Goal: Task Accomplishment & Management: Use online tool/utility

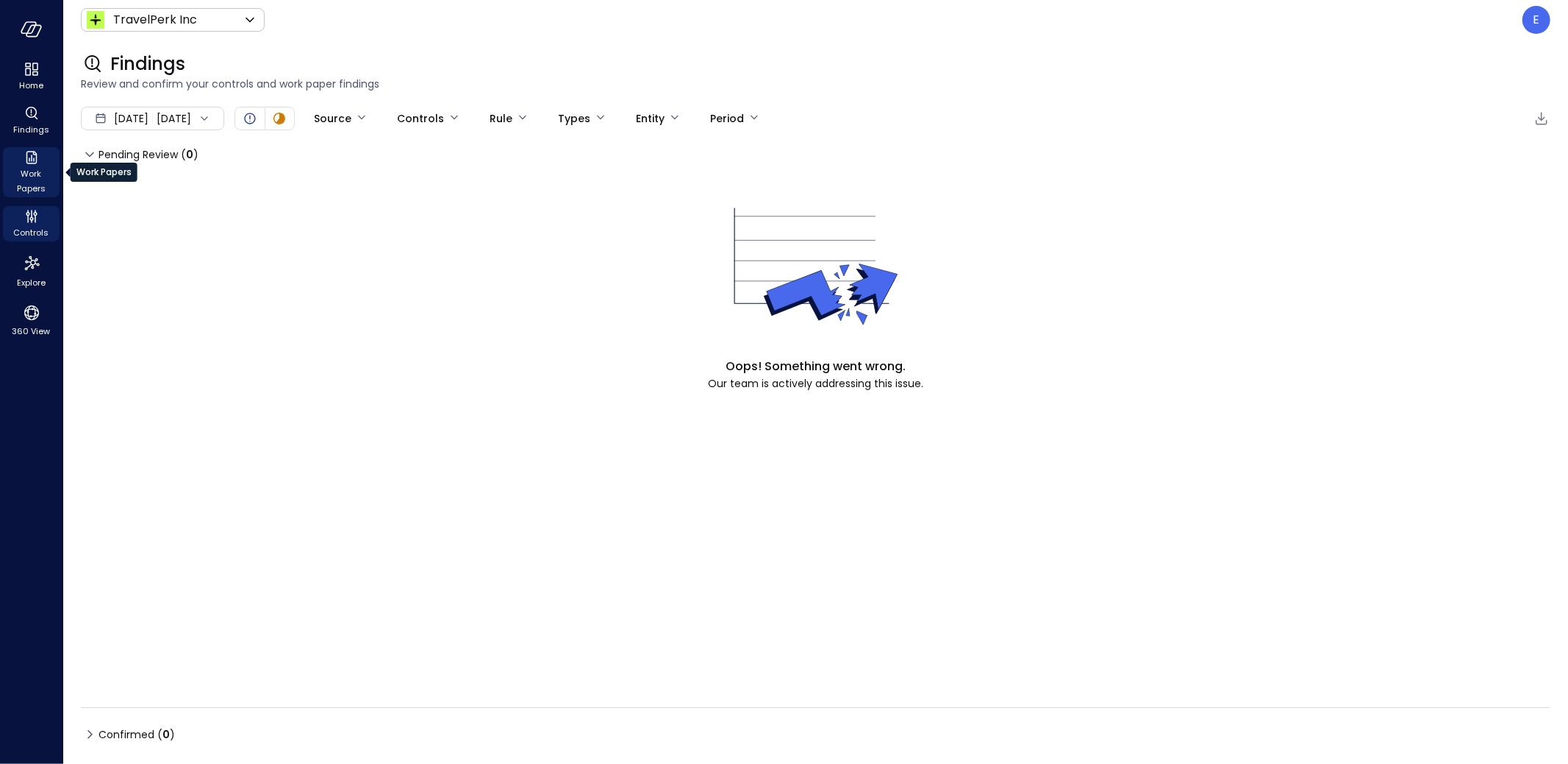
click at [24, 157] on icon "Work Papers" at bounding box center [31, 157] width 18 height 18
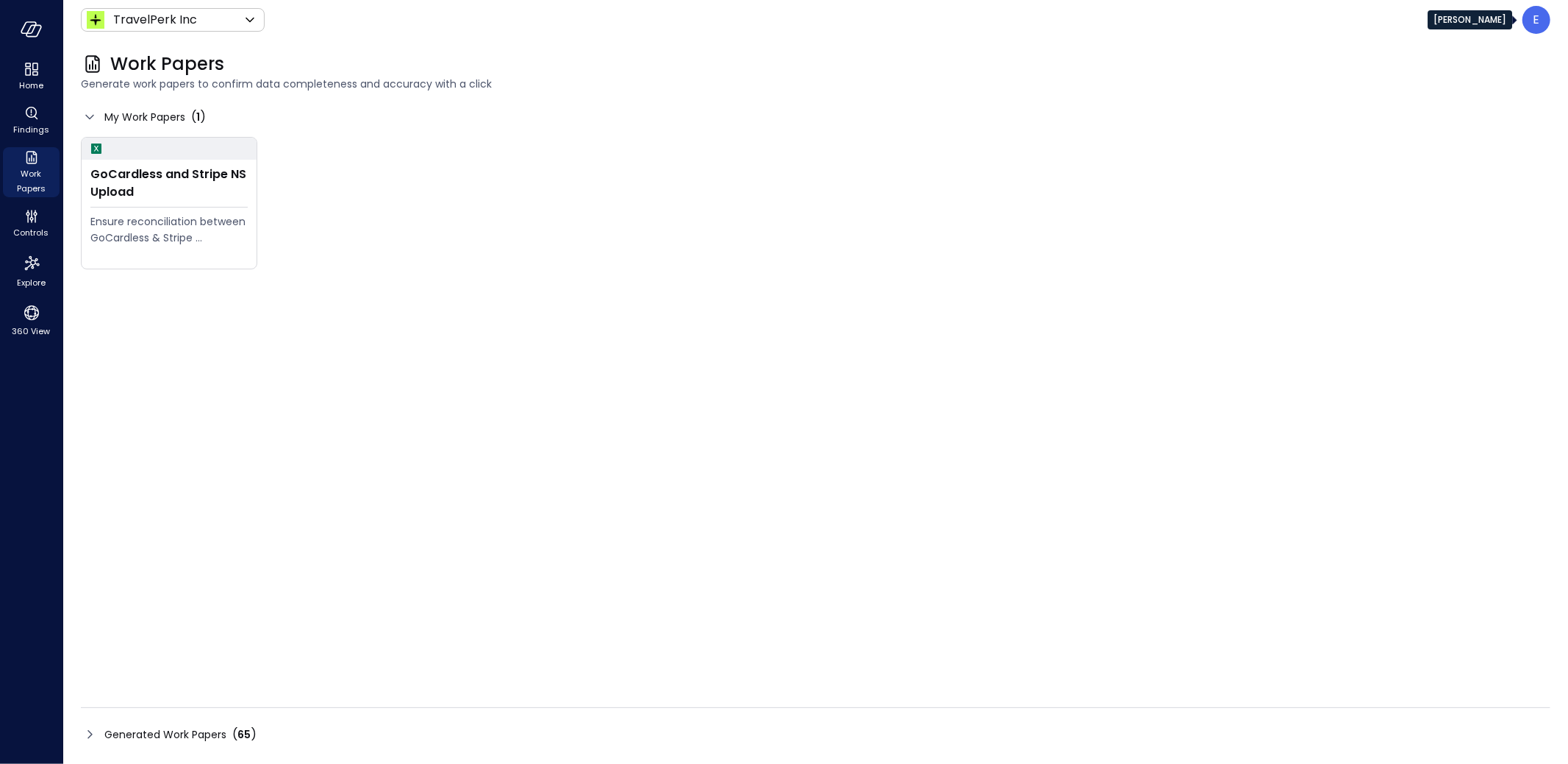
click at [1533, 21] on div "E" at bounding box center [1537, 19] width 28 height 28
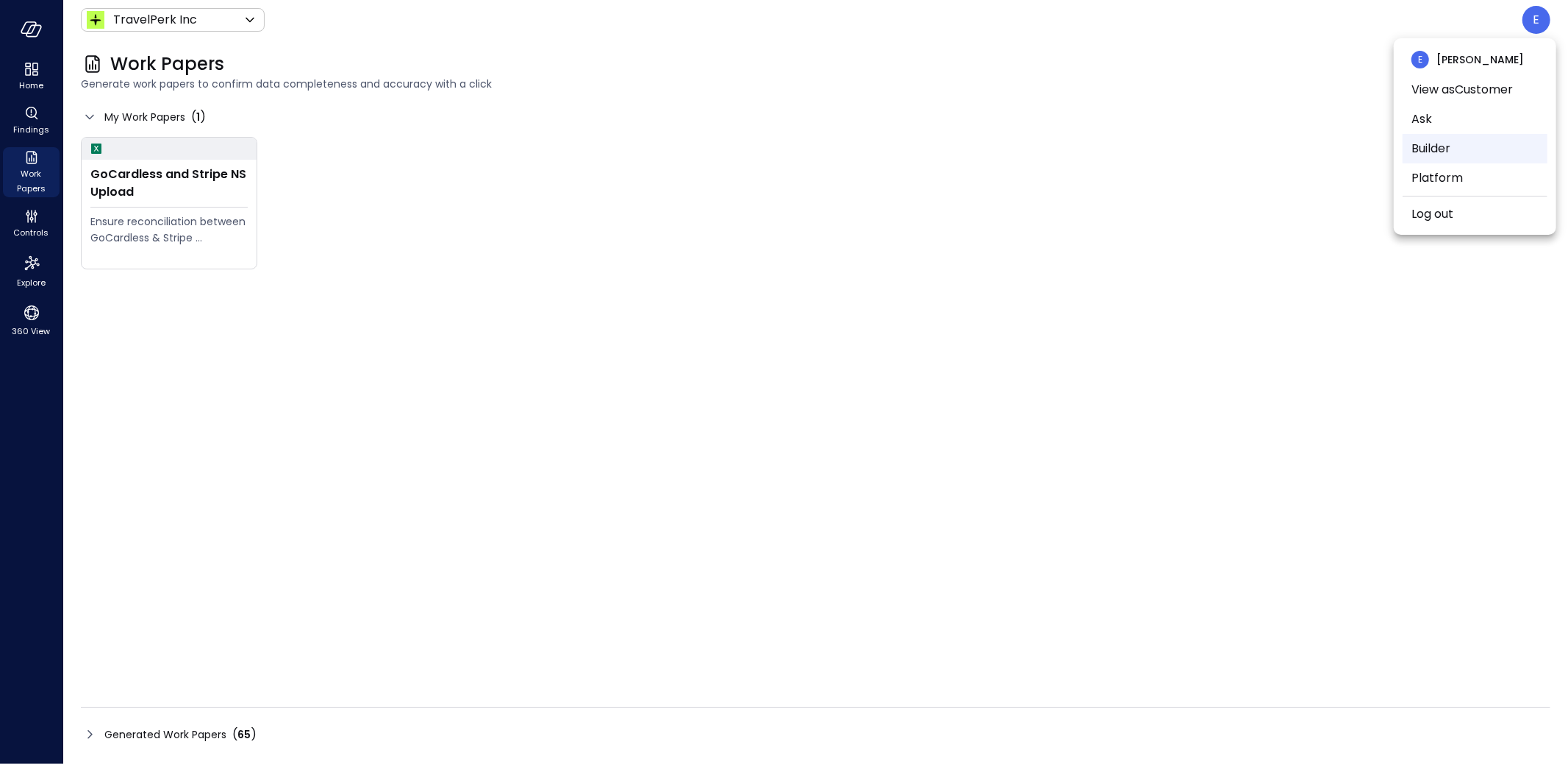
click at [1477, 147] on li "Builder" at bounding box center [1476, 148] width 145 height 30
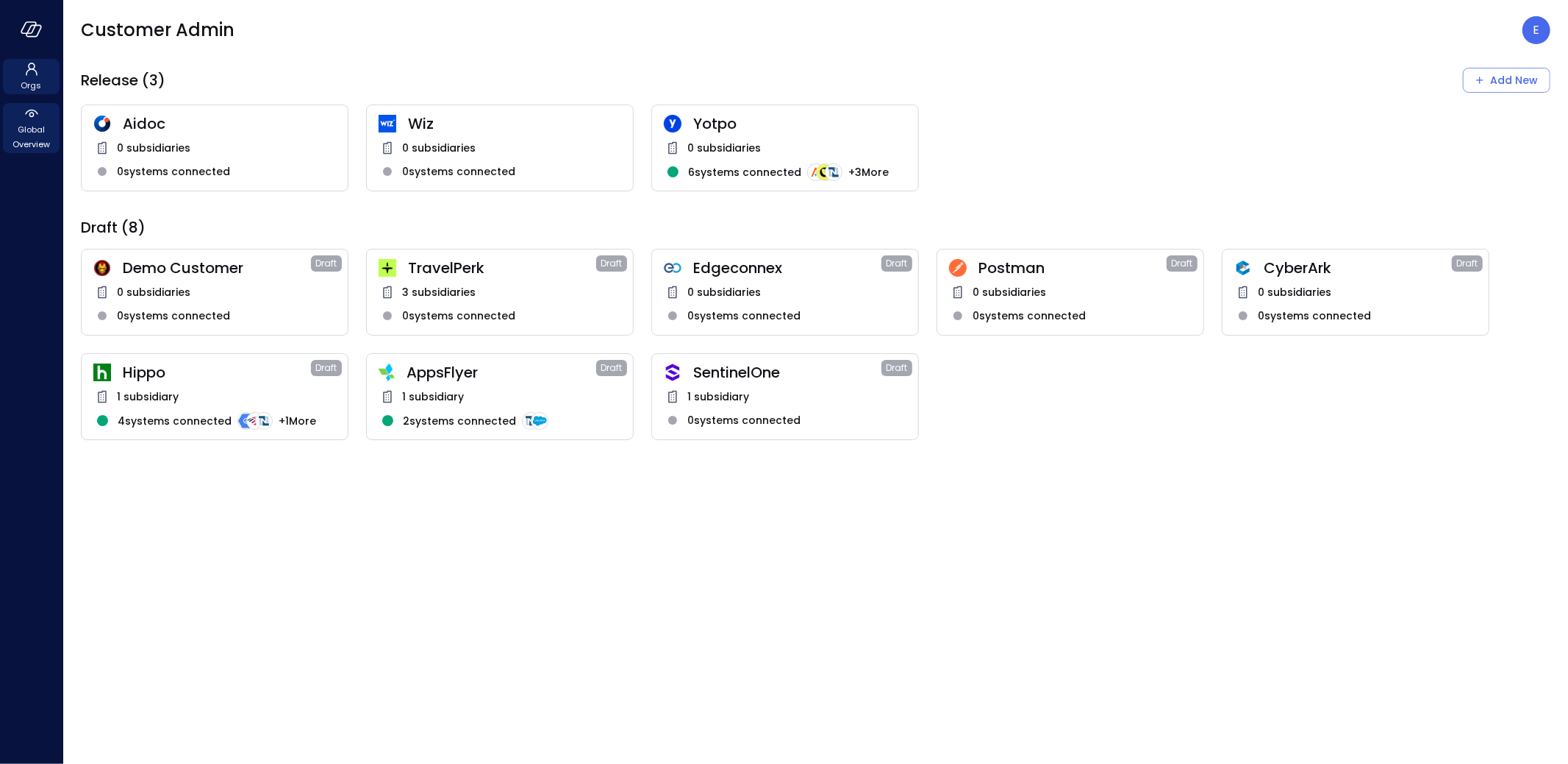
click at [26, 126] on span "Global Overview" at bounding box center [31, 136] width 45 height 30
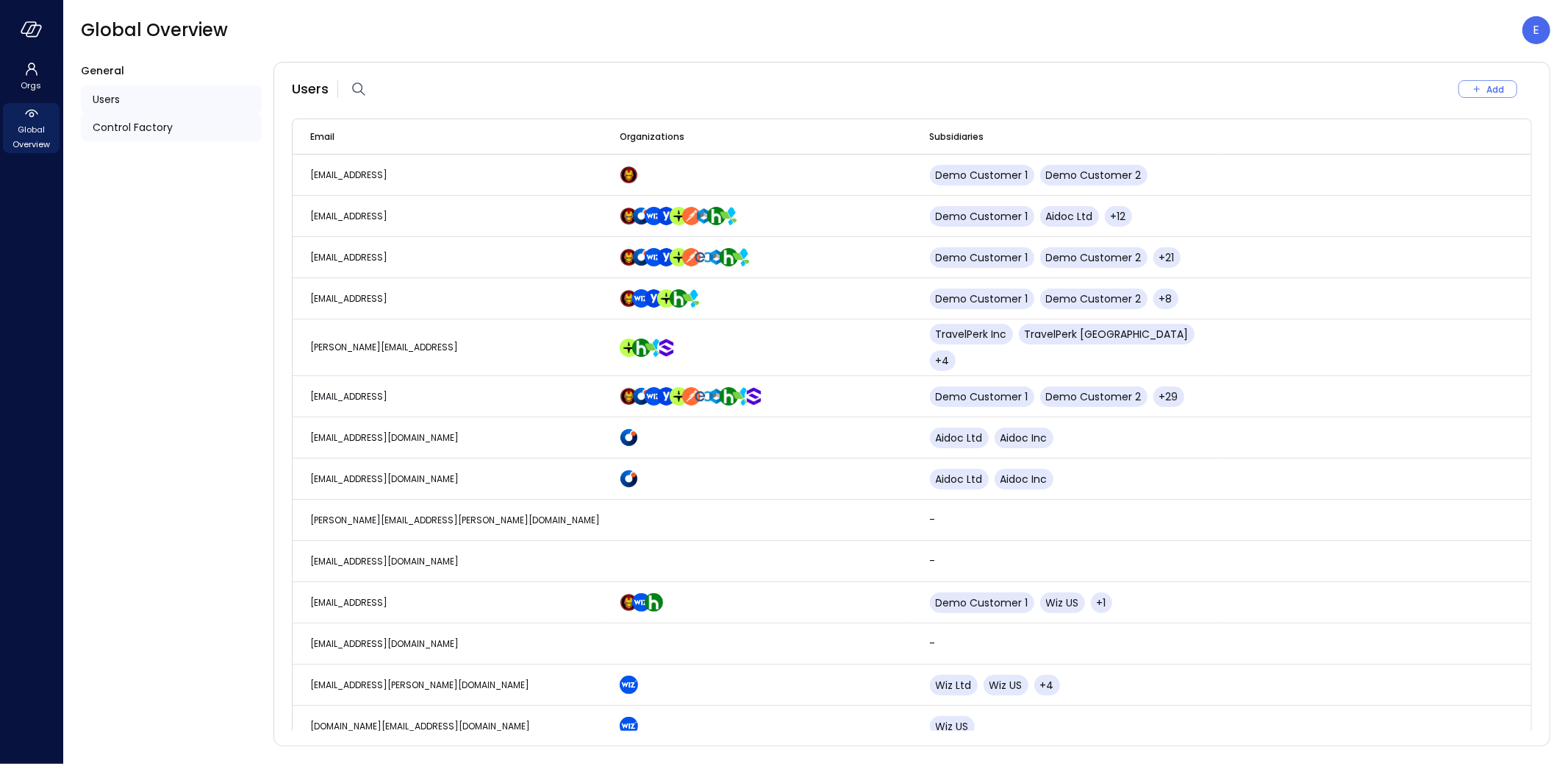
click at [134, 127] on span "Control Factory" at bounding box center [132, 127] width 80 height 16
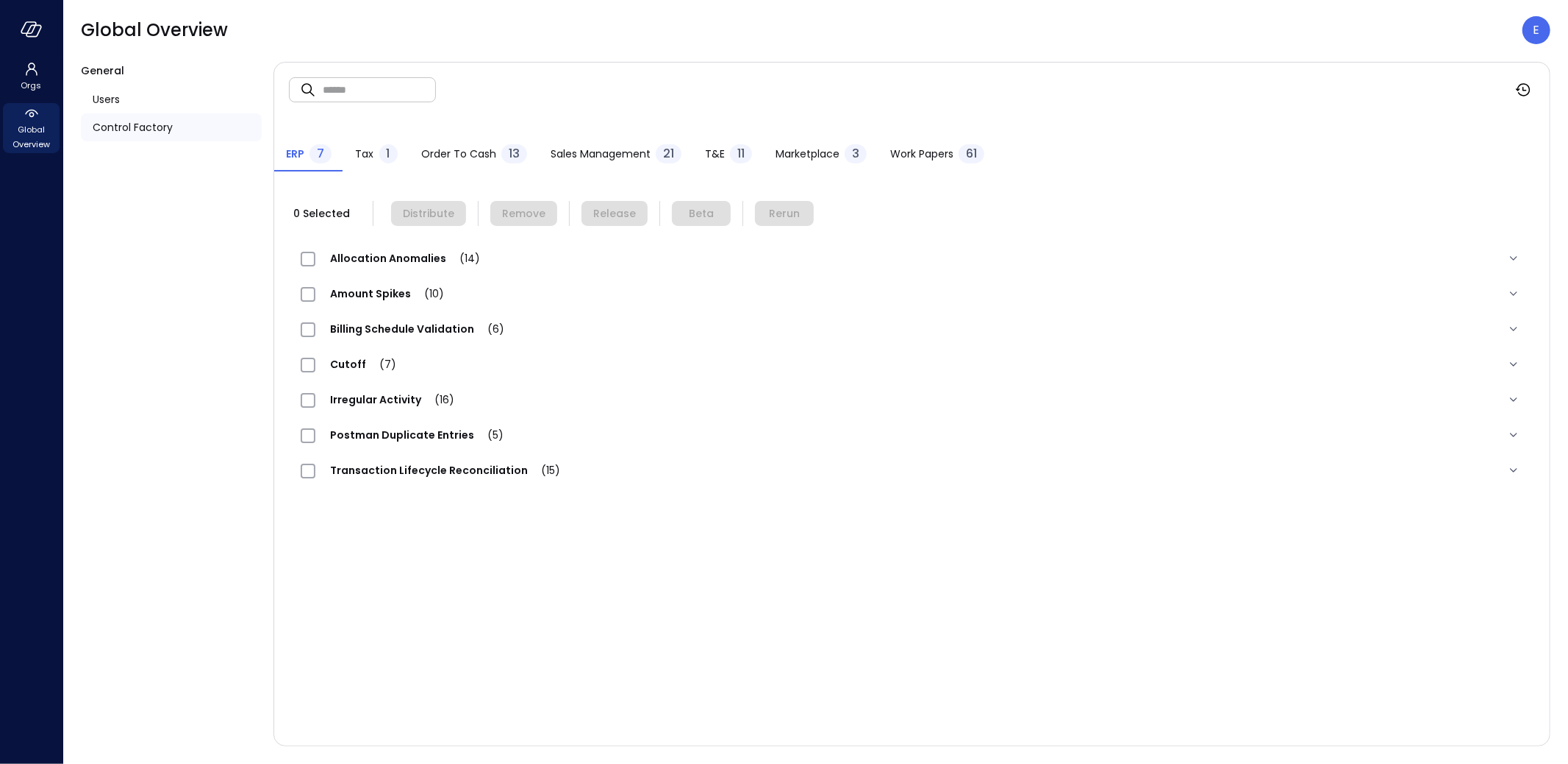
click at [949, 152] on span "Work Papers" at bounding box center [922, 154] width 63 height 16
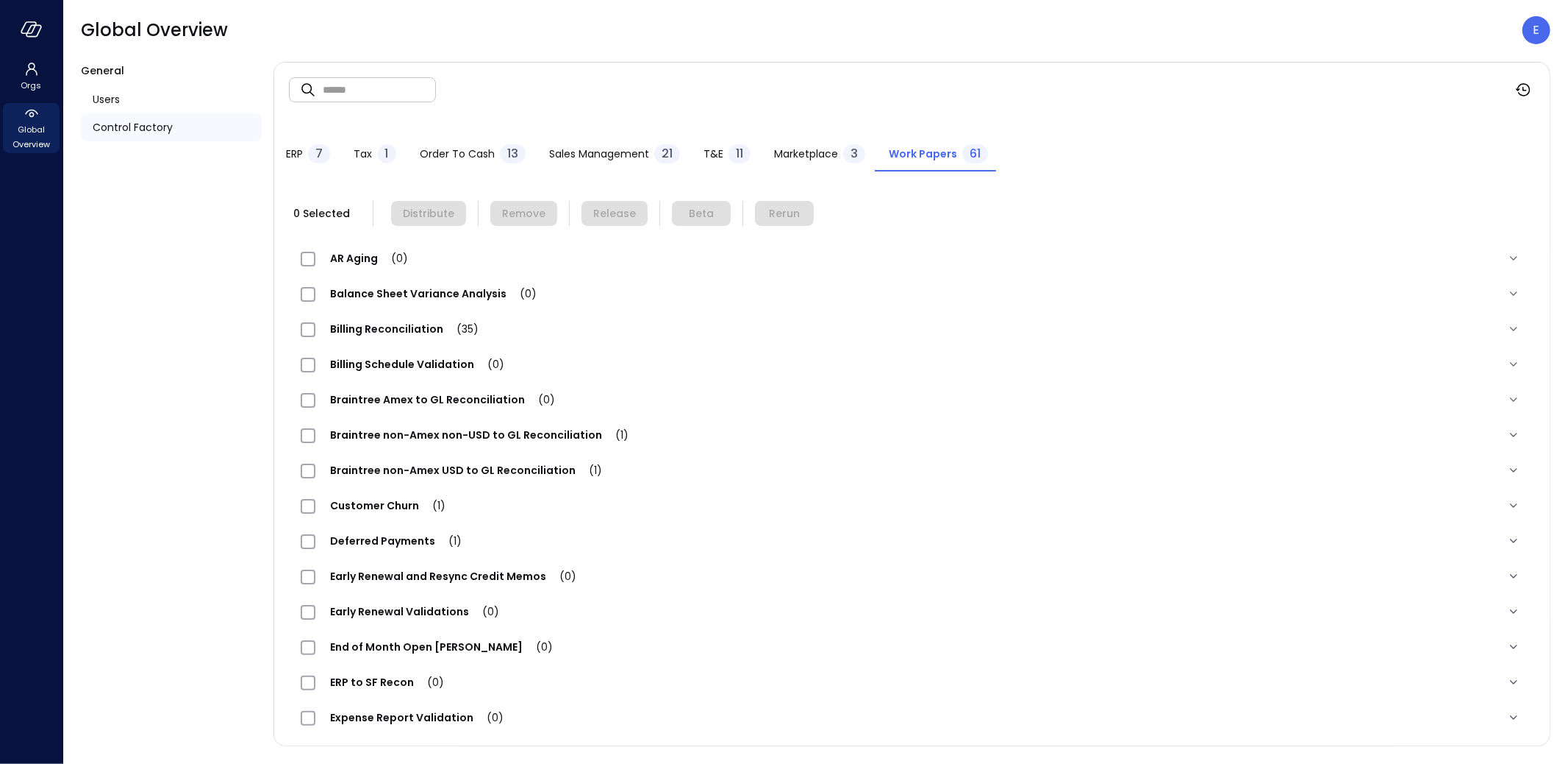
scroll to position [1337, 0]
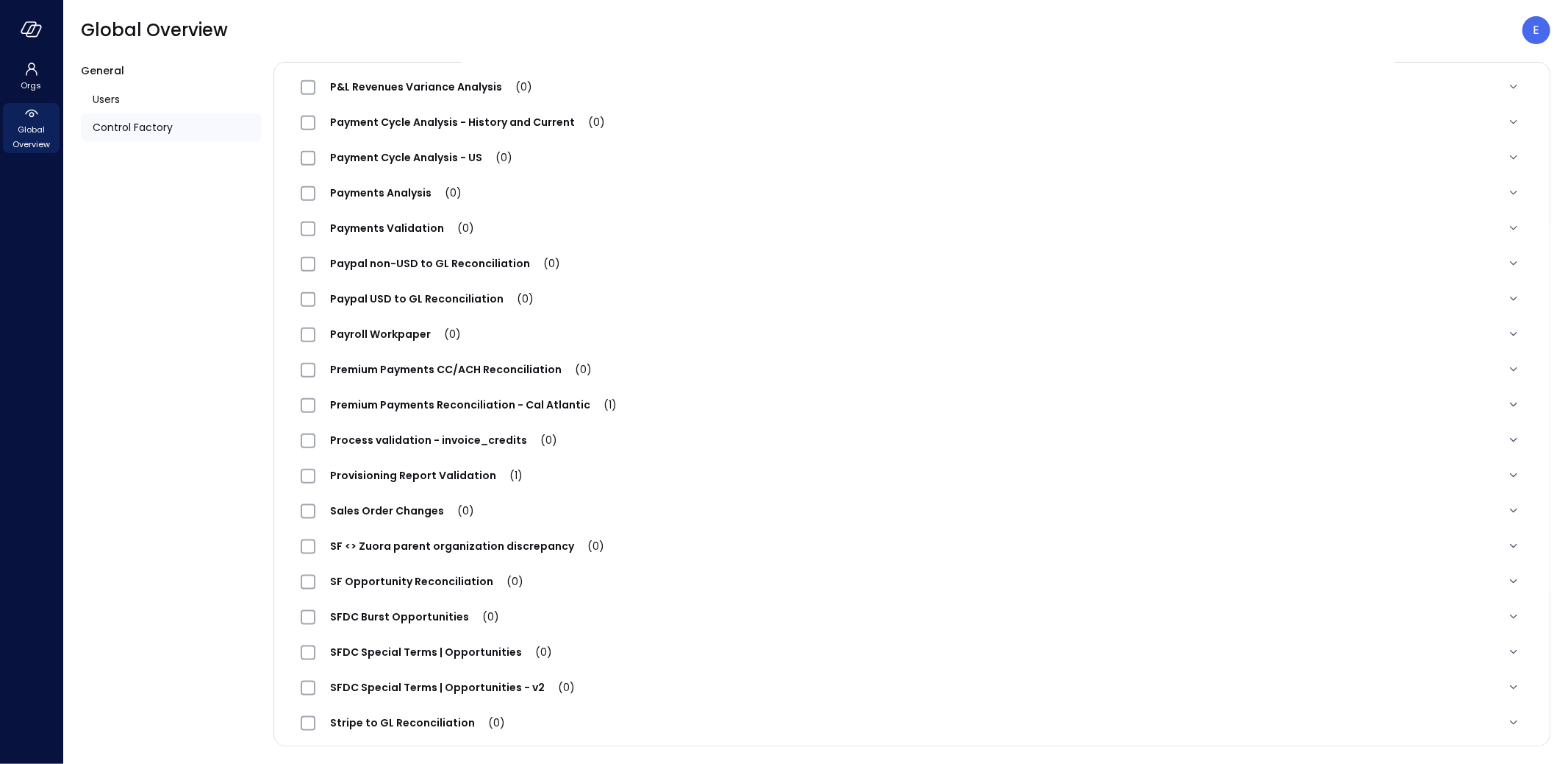
click at [394, 400] on span "Premium Payments Reconciliation - Cal Atlantic (1)" at bounding box center [474, 404] width 316 height 14
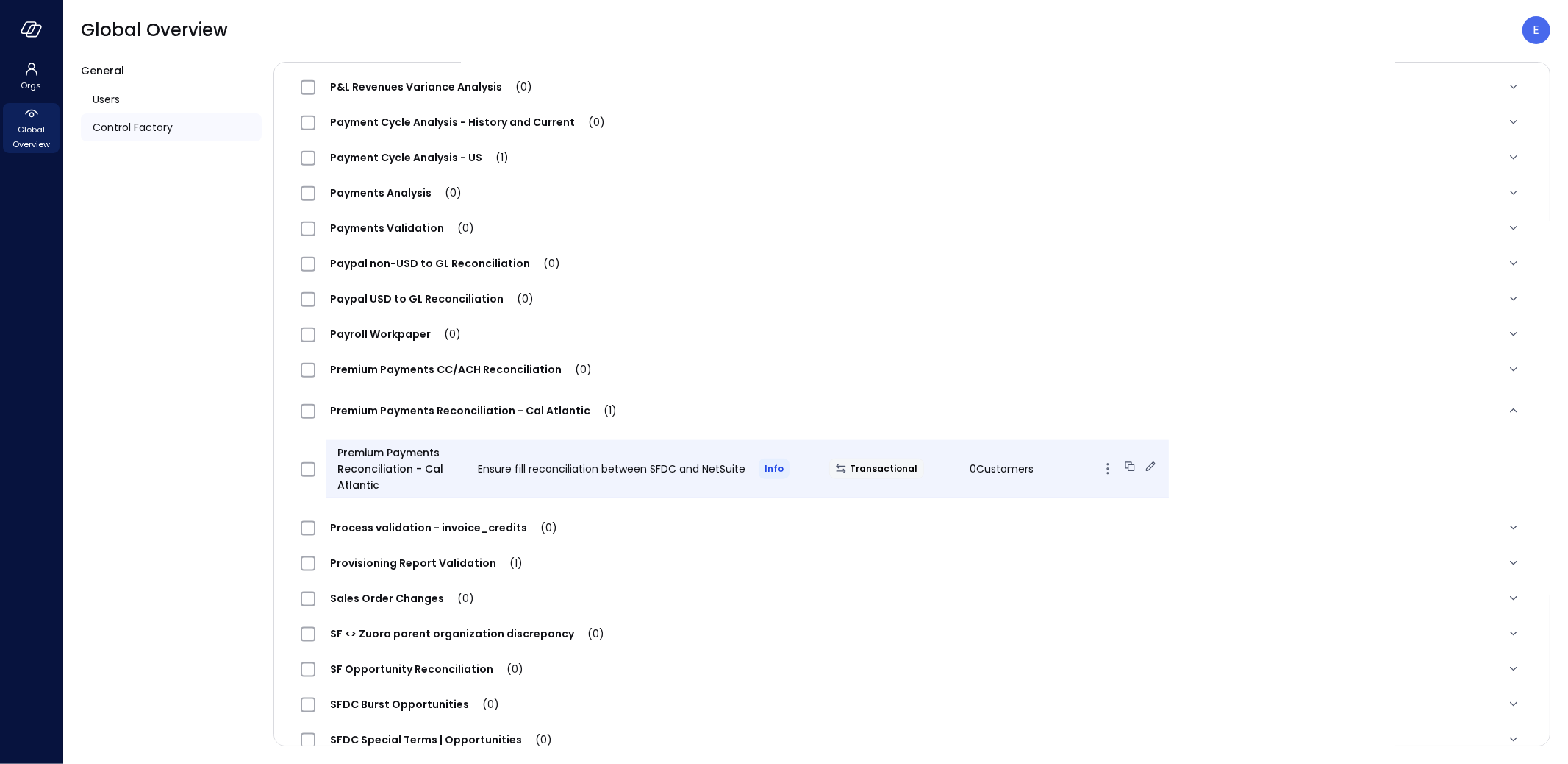
click at [1147, 462] on icon at bounding box center [1151, 466] width 10 height 10
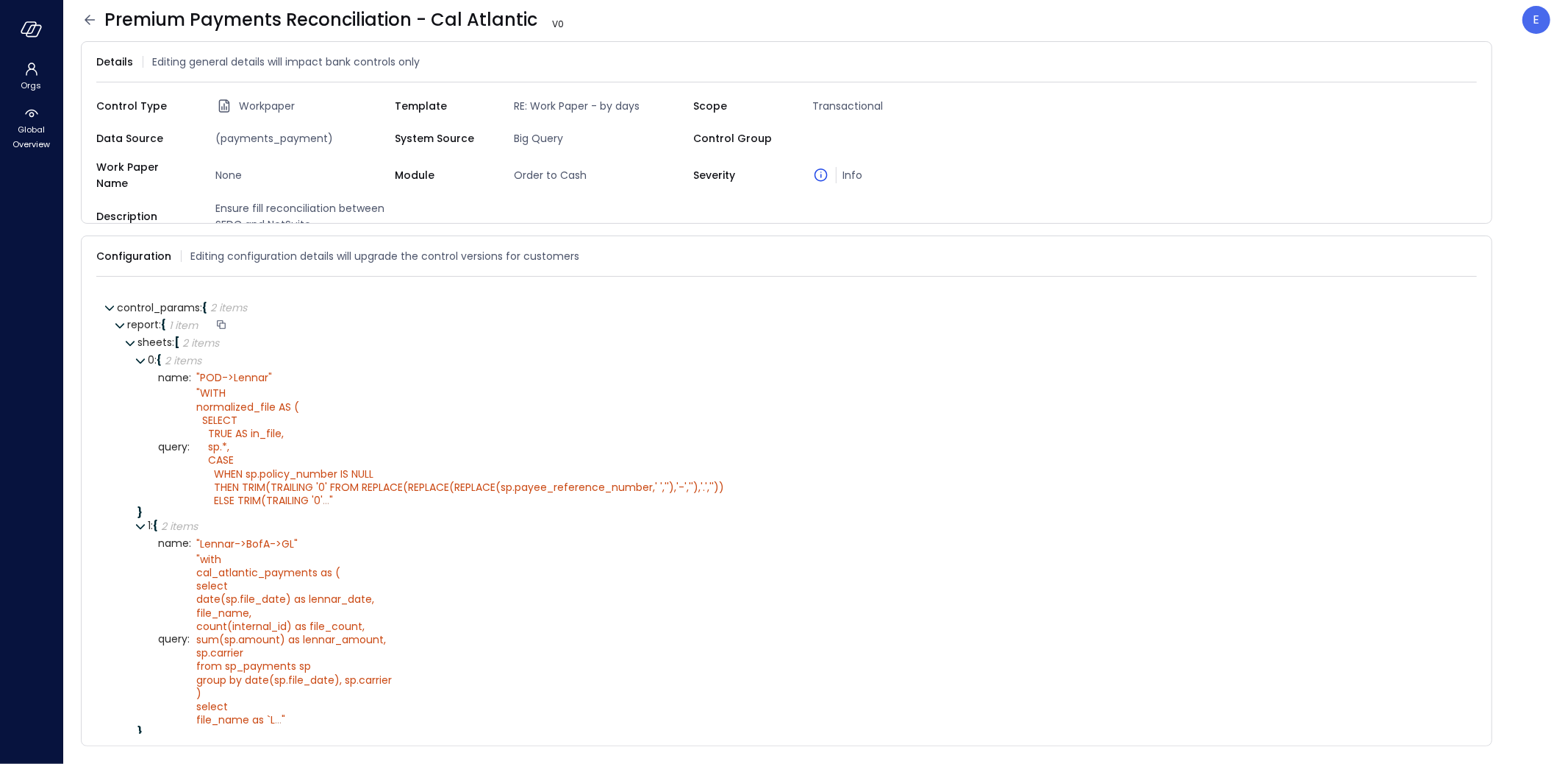
click at [531, 317] on div "report : { 1 item }" at bounding box center [796, 325] width 1339 height 18
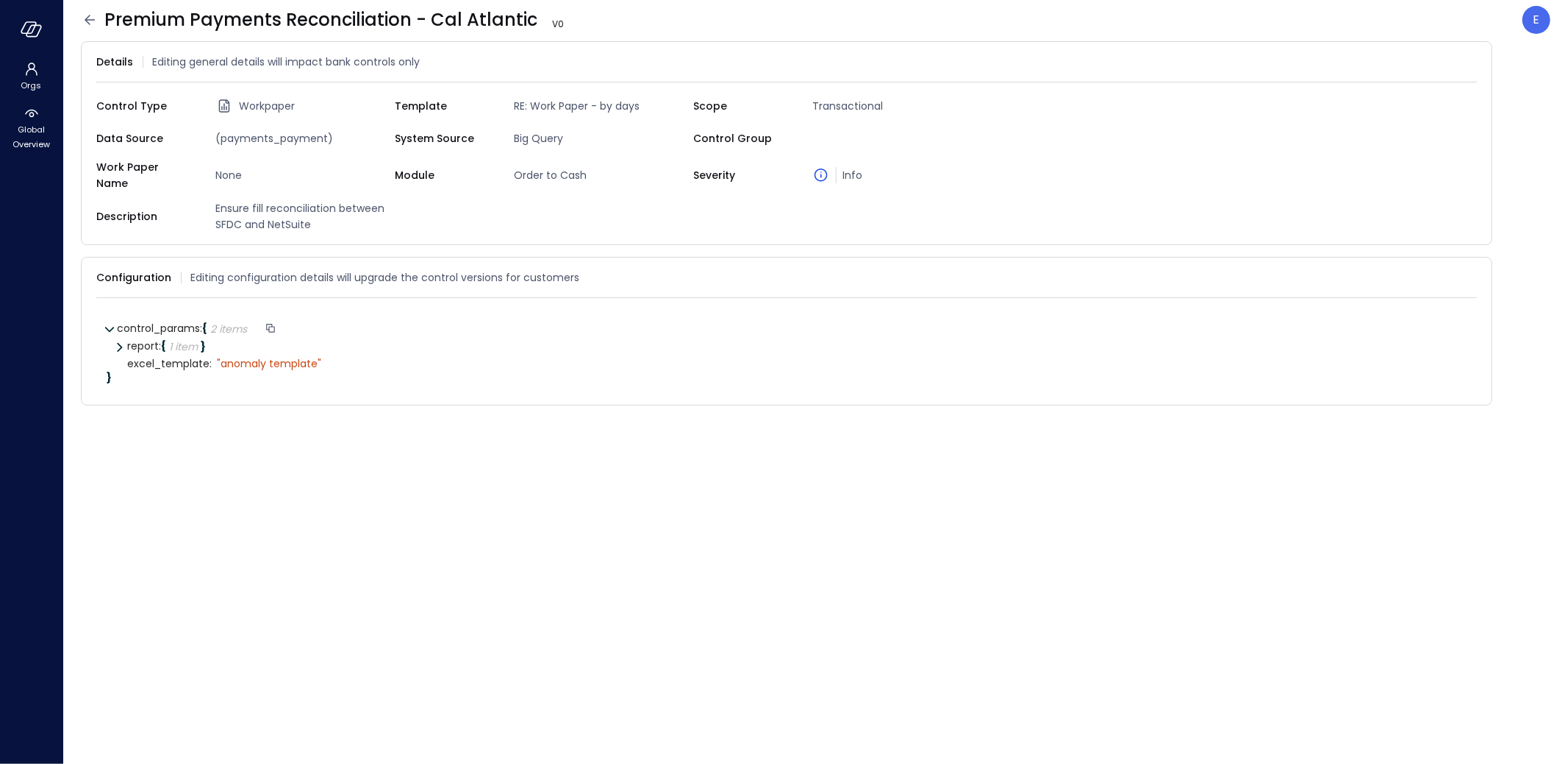
click at [531, 320] on div "control_params : { 2 items }" at bounding box center [792, 329] width 1350 height 18
click at [519, 356] on div "excel_template : " anomaly template"" at bounding box center [796, 364] width 1339 height 18
click at [463, 372] on div "}" at bounding box center [786, 377] width 1360 height 10
click at [115, 342] on icon at bounding box center [119, 347] width 10 height 10
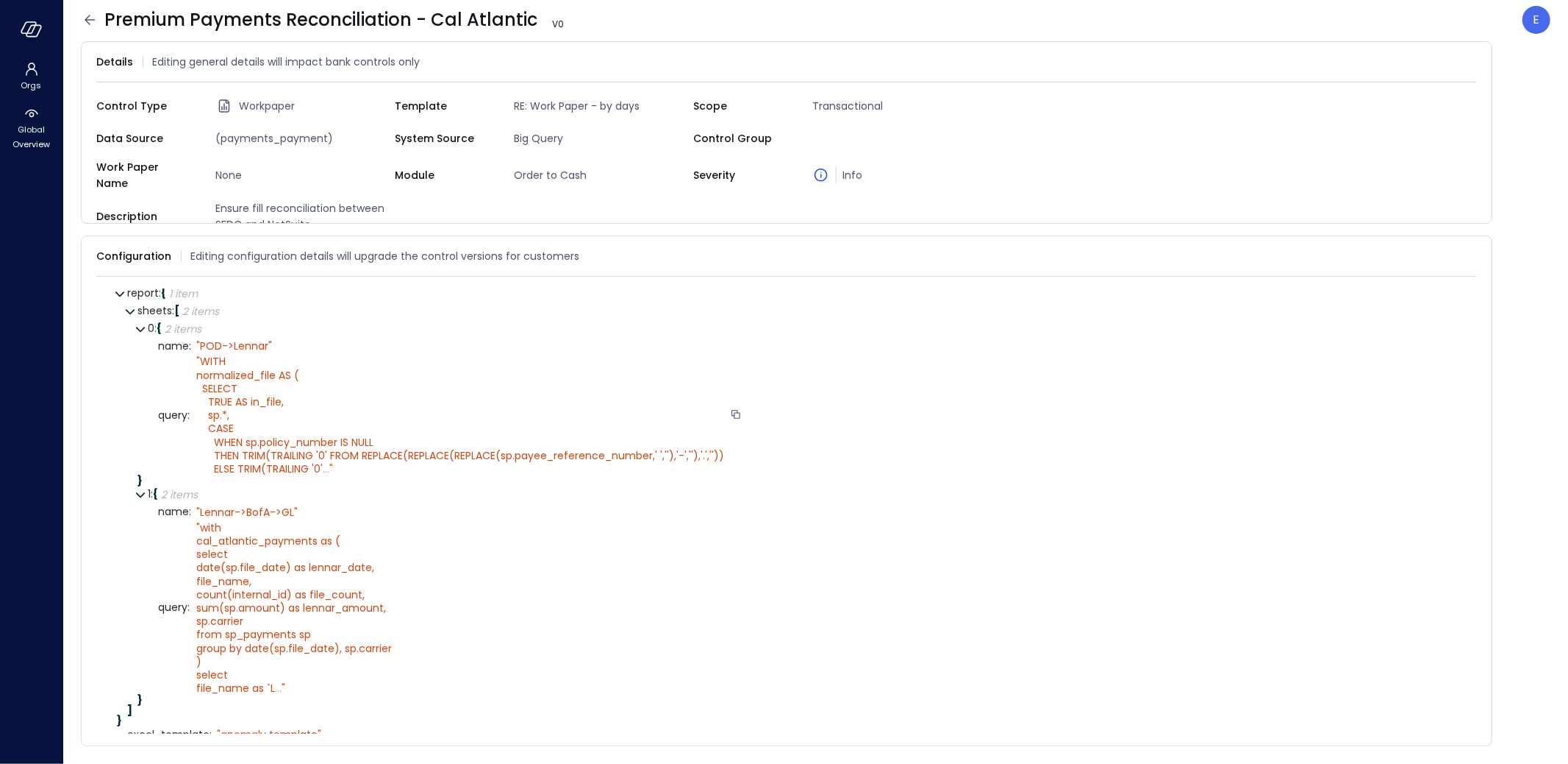
scroll to position [54, 0]
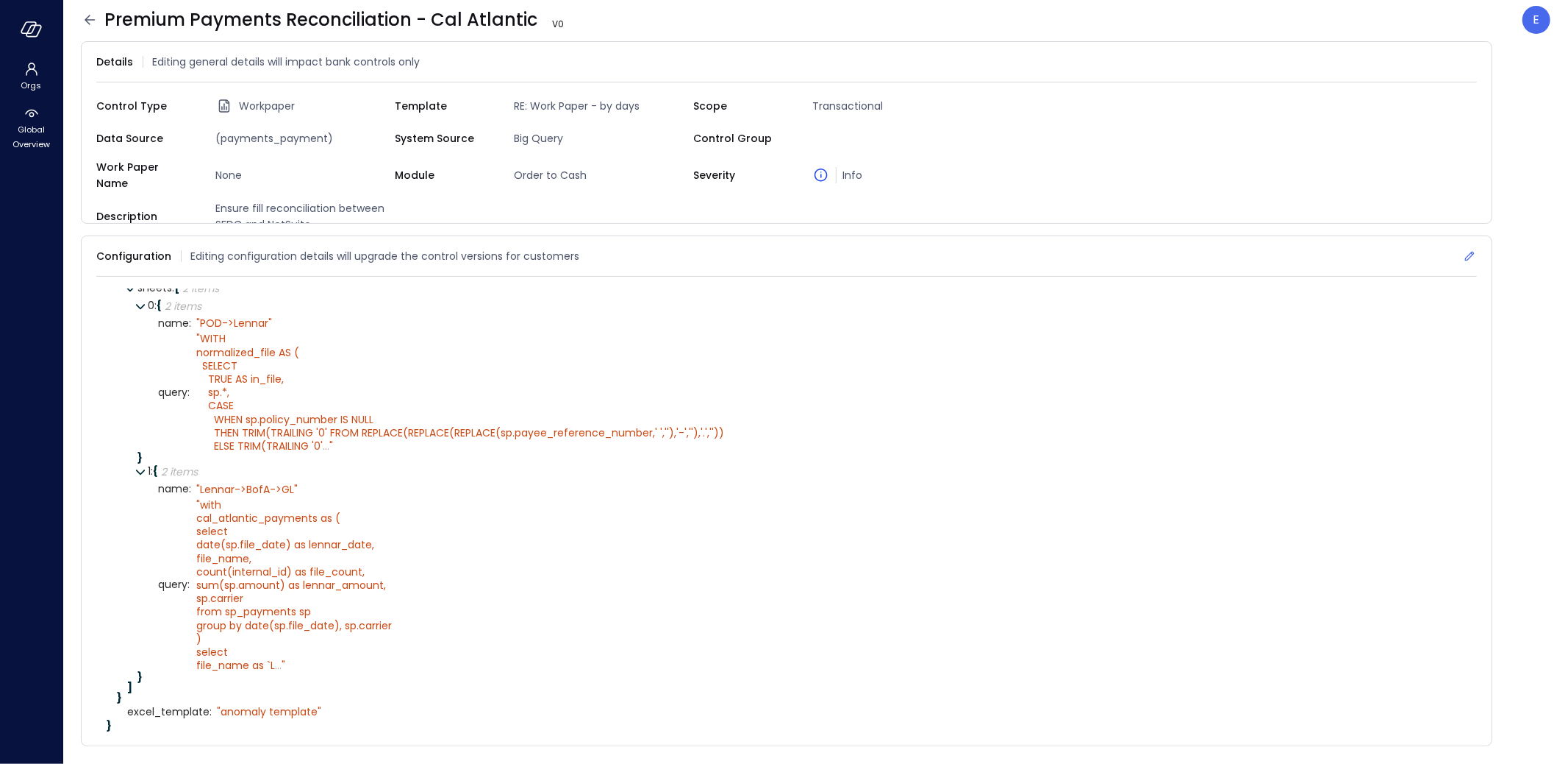
click at [1472, 249] on icon at bounding box center [1469, 256] width 14 height 14
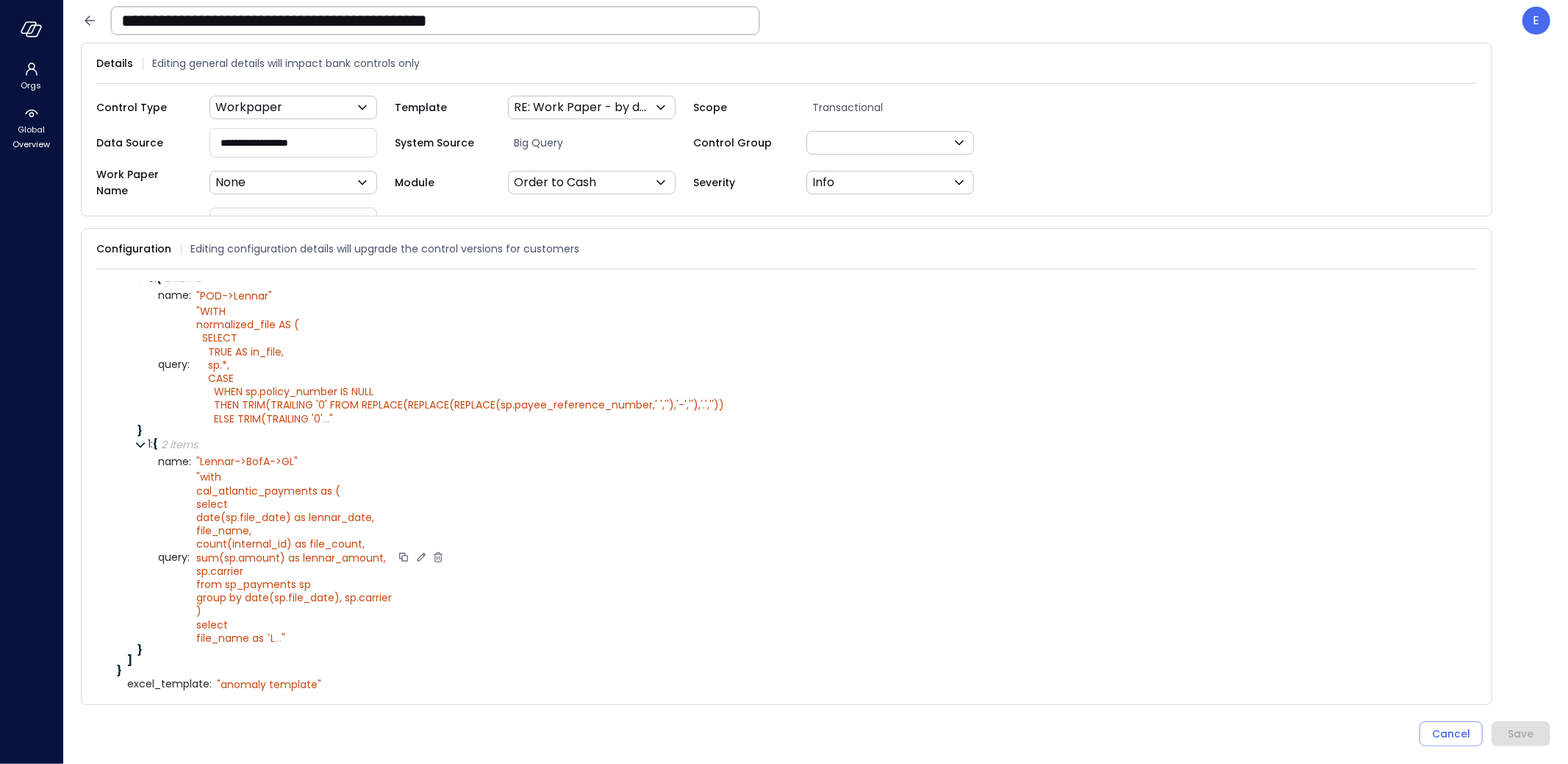
scroll to position [89, 0]
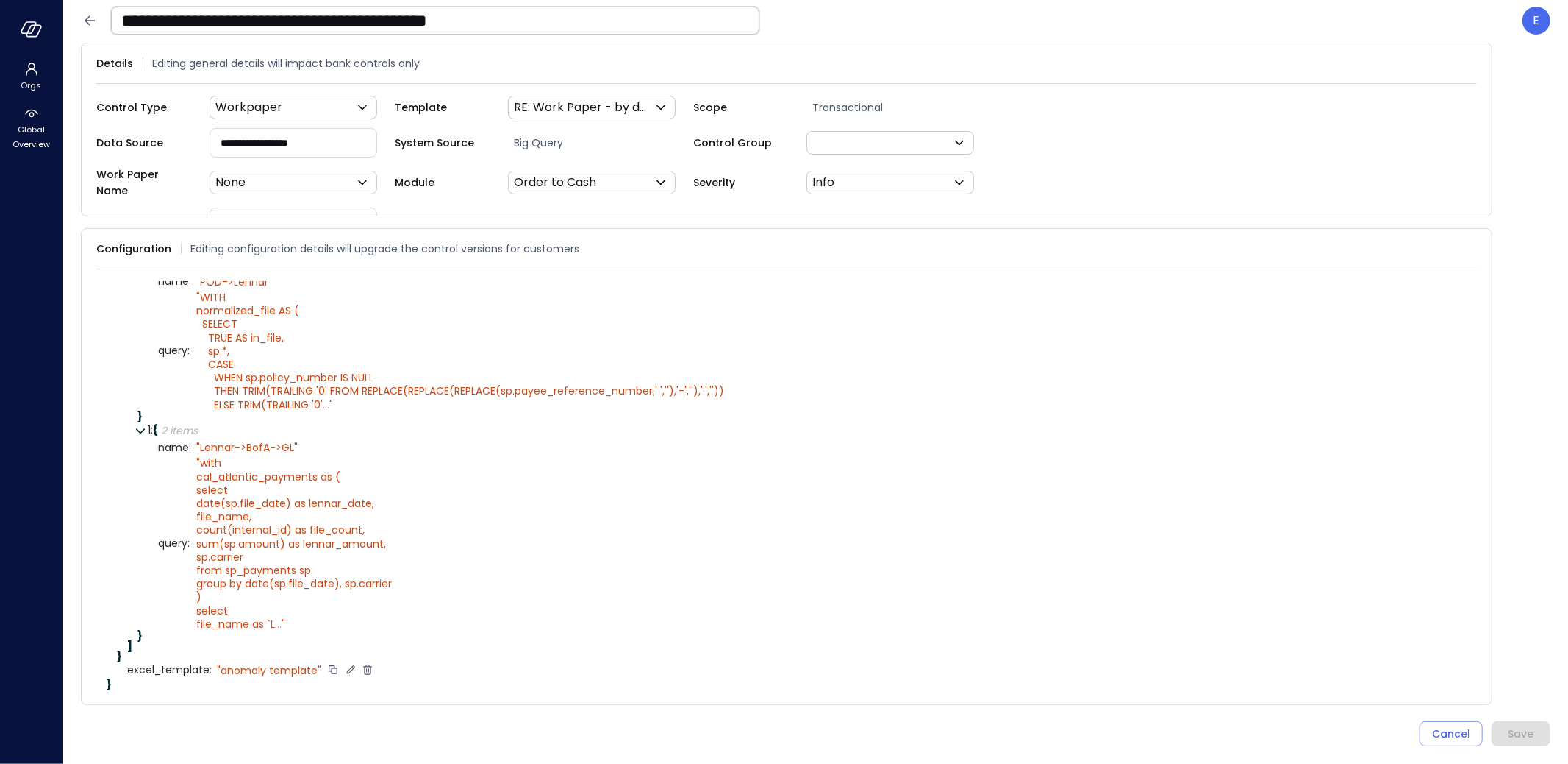
click at [349, 665] on icon at bounding box center [350, 669] width 8 height 8
type textarea "**********"
click at [340, 663] on icon at bounding box center [339, 670] width 13 height 13
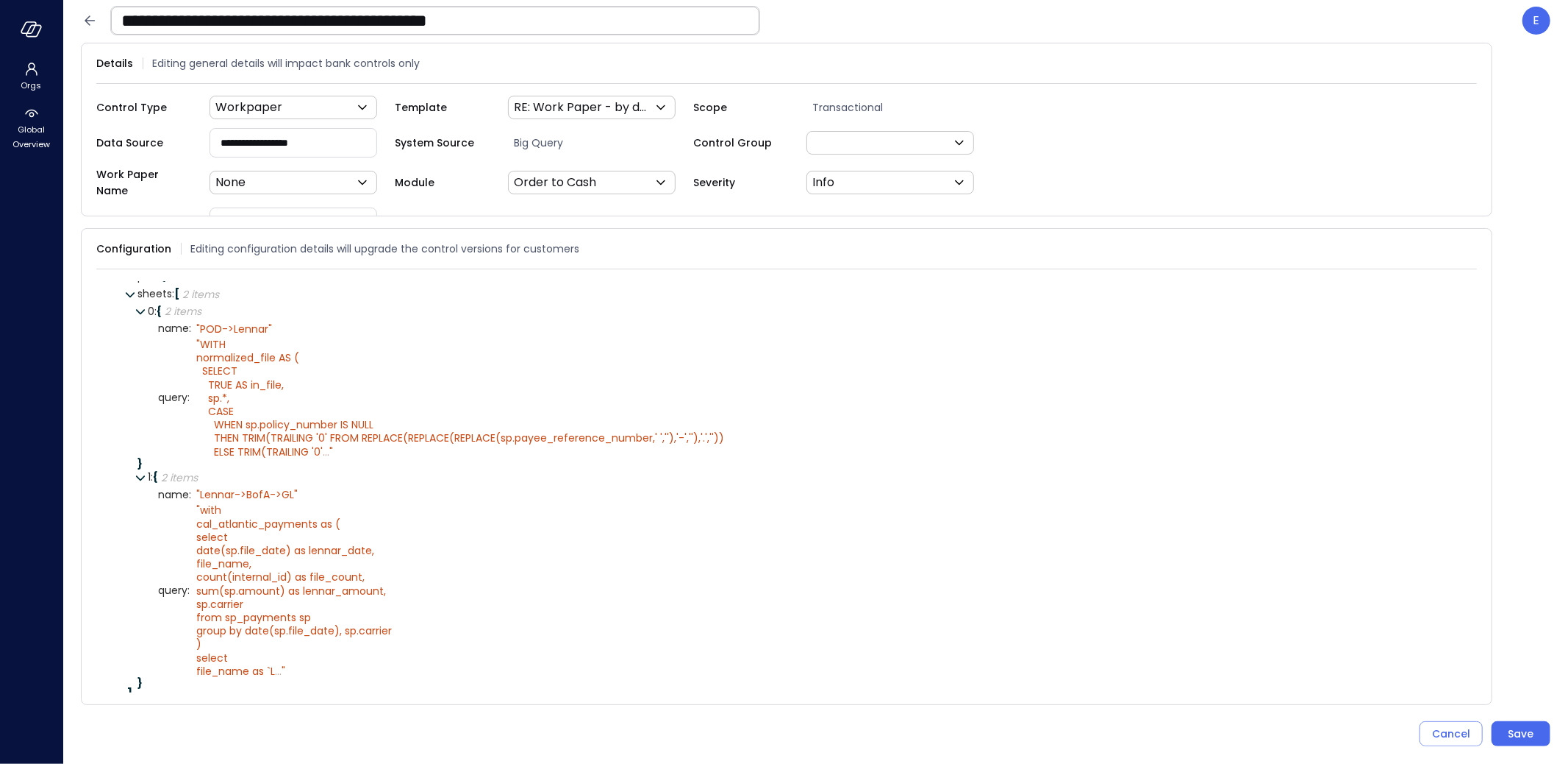
scroll to position [0, 0]
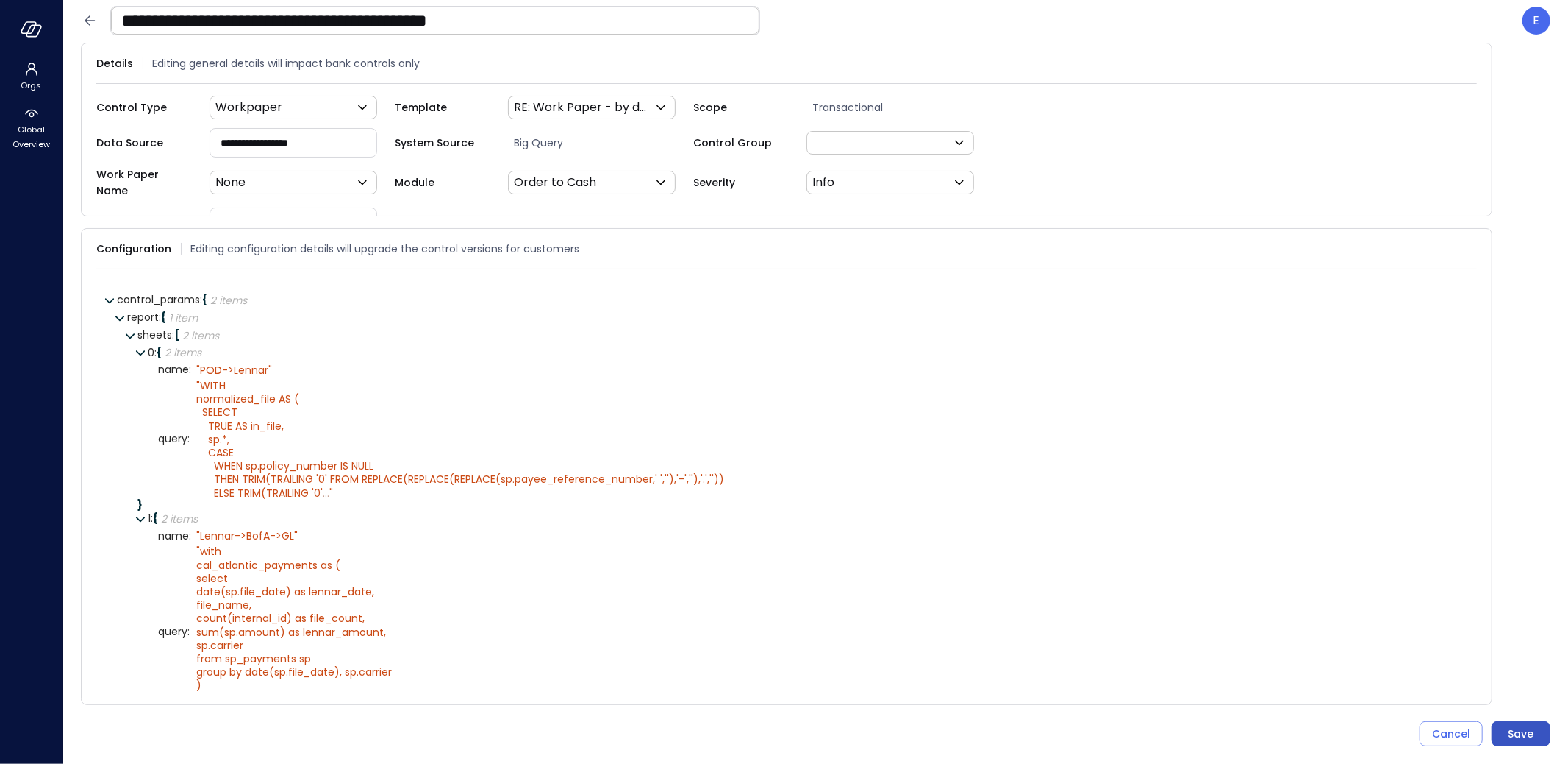
click at [1524, 734] on div "Save" at bounding box center [1521, 733] width 26 height 18
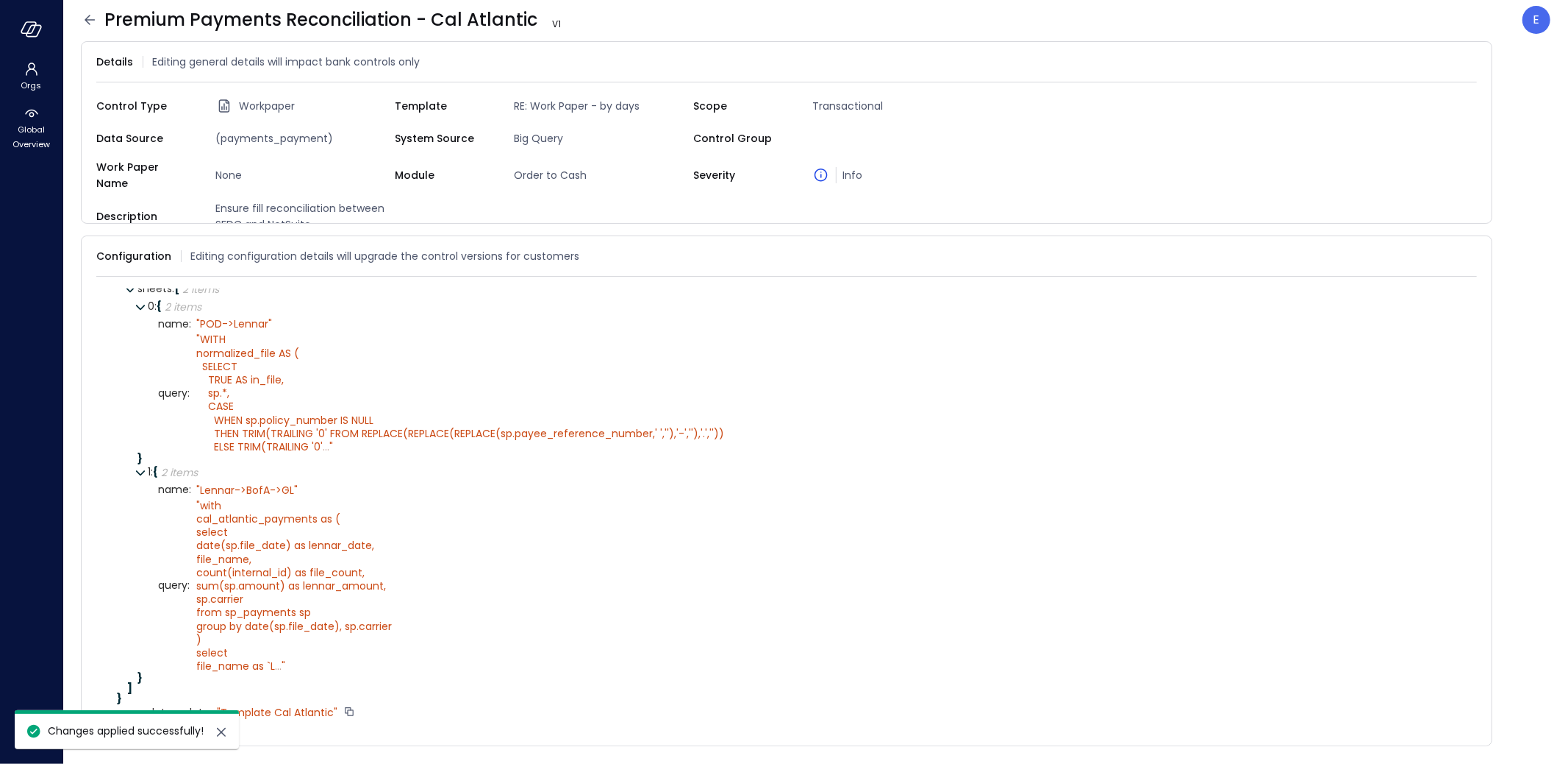
scroll to position [54, 0]
click at [85, 17] on icon at bounding box center [90, 20] width 18 height 18
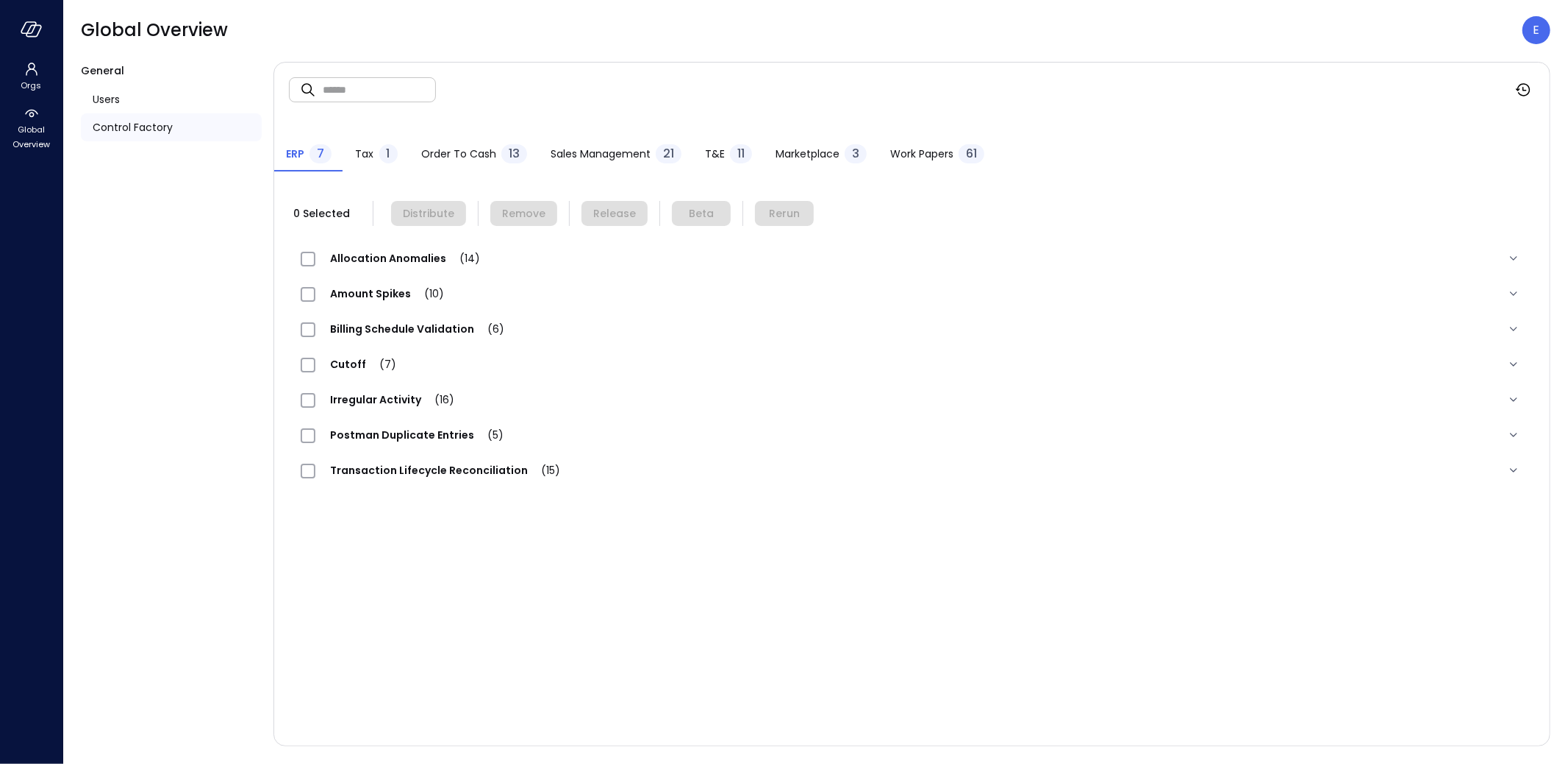
click at [921, 156] on span "Work Papers" at bounding box center [922, 154] width 63 height 16
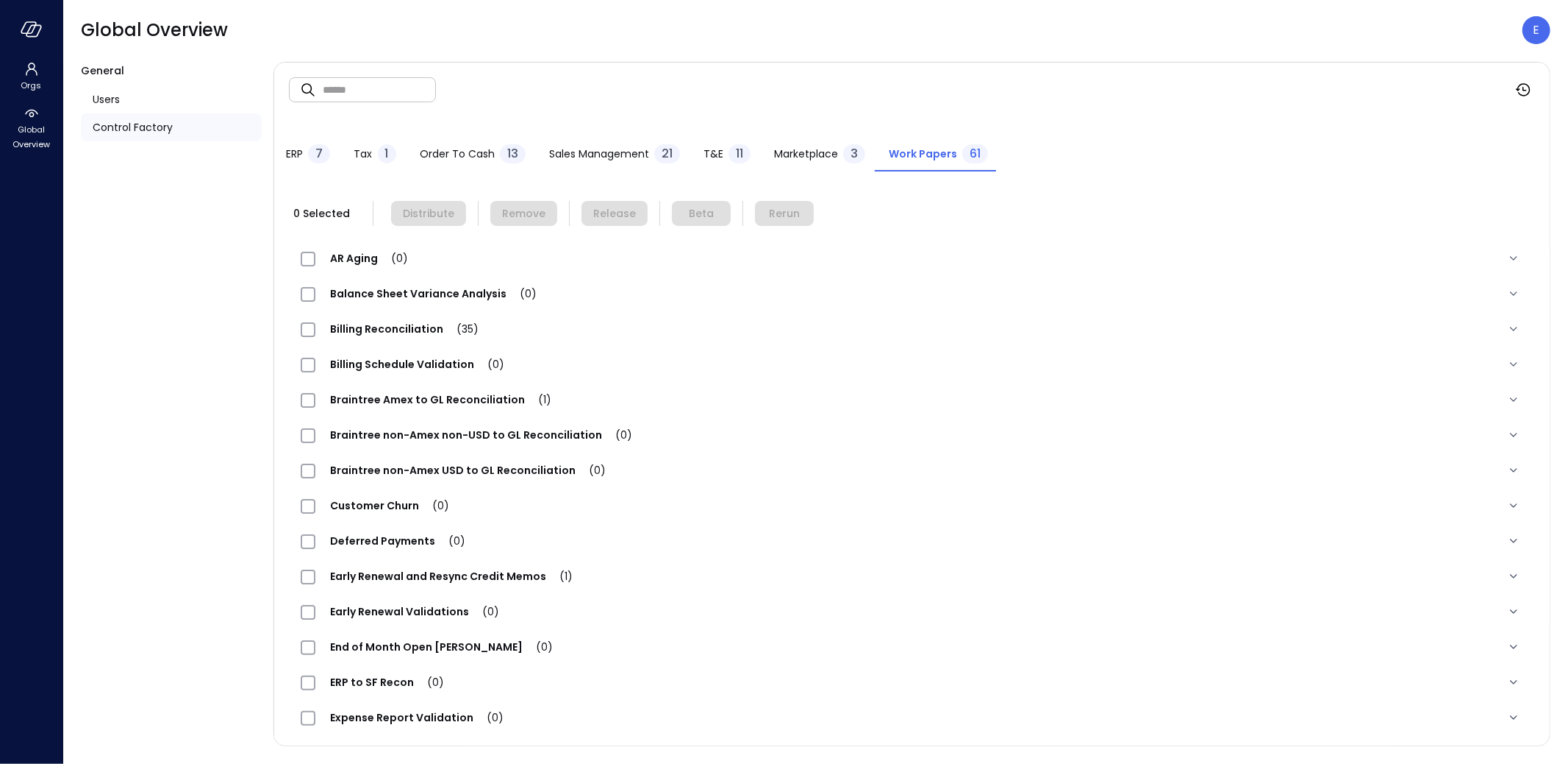
scroll to position [1337, 0]
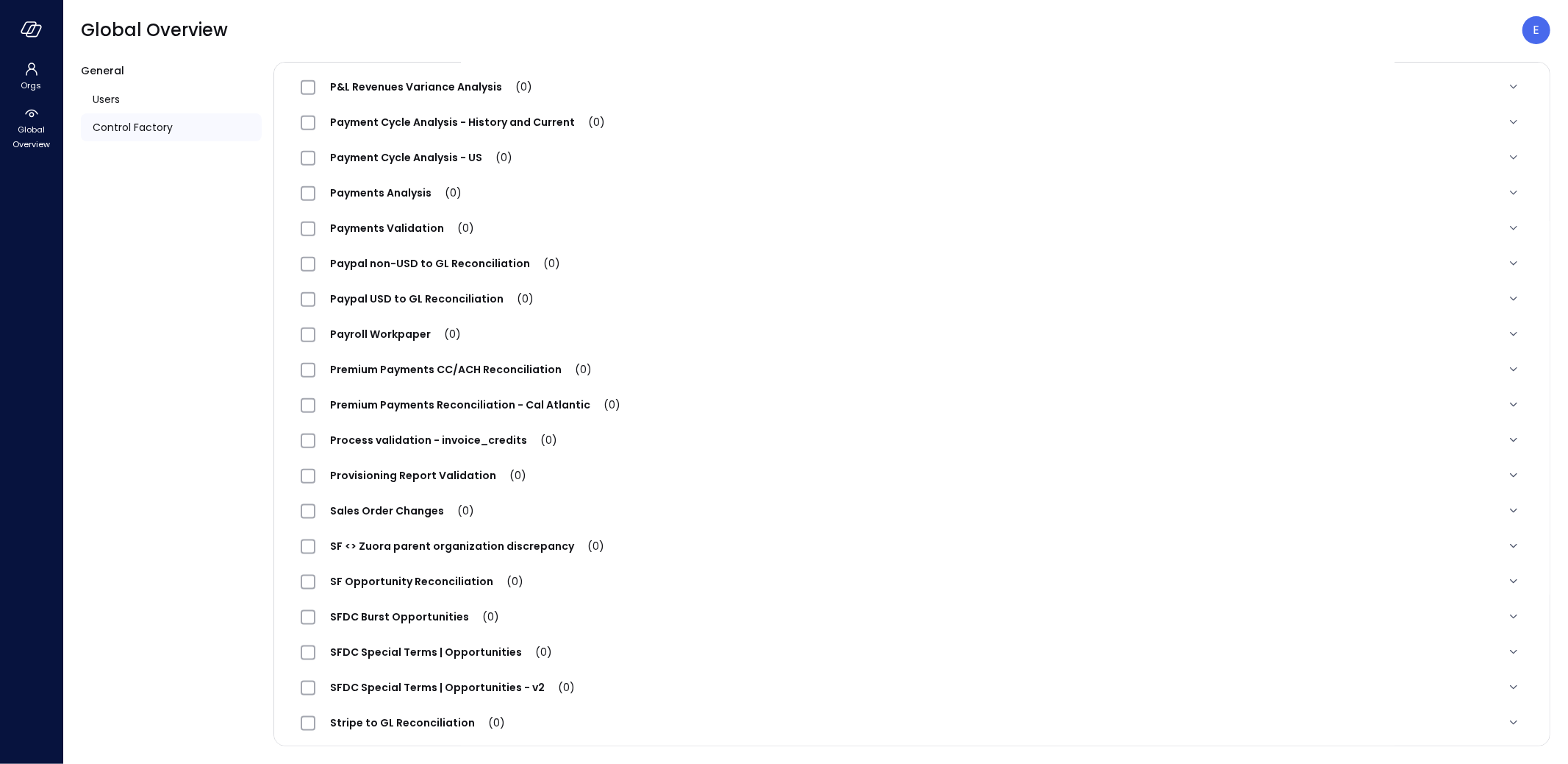
click at [351, 401] on span "Premium Payments Reconciliation - Cal Atlantic (0)" at bounding box center [476, 404] width 320 height 14
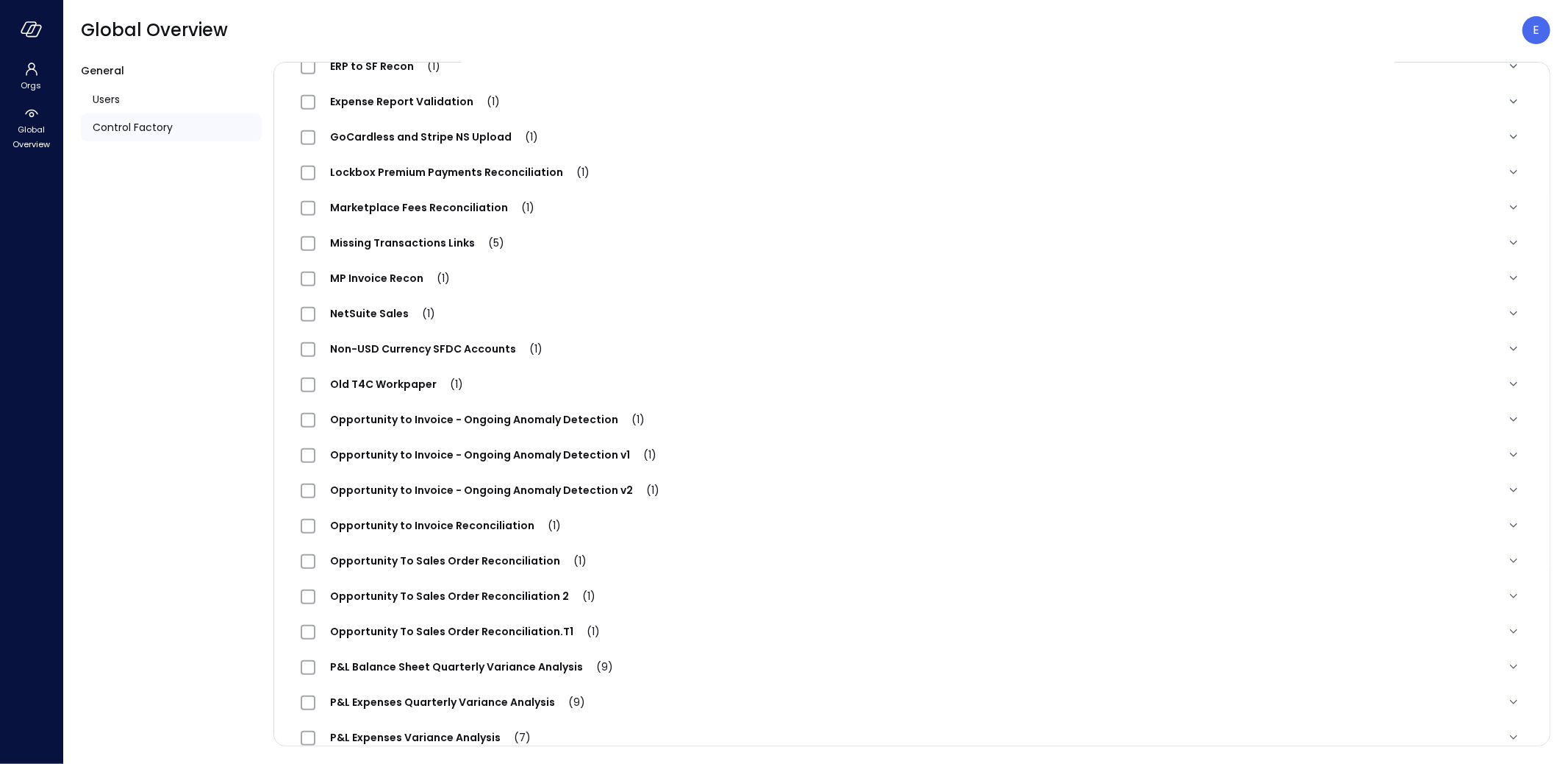
scroll to position [0, 0]
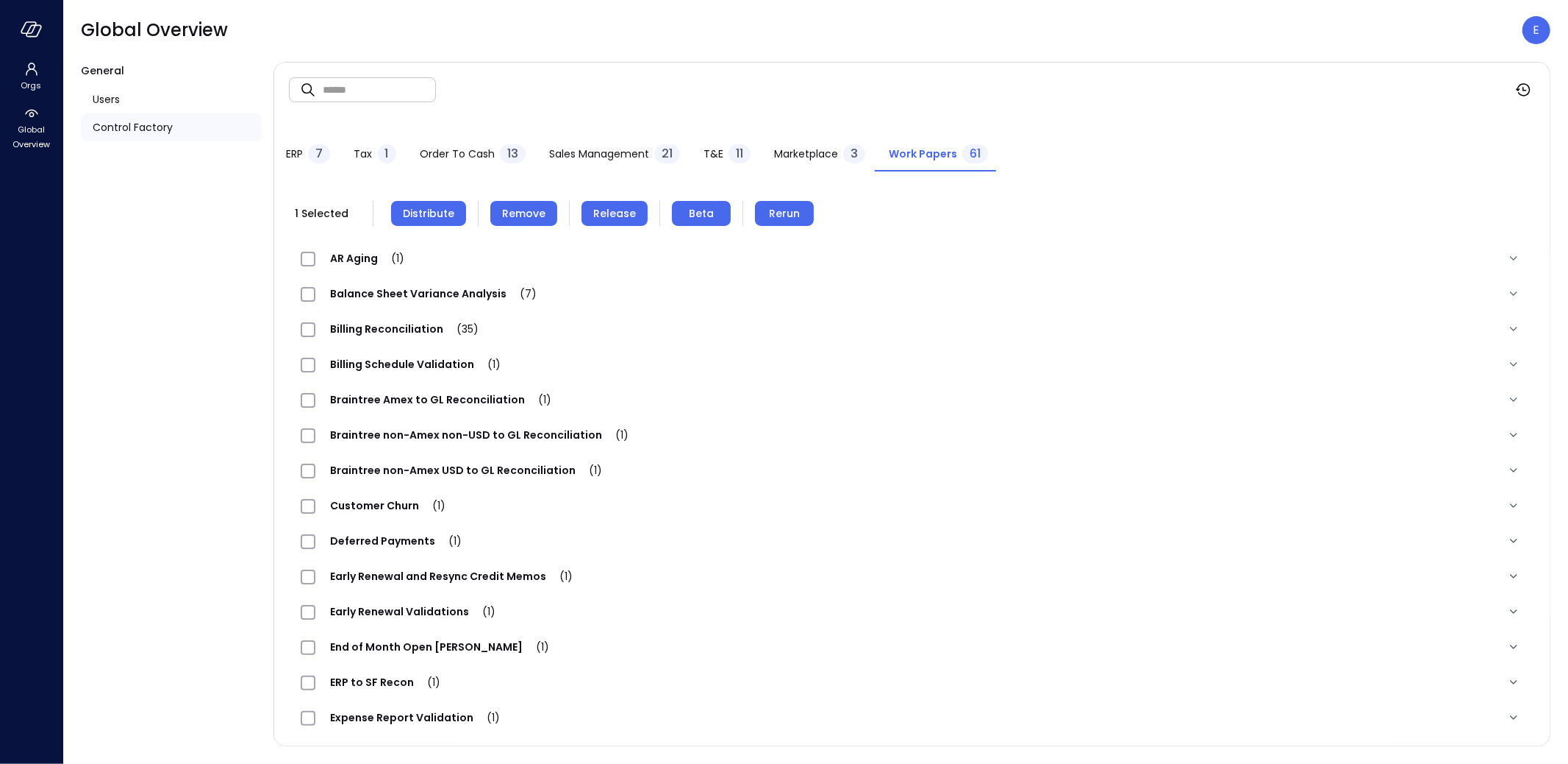
click at [407, 209] on span "Distribute" at bounding box center [429, 213] width 51 height 16
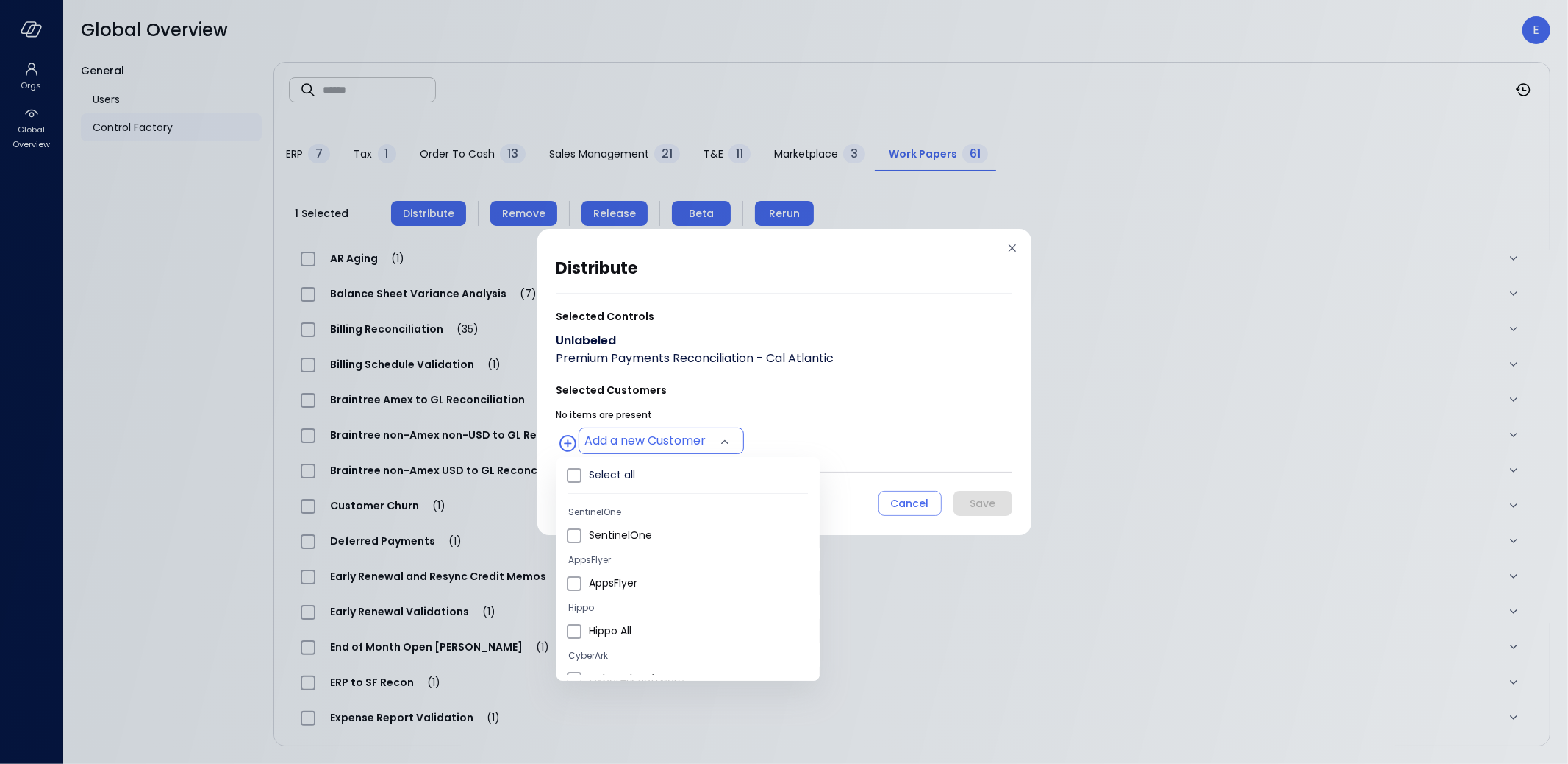
click at [682, 443] on body "Orgs Global Overview Global Overview E General Users Control Factory ​ ​ ERP 7 …" at bounding box center [784, 382] width 1568 height 764
click at [622, 631] on span "Hippo All" at bounding box center [699, 630] width 219 height 15
type input "**********"
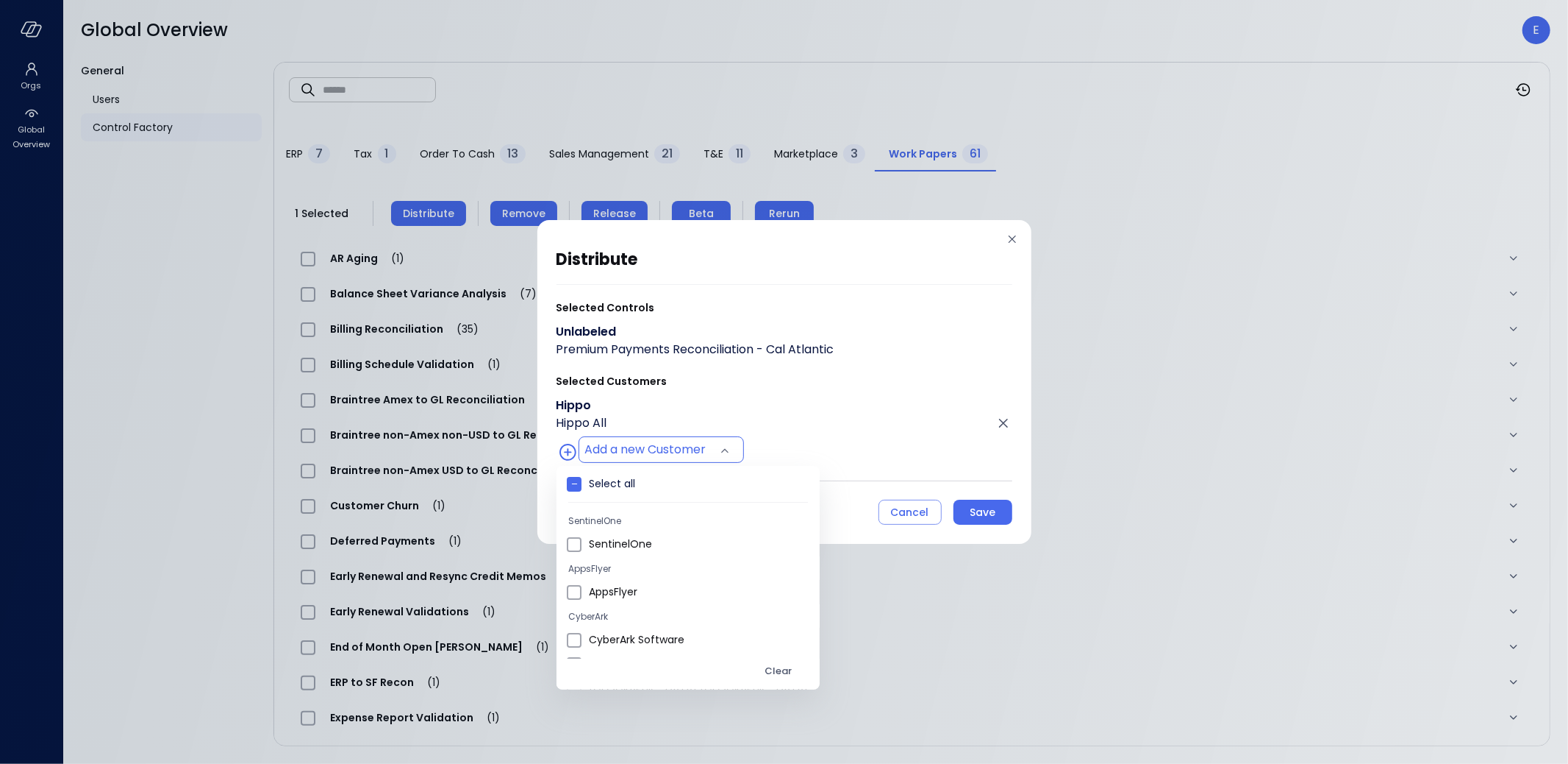
click at [842, 428] on div at bounding box center [784, 382] width 1568 height 764
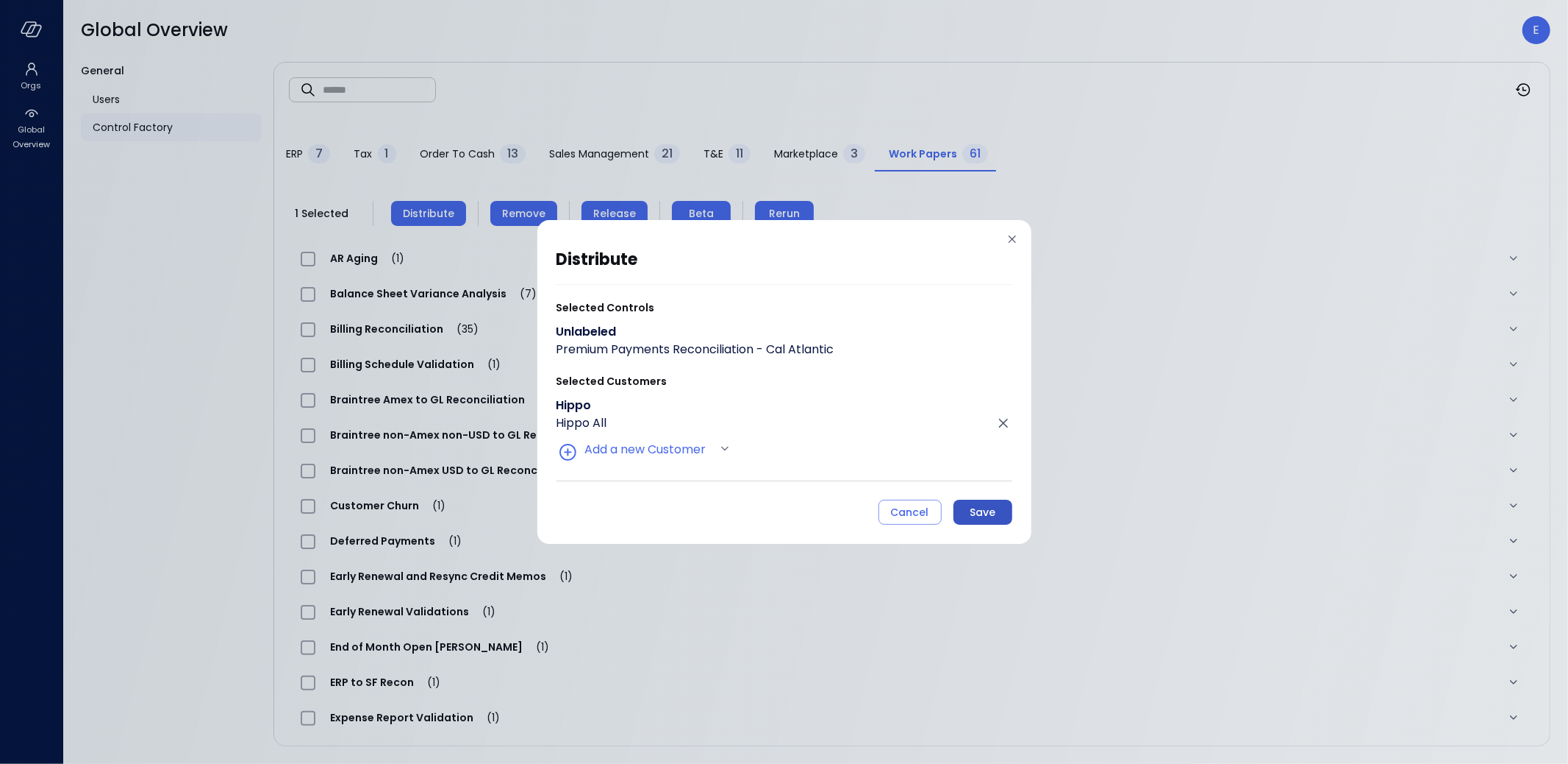
click at [986, 506] on div "Save" at bounding box center [982, 512] width 26 height 18
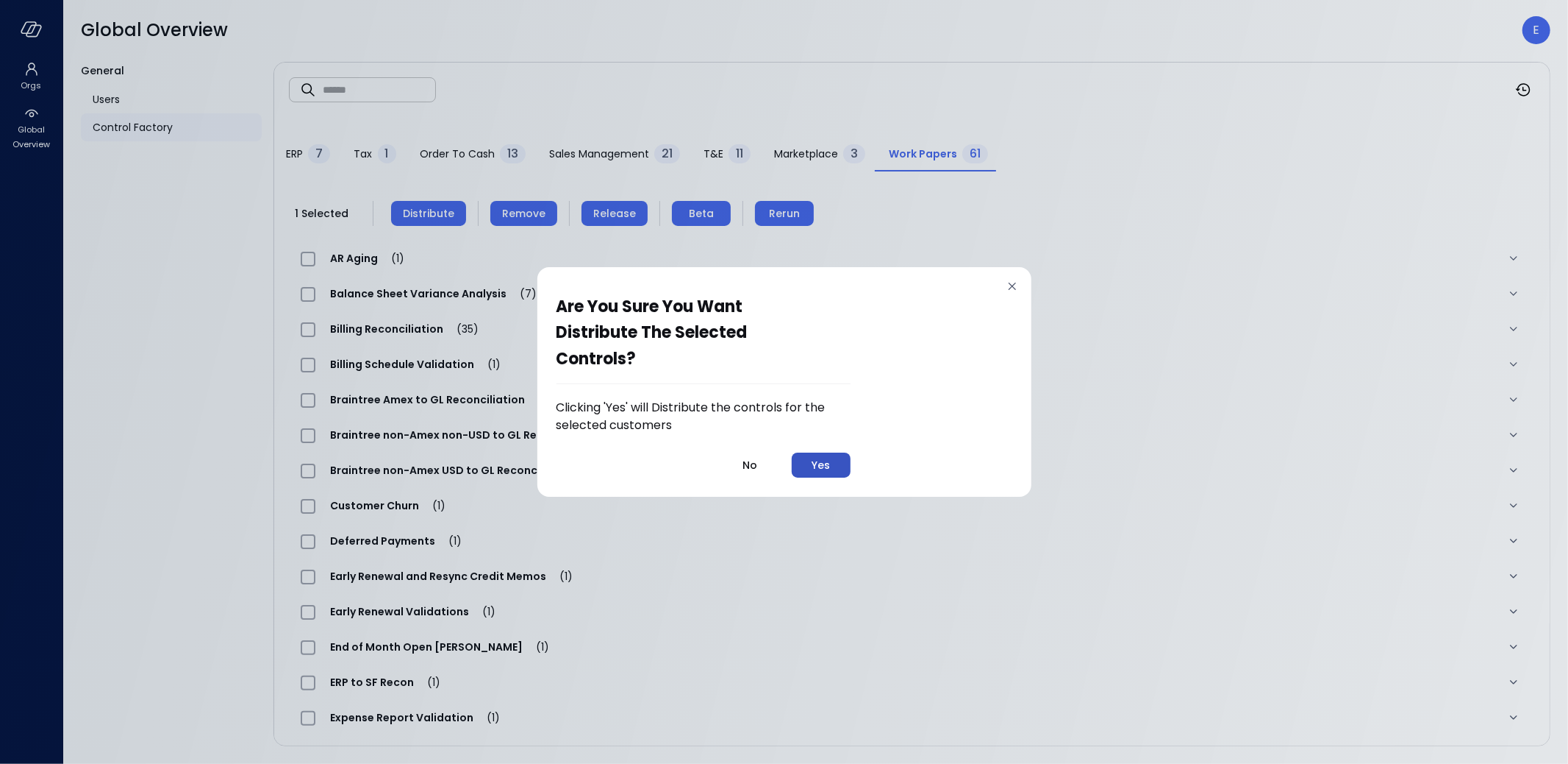
click at [825, 459] on div "Yes" at bounding box center [821, 465] width 18 height 18
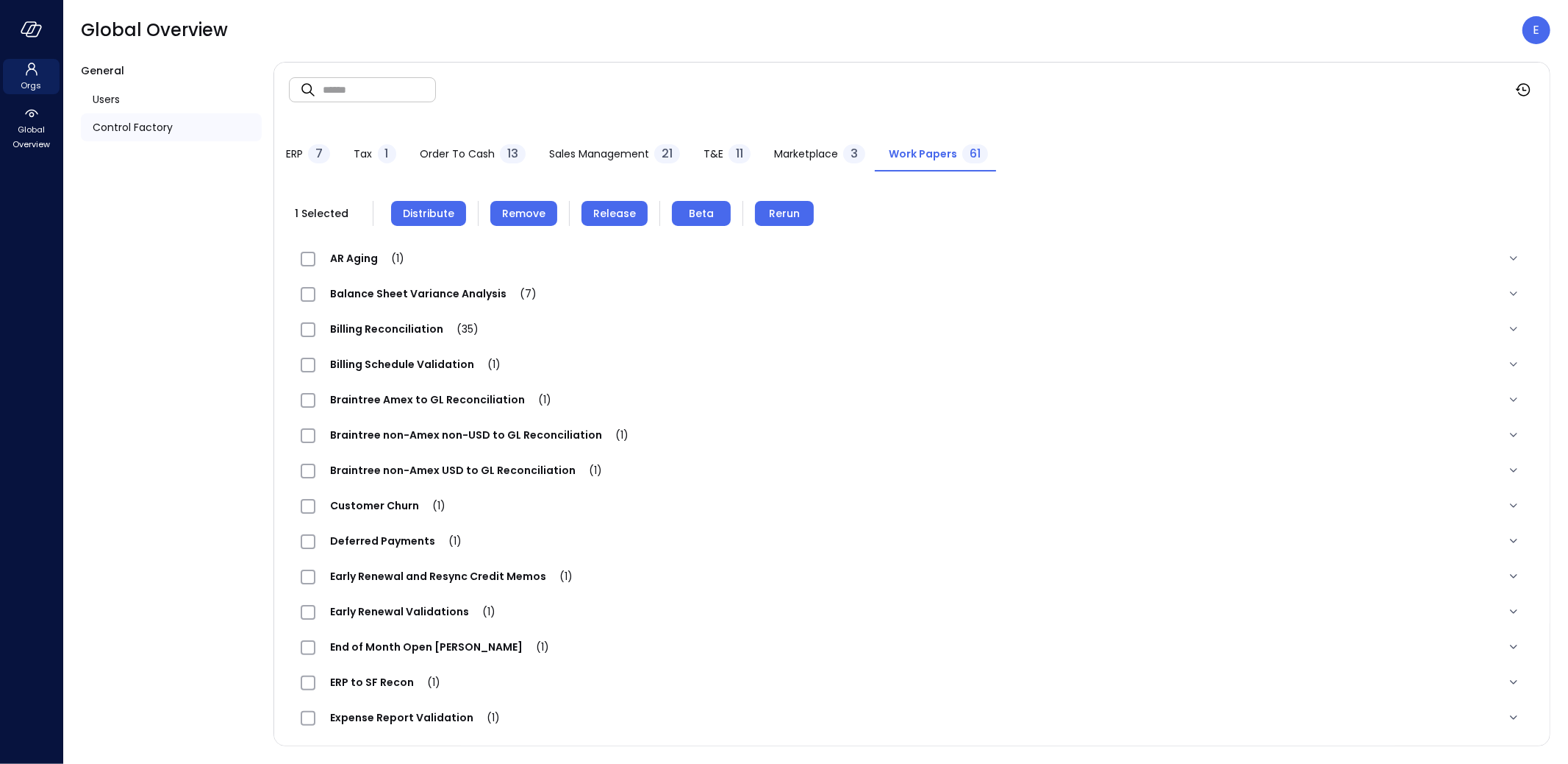
click at [29, 73] on icon at bounding box center [31, 69] width 18 height 18
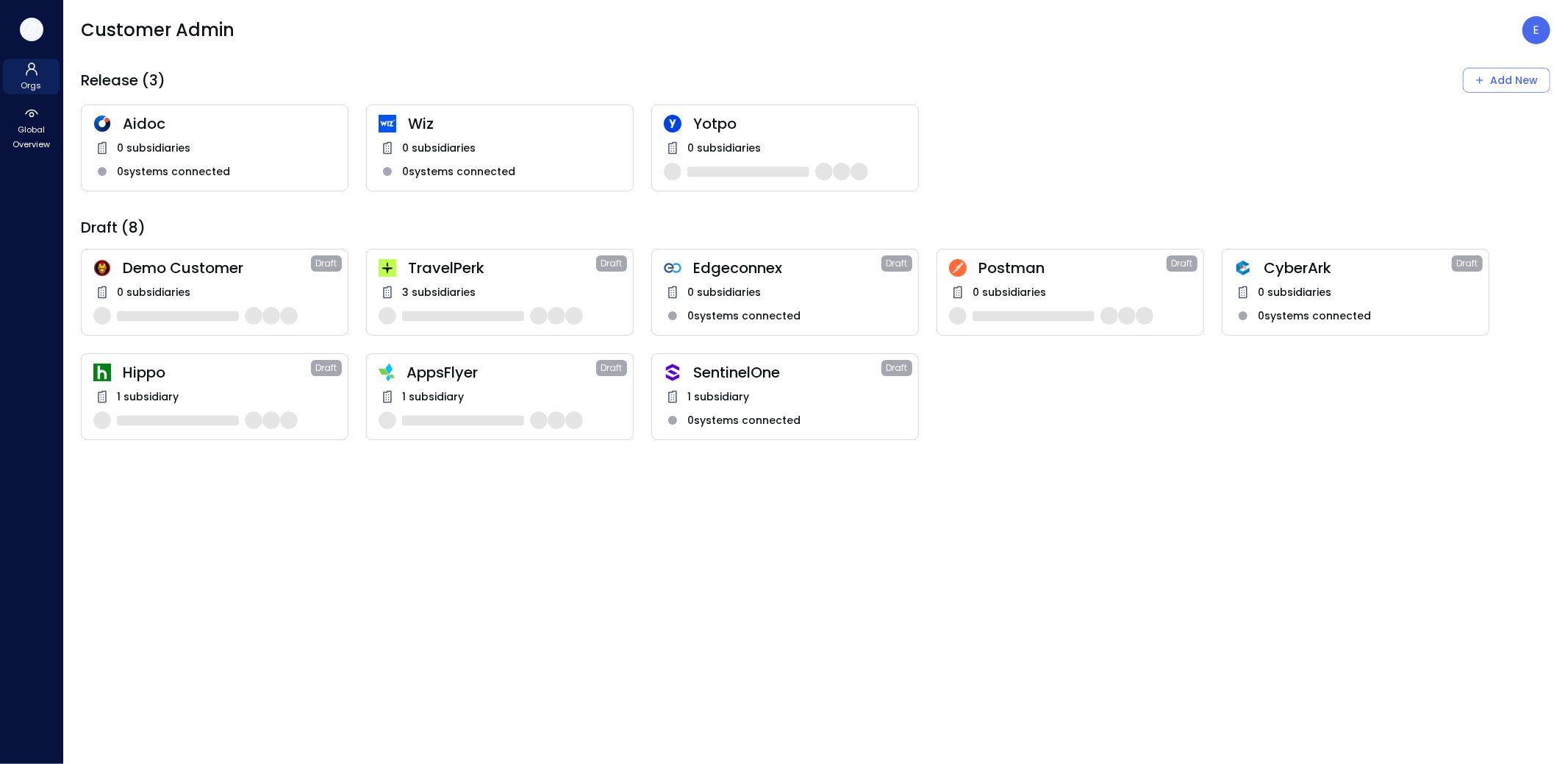
click at [33, 31] on icon "button" at bounding box center [31, 29] width 22 height 16
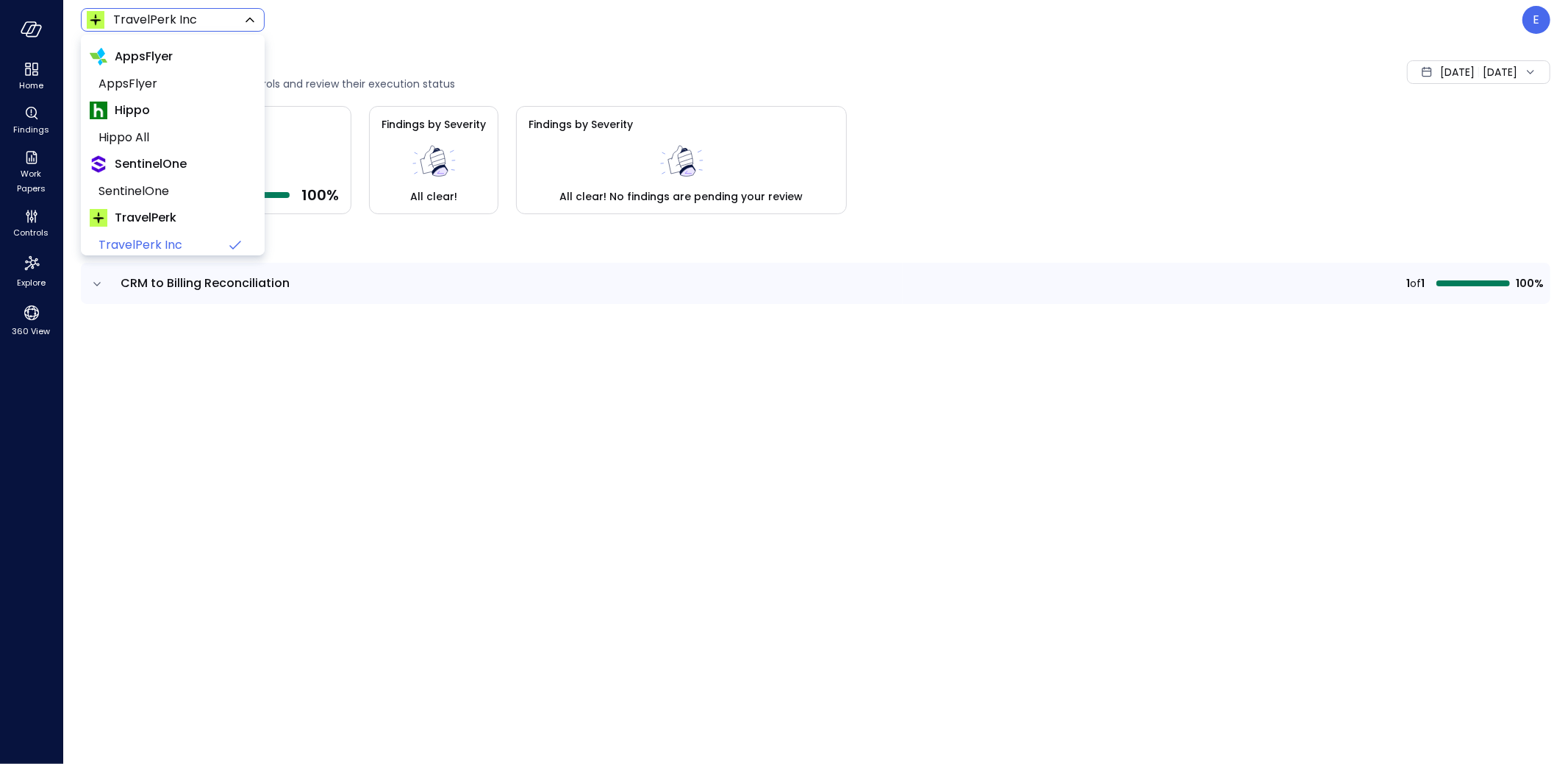
click at [153, 15] on body "Home Findings Work Papers Controls Explore 360 View TravelPerk Inc ****** ​ E C…" at bounding box center [784, 382] width 1568 height 764
click at [174, 136] on span "Hippo All" at bounding box center [171, 137] width 146 height 18
type input "*******"
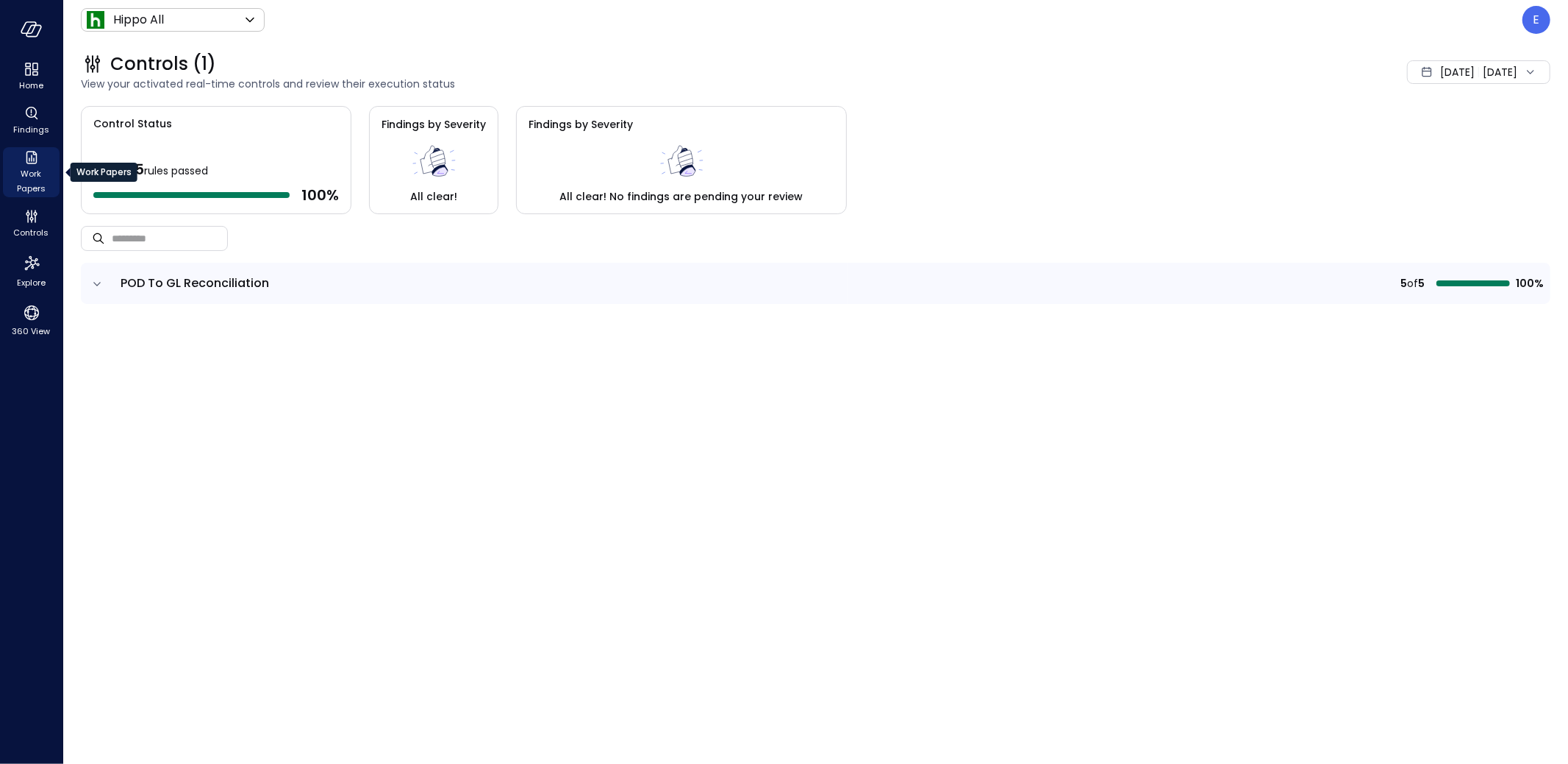
click at [31, 150] on icon "Work Papers" at bounding box center [31, 157] width 18 height 18
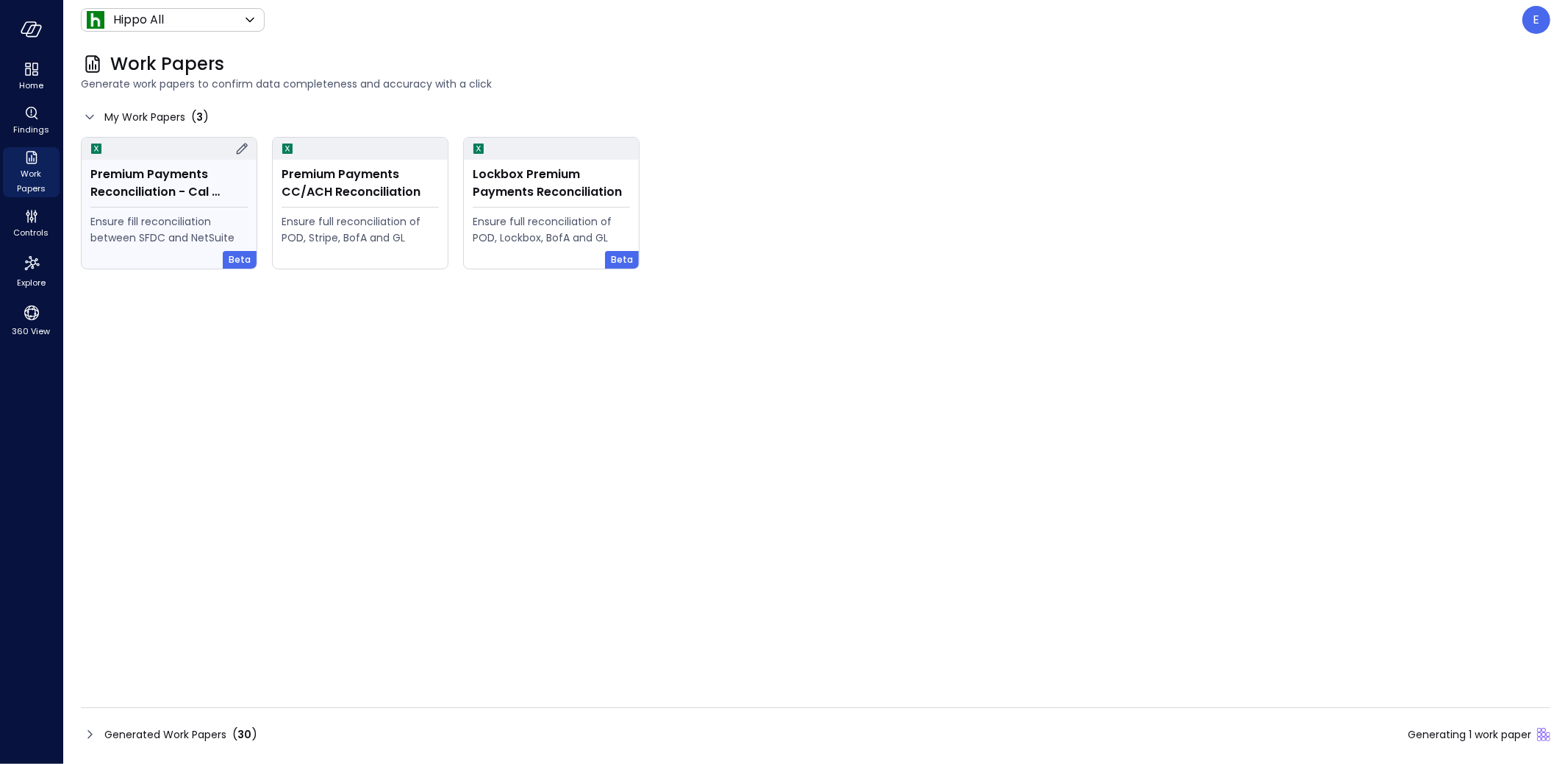
click at [220, 211] on div "Premium Payments Reconciliation - Cal Atlantic Ensure fill reconciliation betwe…" at bounding box center [170, 214] width 175 height 109
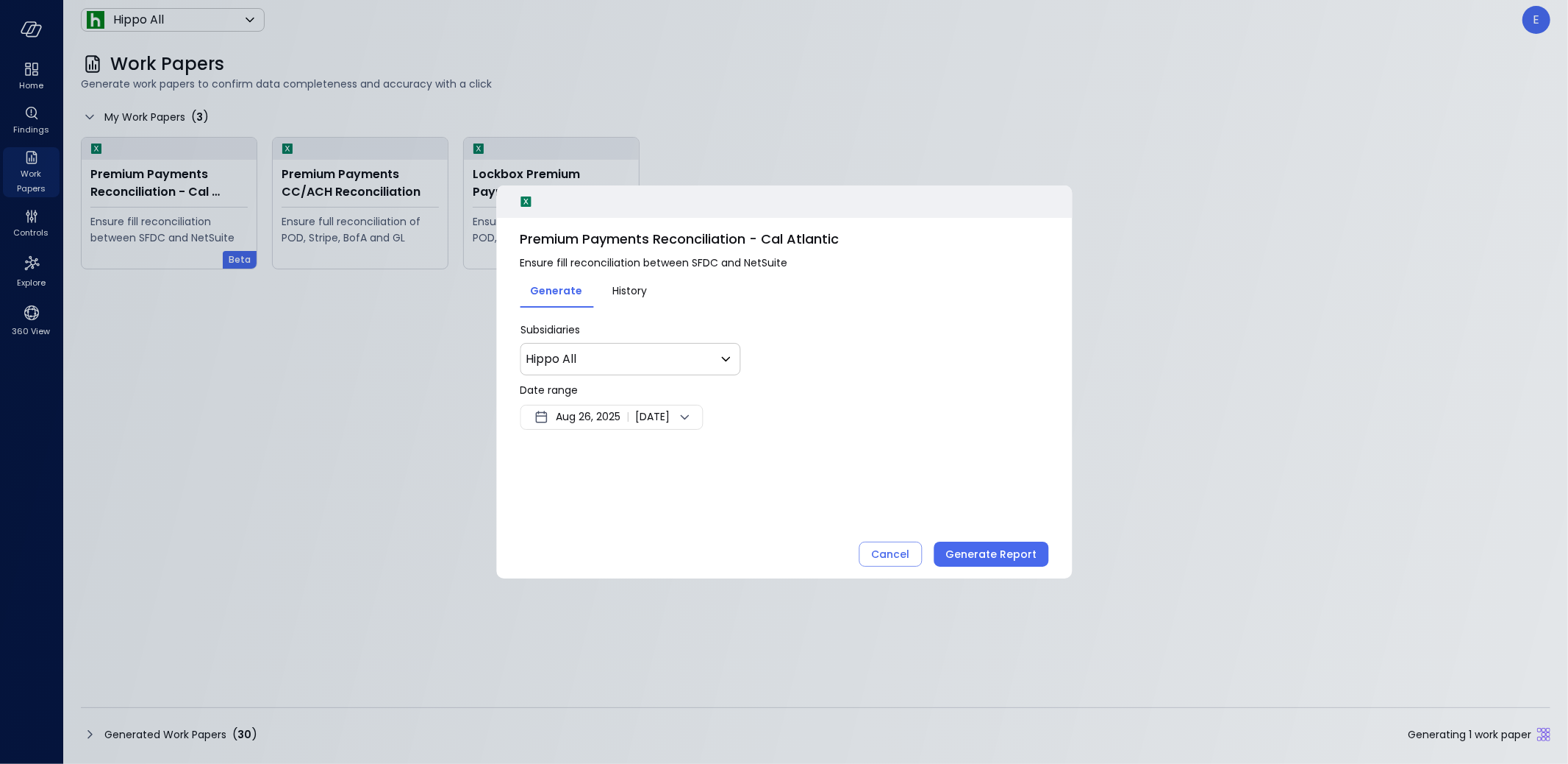
click at [578, 421] on span "Aug 26, 2025" at bounding box center [588, 417] width 65 height 18
click at [709, 455] on button "<" at bounding box center [708, 456] width 27 height 27
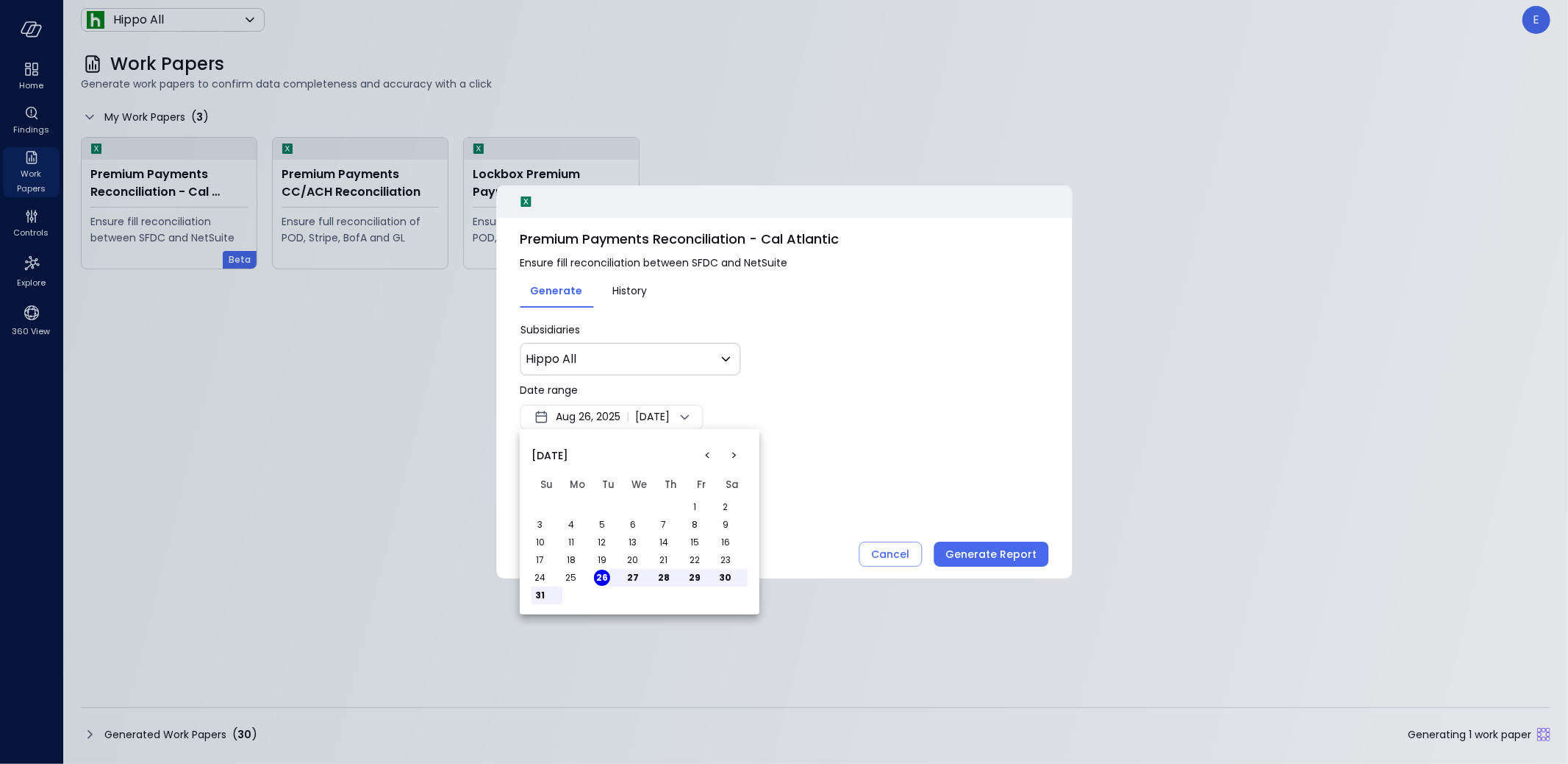
click at [709, 455] on button "<" at bounding box center [708, 456] width 27 height 27
click at [662, 506] on button "1" at bounding box center [663, 506] width 16 height 16
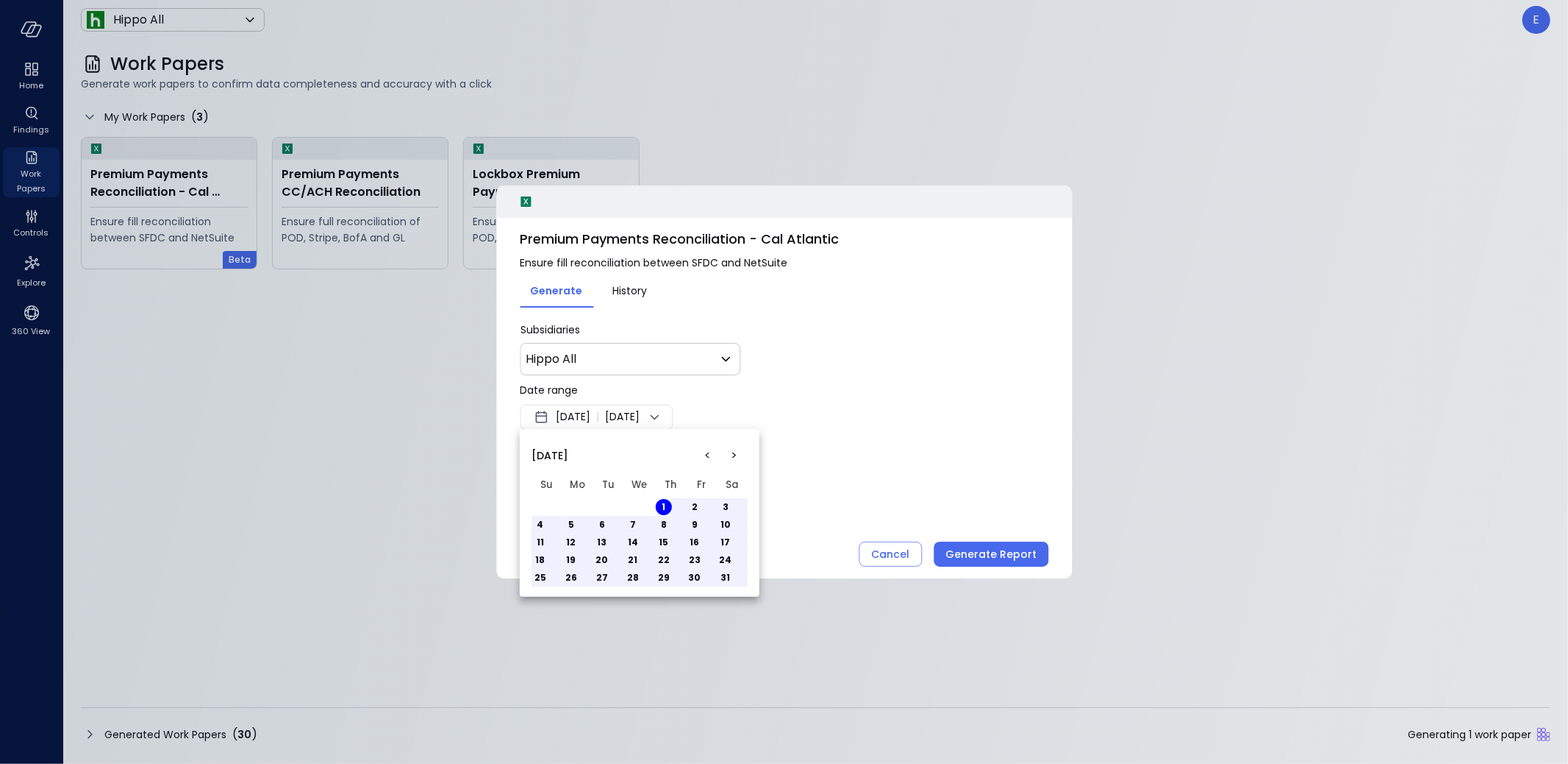
click at [735, 457] on button ">" at bounding box center [735, 456] width 27 height 27
click at [729, 545] on button "16" at bounding box center [725, 542] width 16 height 16
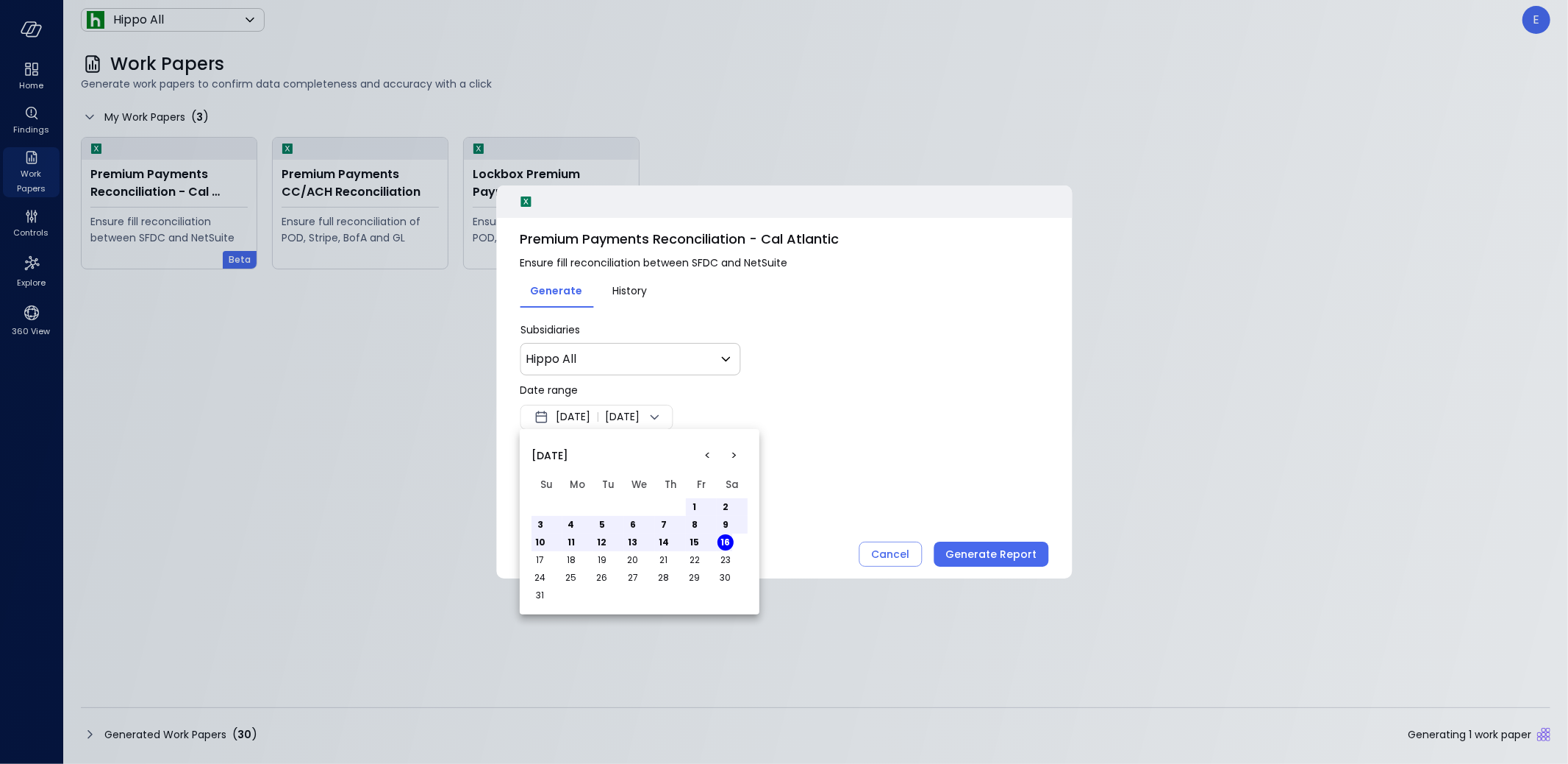
click at [832, 502] on div at bounding box center [784, 382] width 1568 height 764
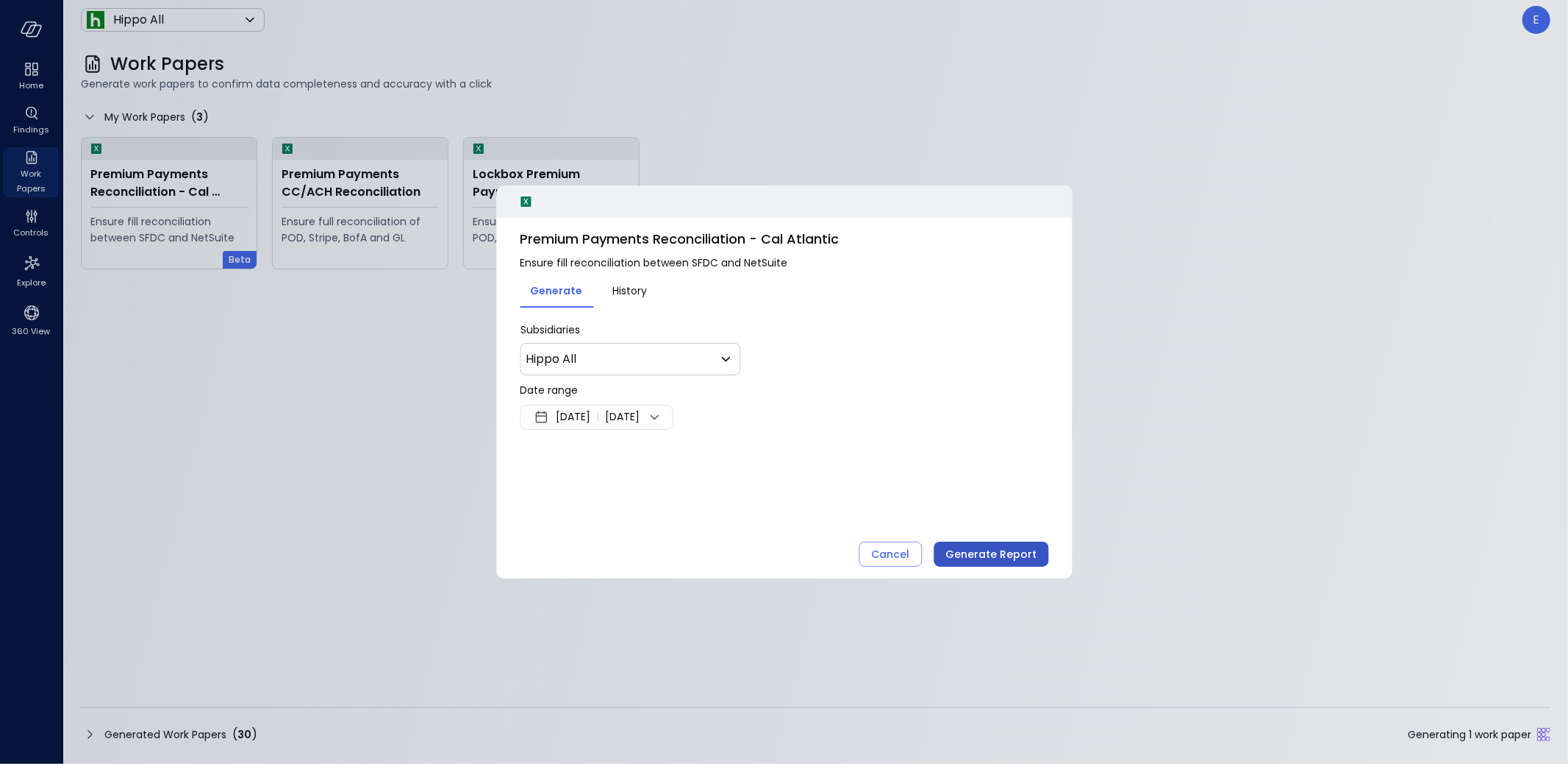
click at [960, 548] on div "Generate Report" at bounding box center [991, 554] width 92 height 18
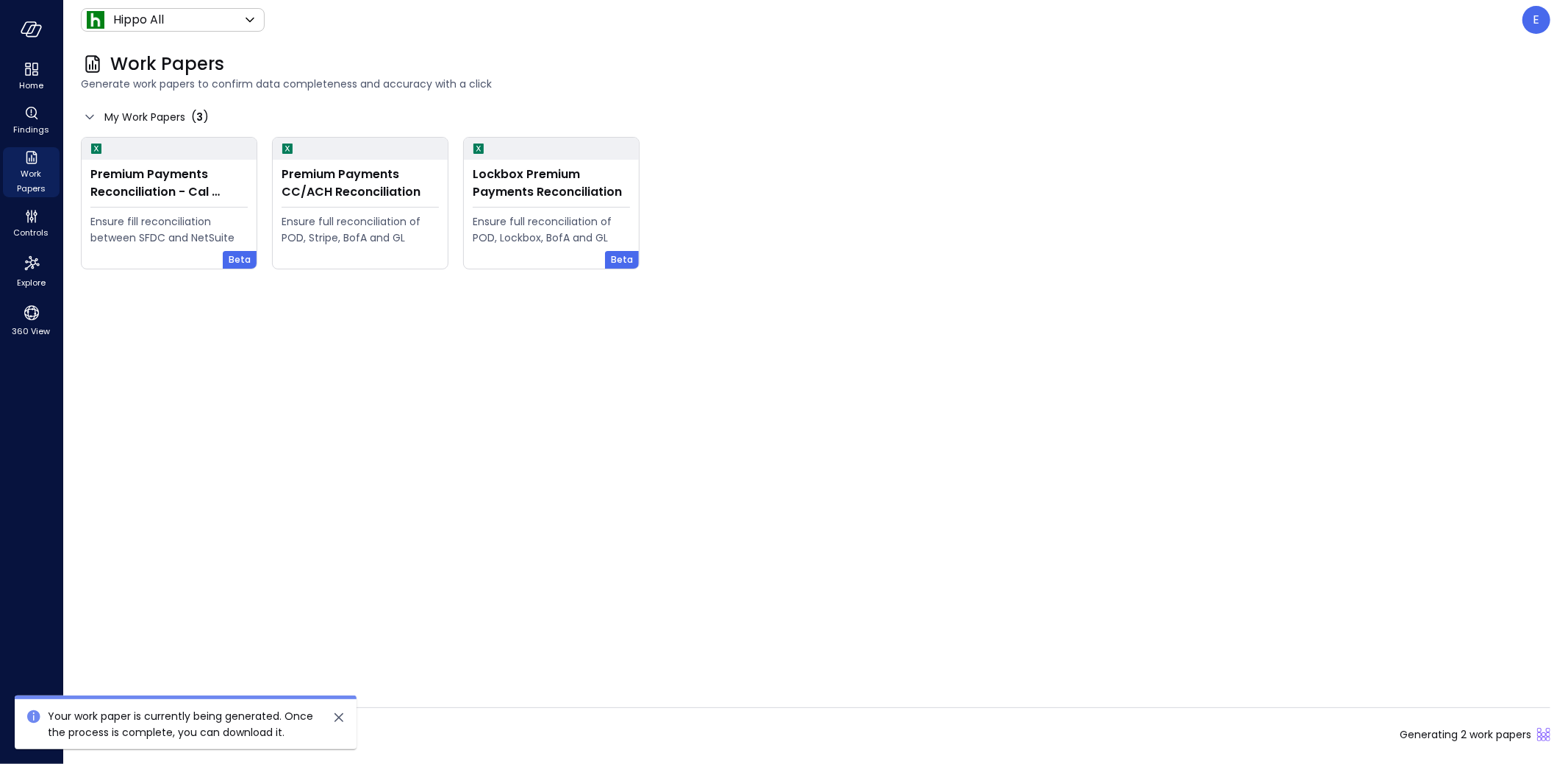
click at [420, 722] on div "Generated Work Papers ( 30 ) Generating 2 work papers" at bounding box center [816, 733] width 1470 height 24
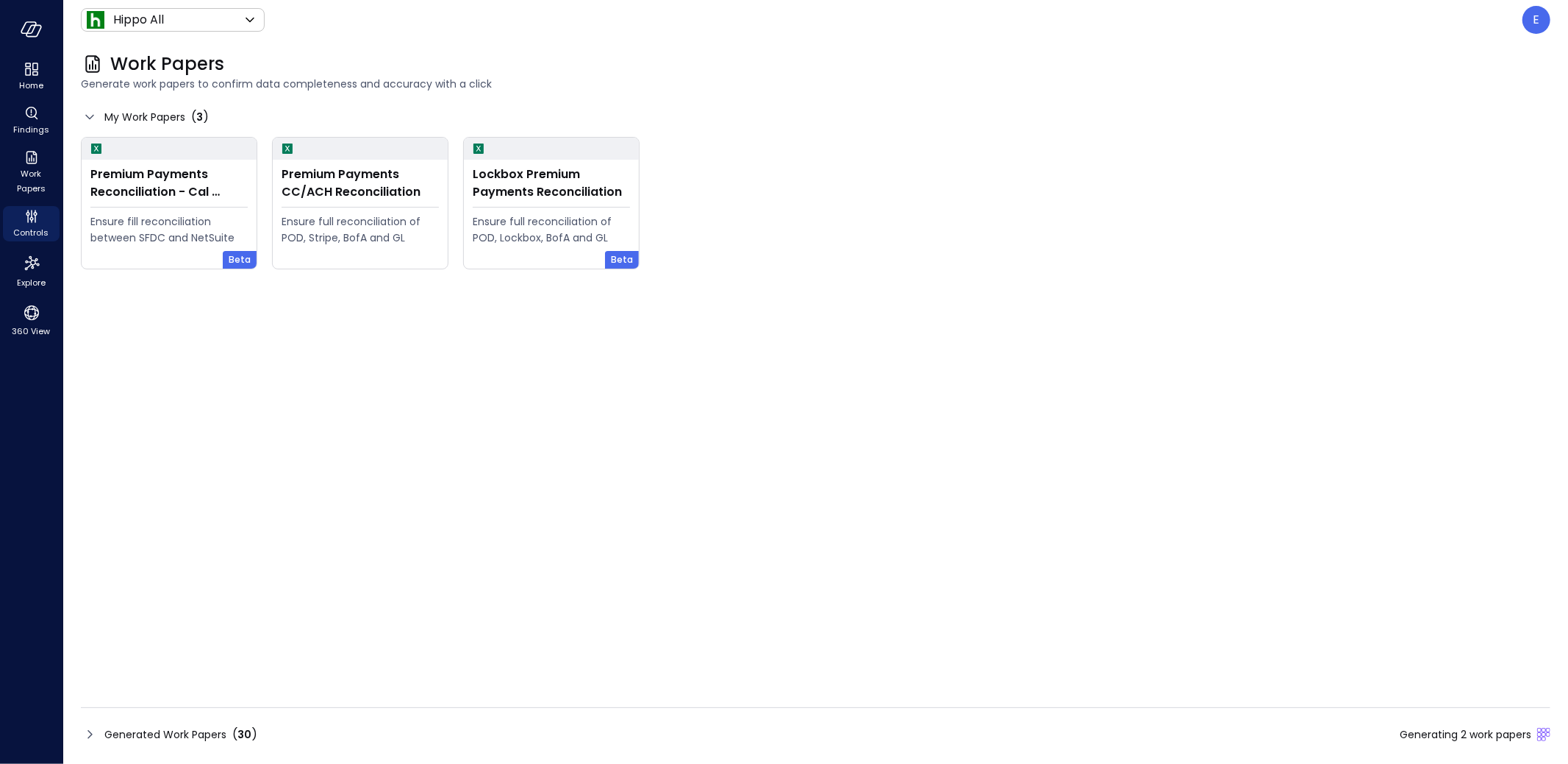
click at [112, 735] on span "Generated Work Papers" at bounding box center [166, 733] width 122 height 16
click at [147, 735] on span "Generated Work Papers" at bounding box center [166, 733] width 122 height 16
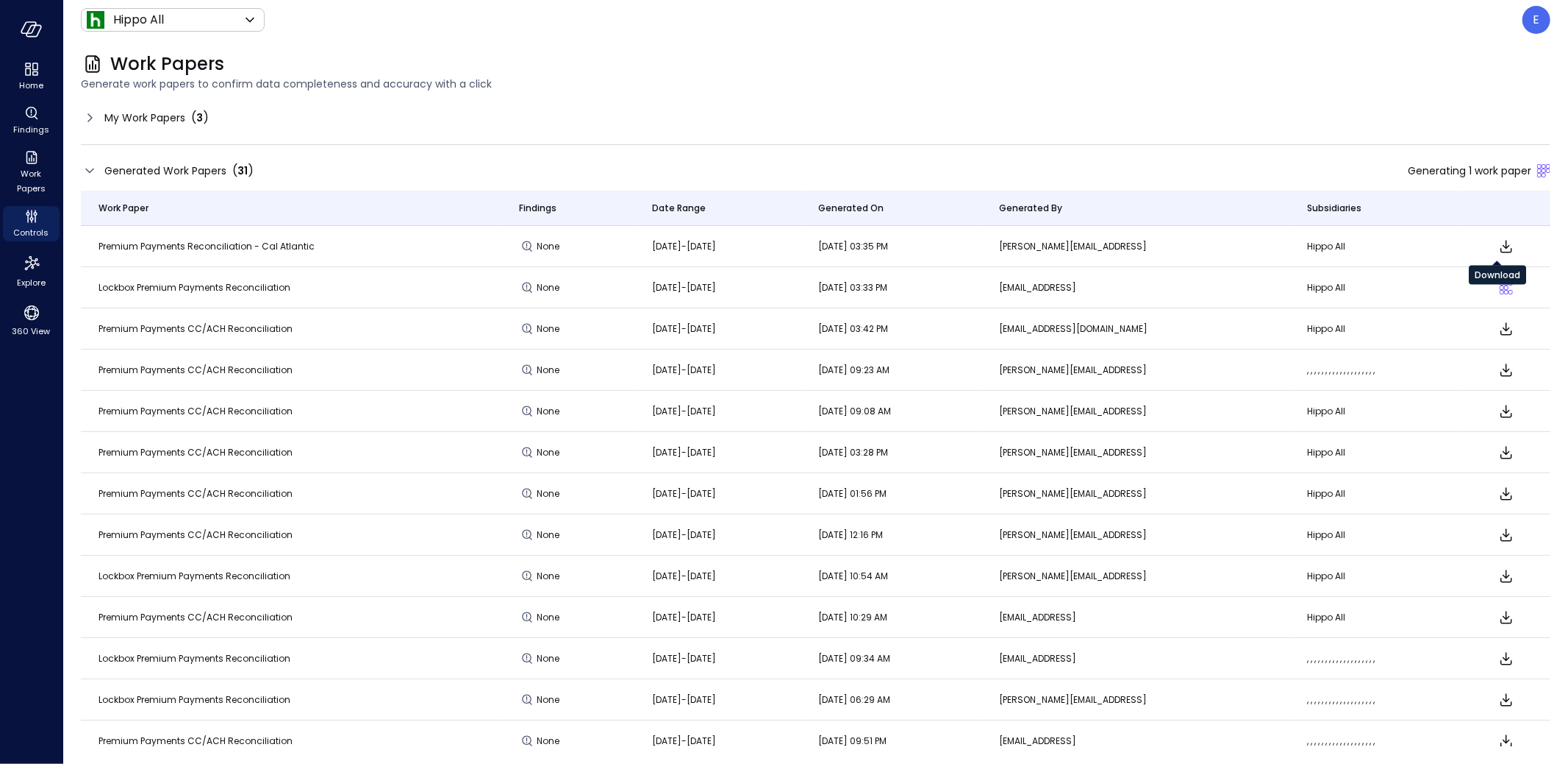
click at [1497, 242] on icon "Download" at bounding box center [1506, 246] width 18 height 18
click at [1544, 21] on div "E" at bounding box center [1537, 19] width 28 height 28
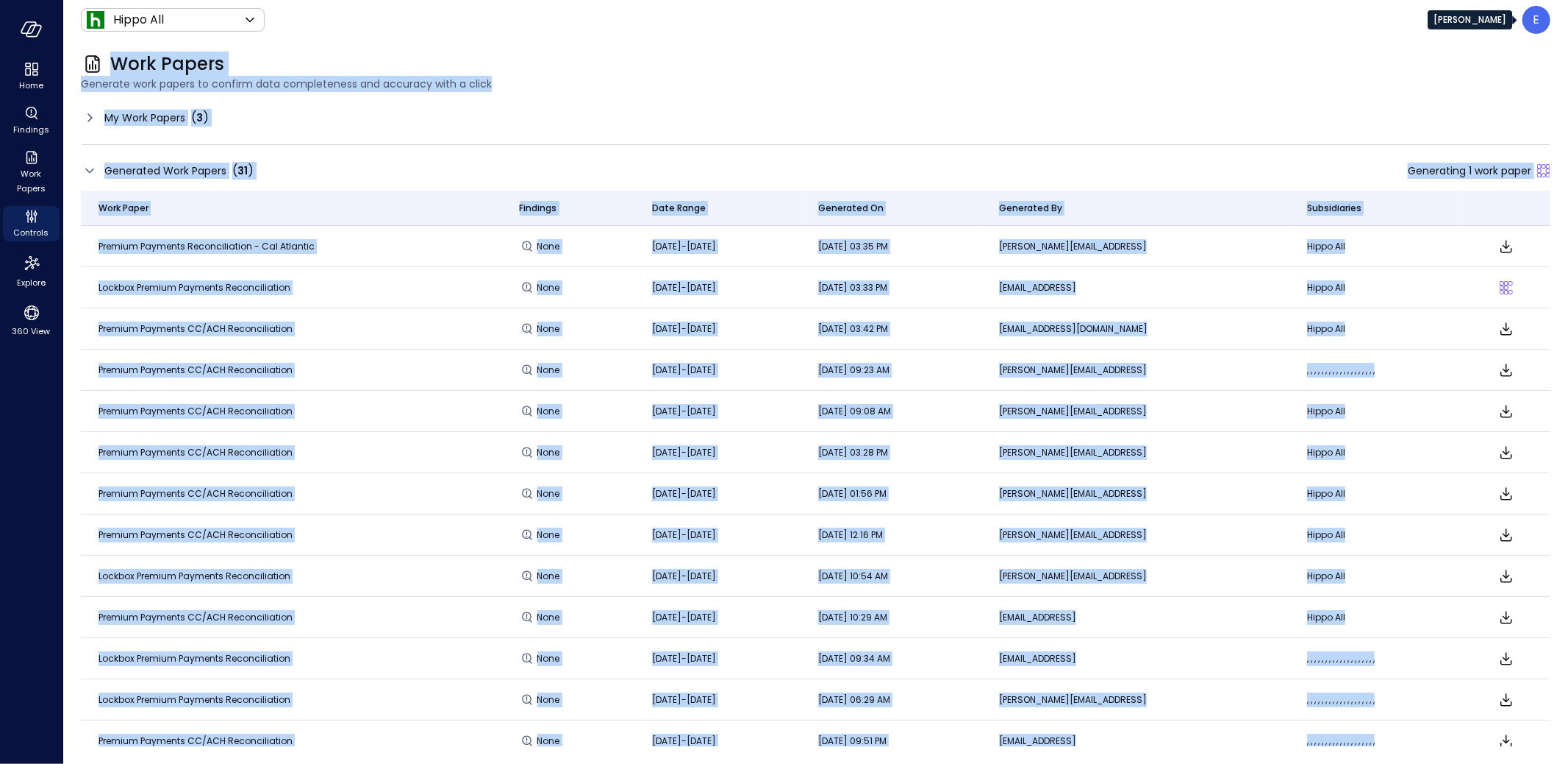
click at [1541, 22] on div "E" at bounding box center [1537, 19] width 28 height 28
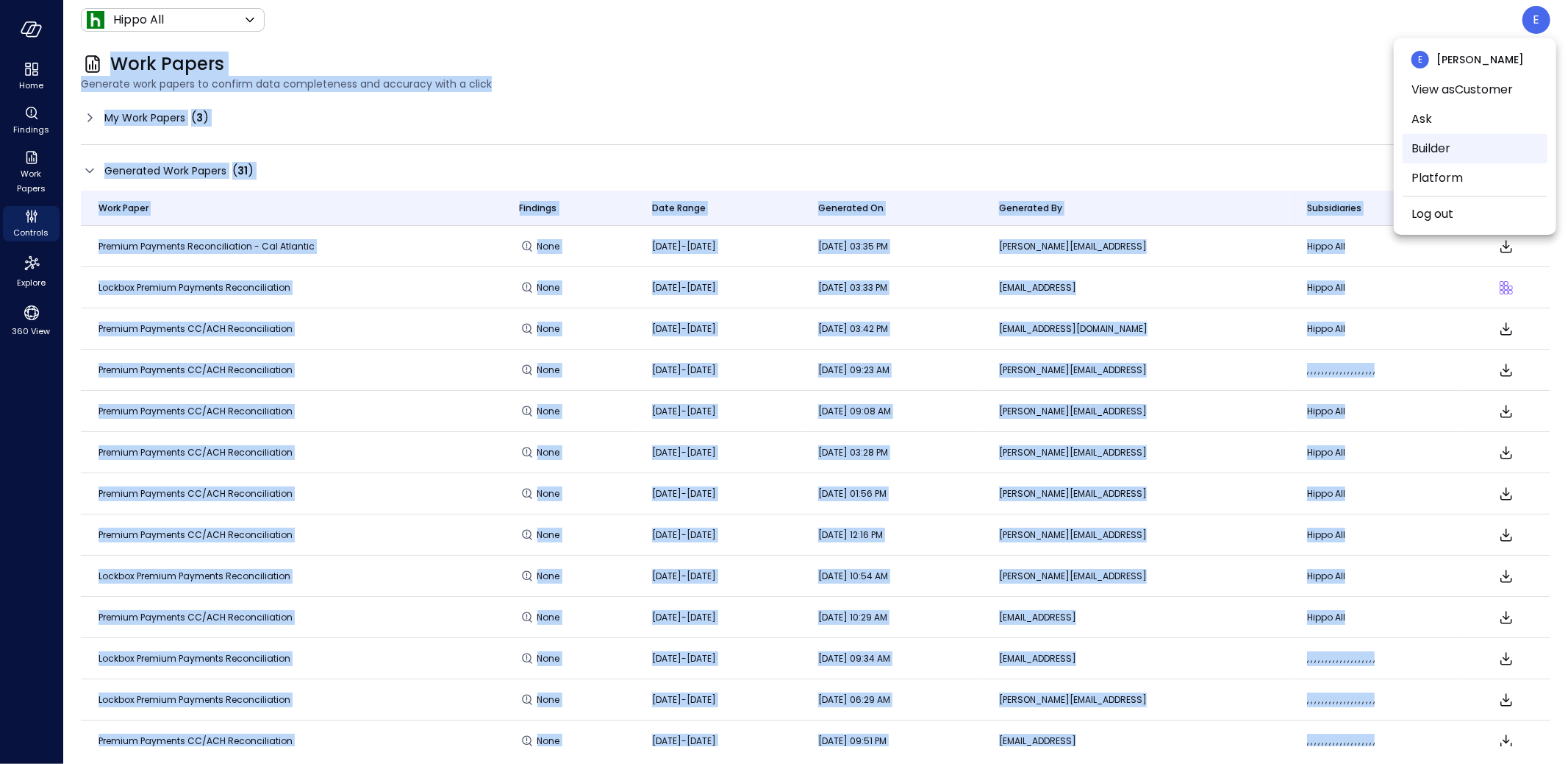
click at [1423, 148] on li "Builder" at bounding box center [1476, 148] width 145 height 30
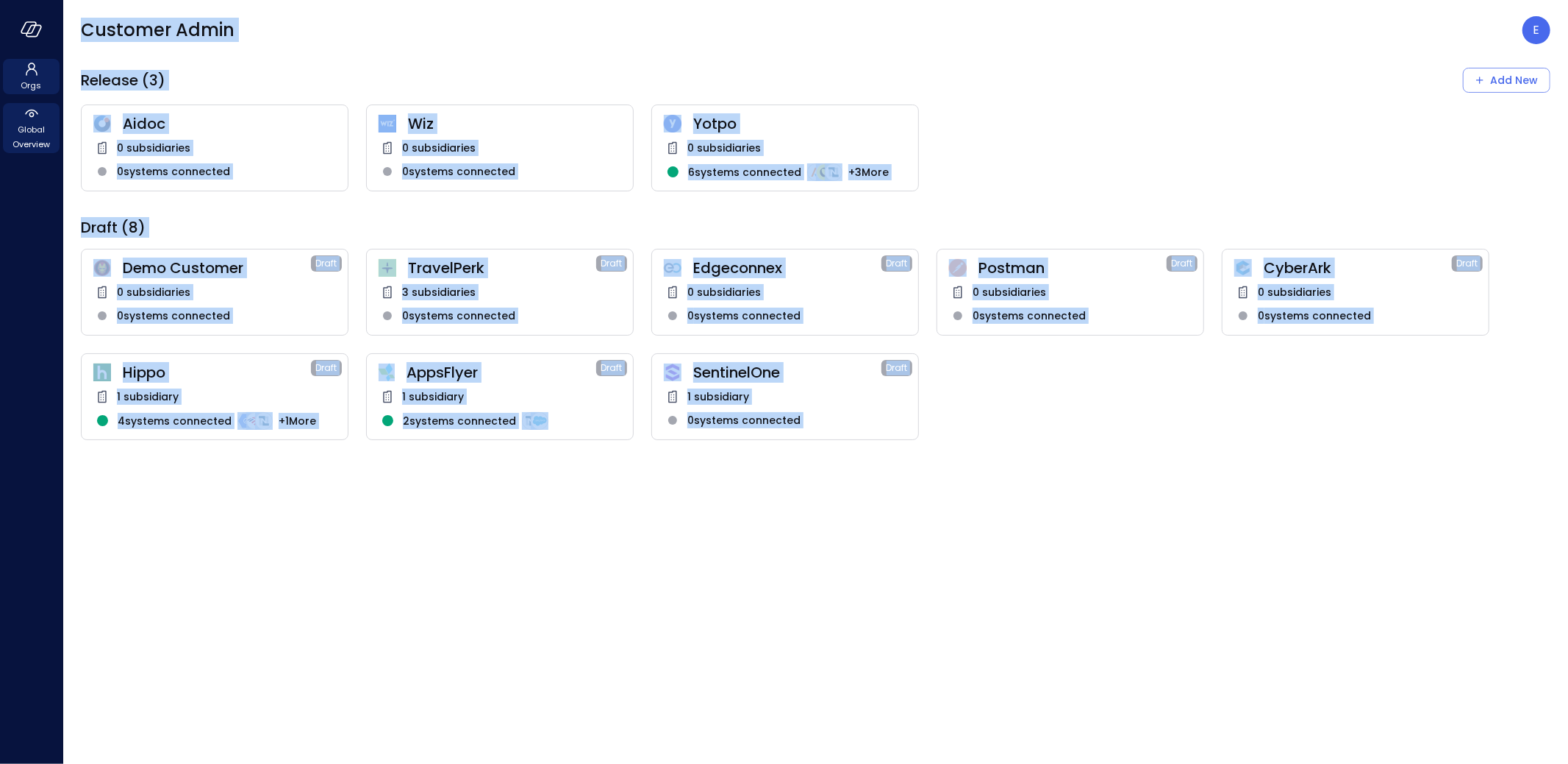
click at [37, 122] on span "Global Overview" at bounding box center [31, 136] width 45 height 30
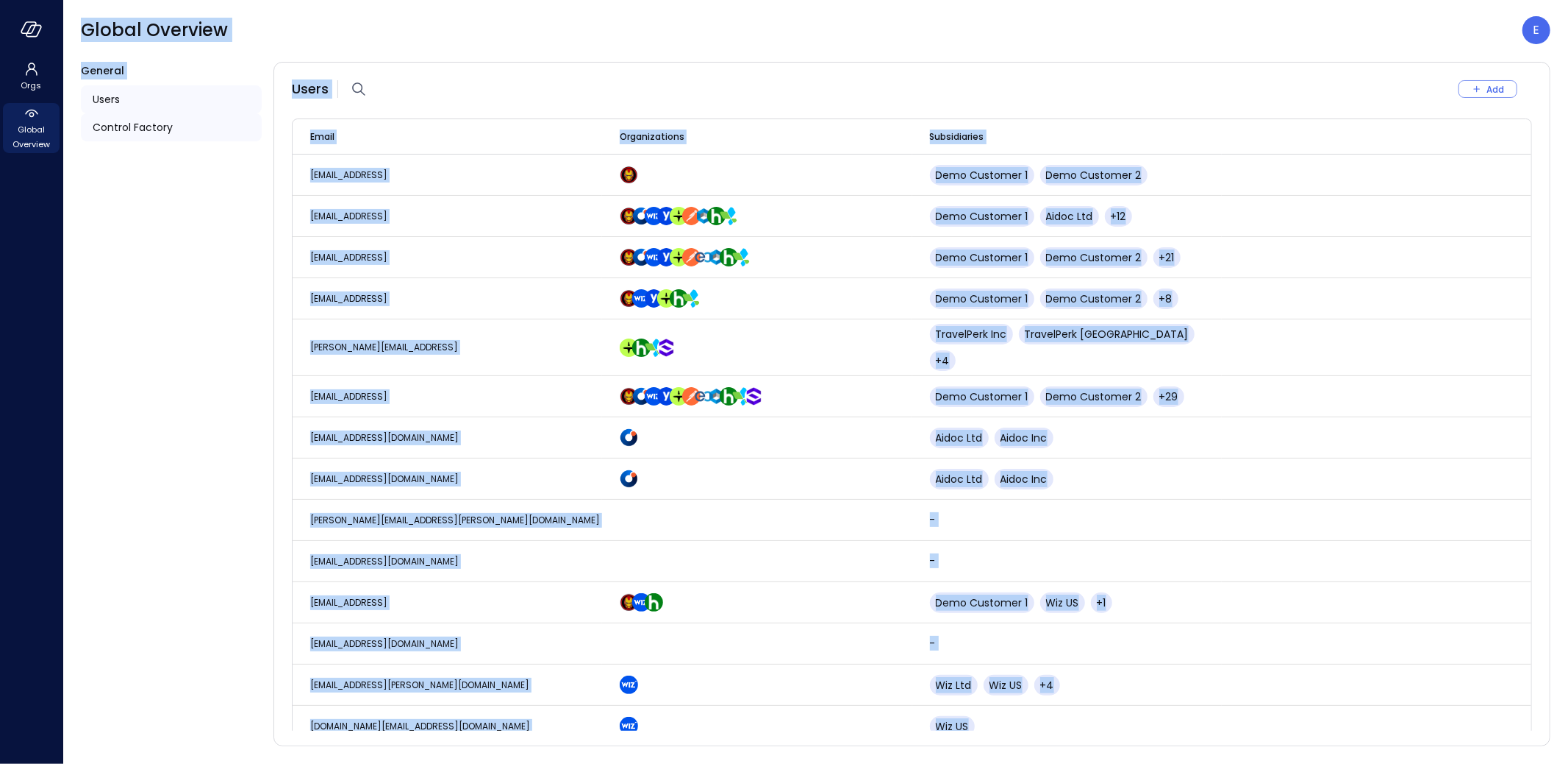
click at [132, 129] on span "Control Factory" at bounding box center [132, 127] width 80 height 16
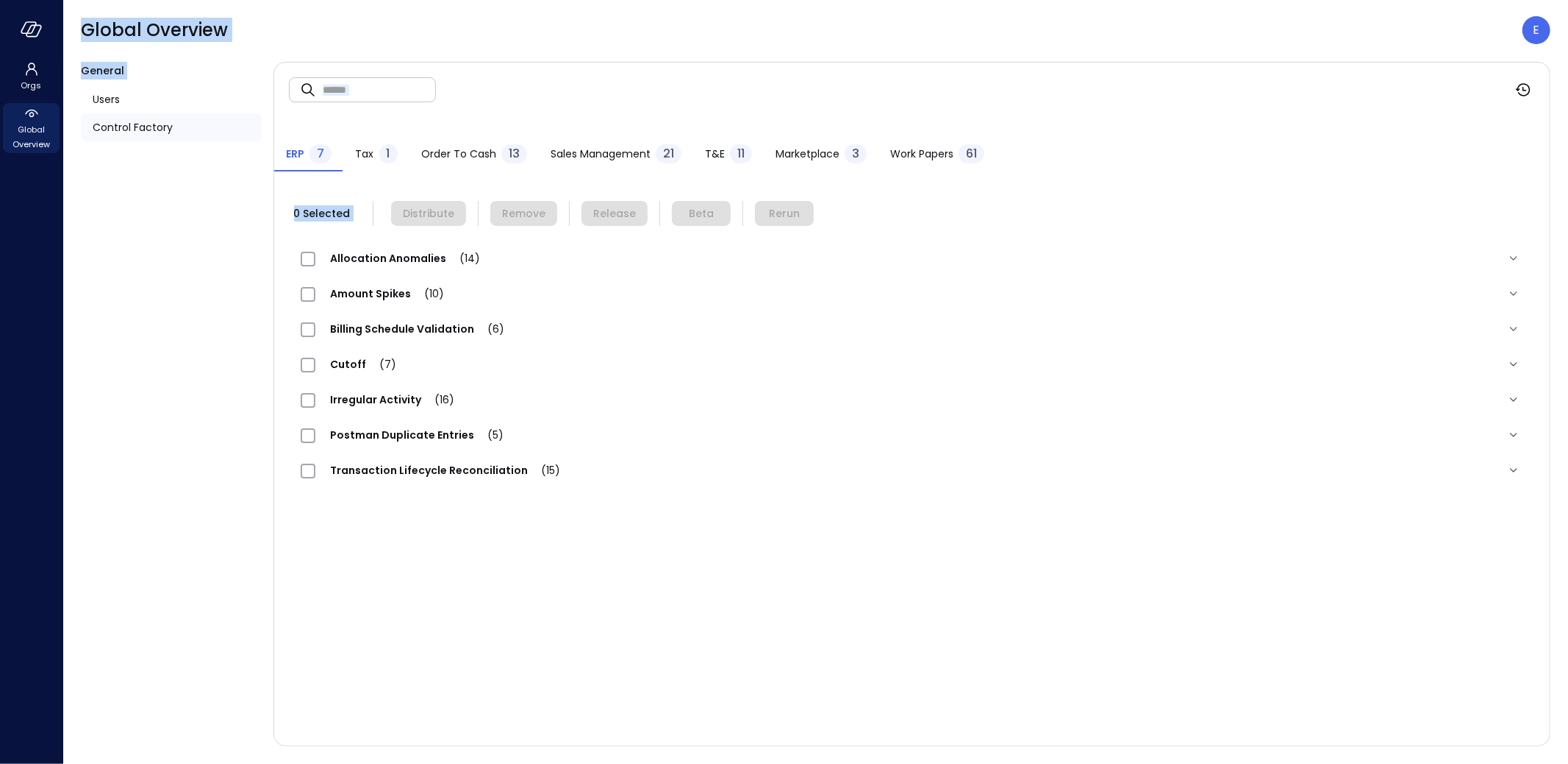
click at [923, 149] on span "Work Papers" at bounding box center [922, 154] width 63 height 16
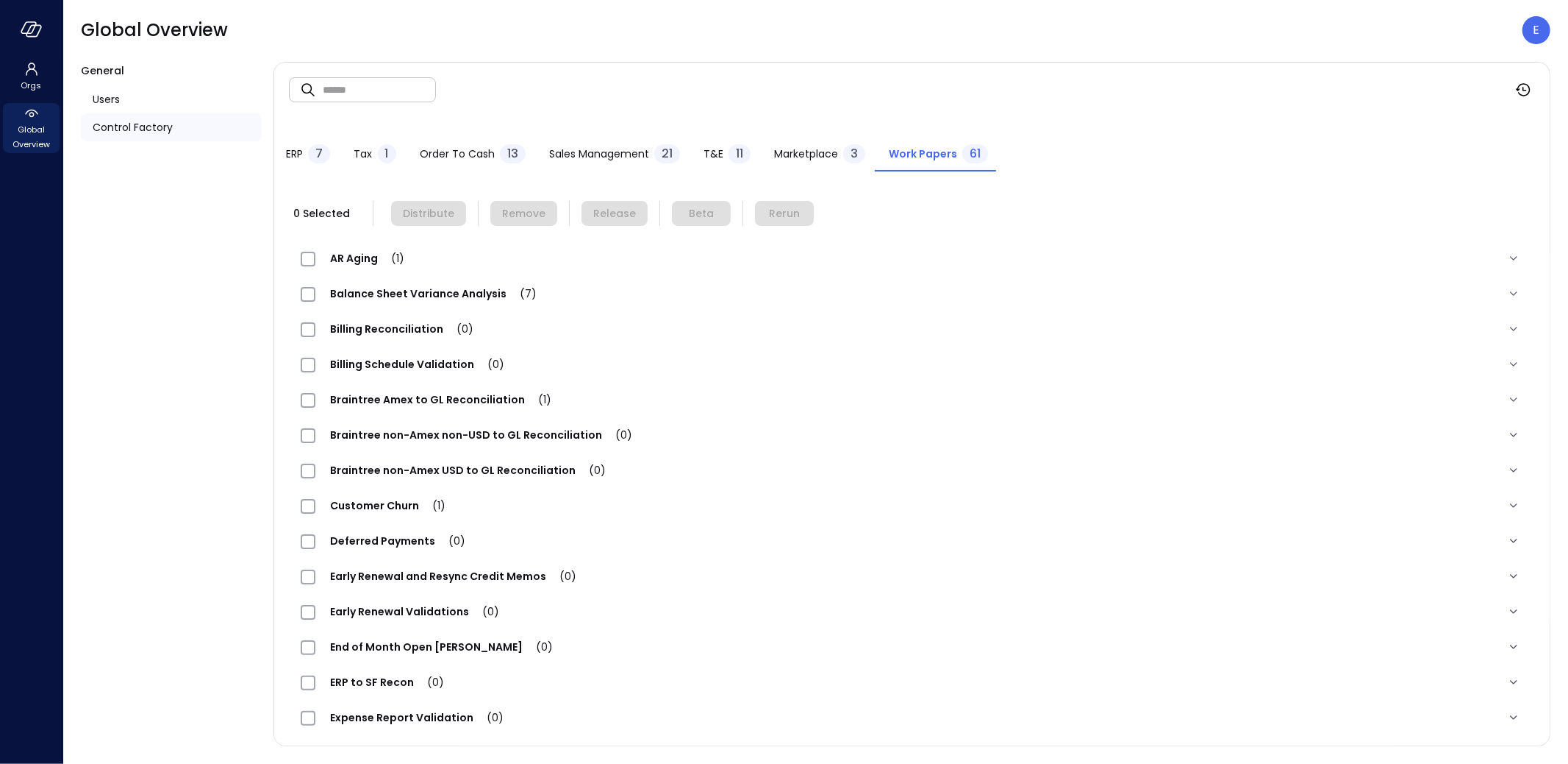
scroll to position [1337, 0]
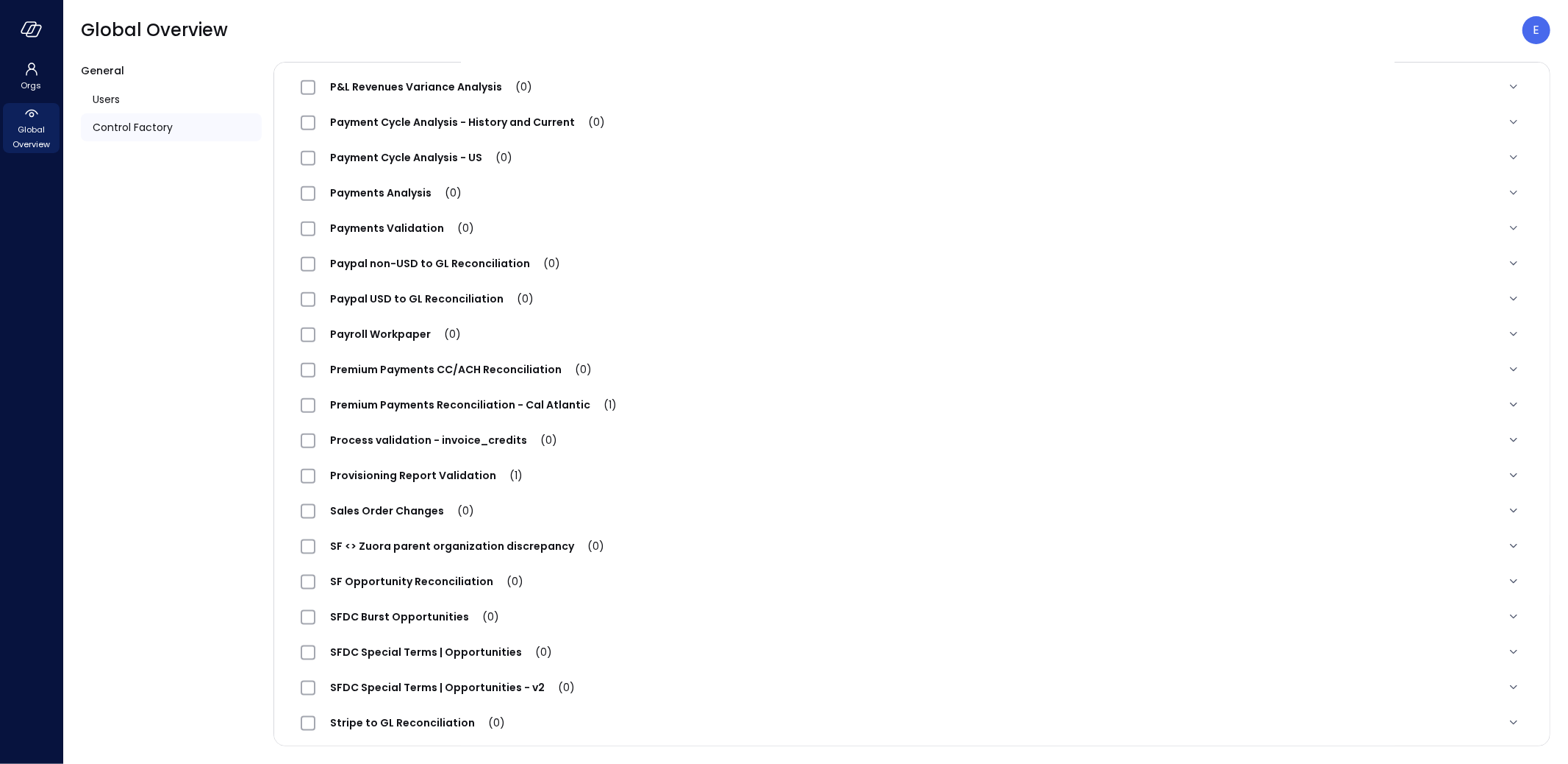
click at [499, 407] on span "Premium Payments Reconciliation - Cal Atlantic (1)" at bounding box center [474, 404] width 316 height 14
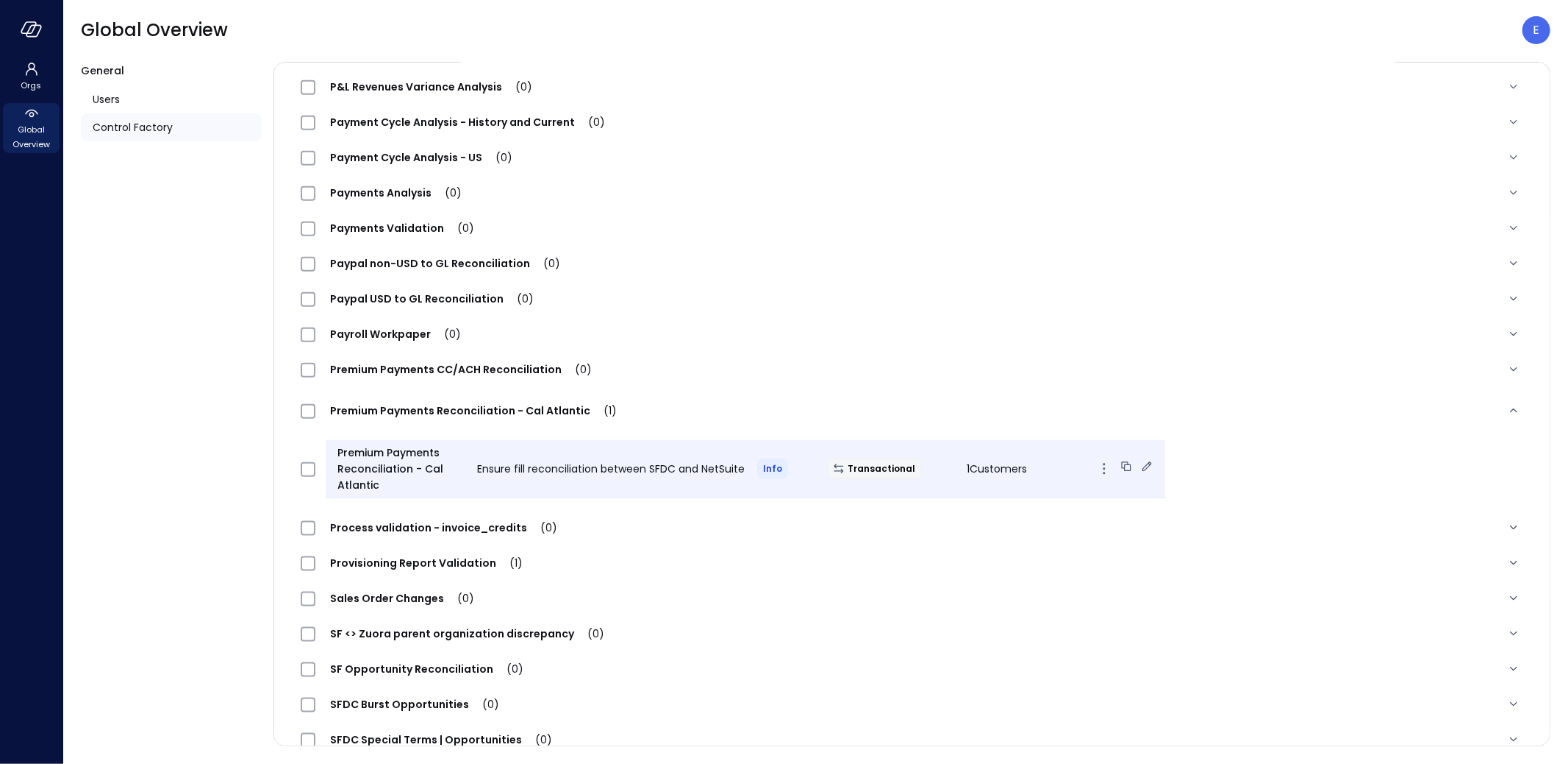
click at [1143, 463] on icon at bounding box center [1148, 466] width 10 height 10
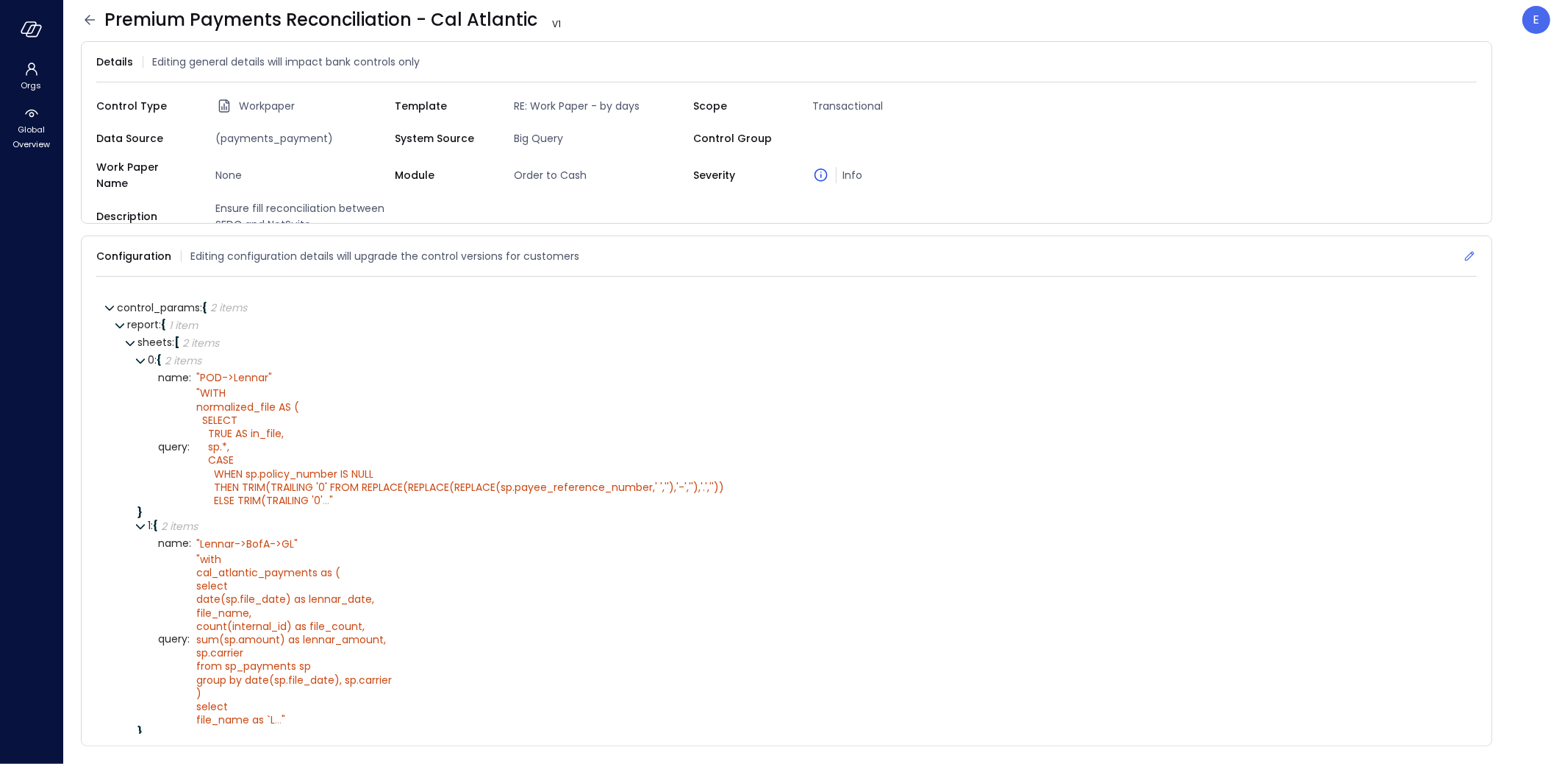
click at [1474, 249] on icon at bounding box center [1469, 256] width 14 height 14
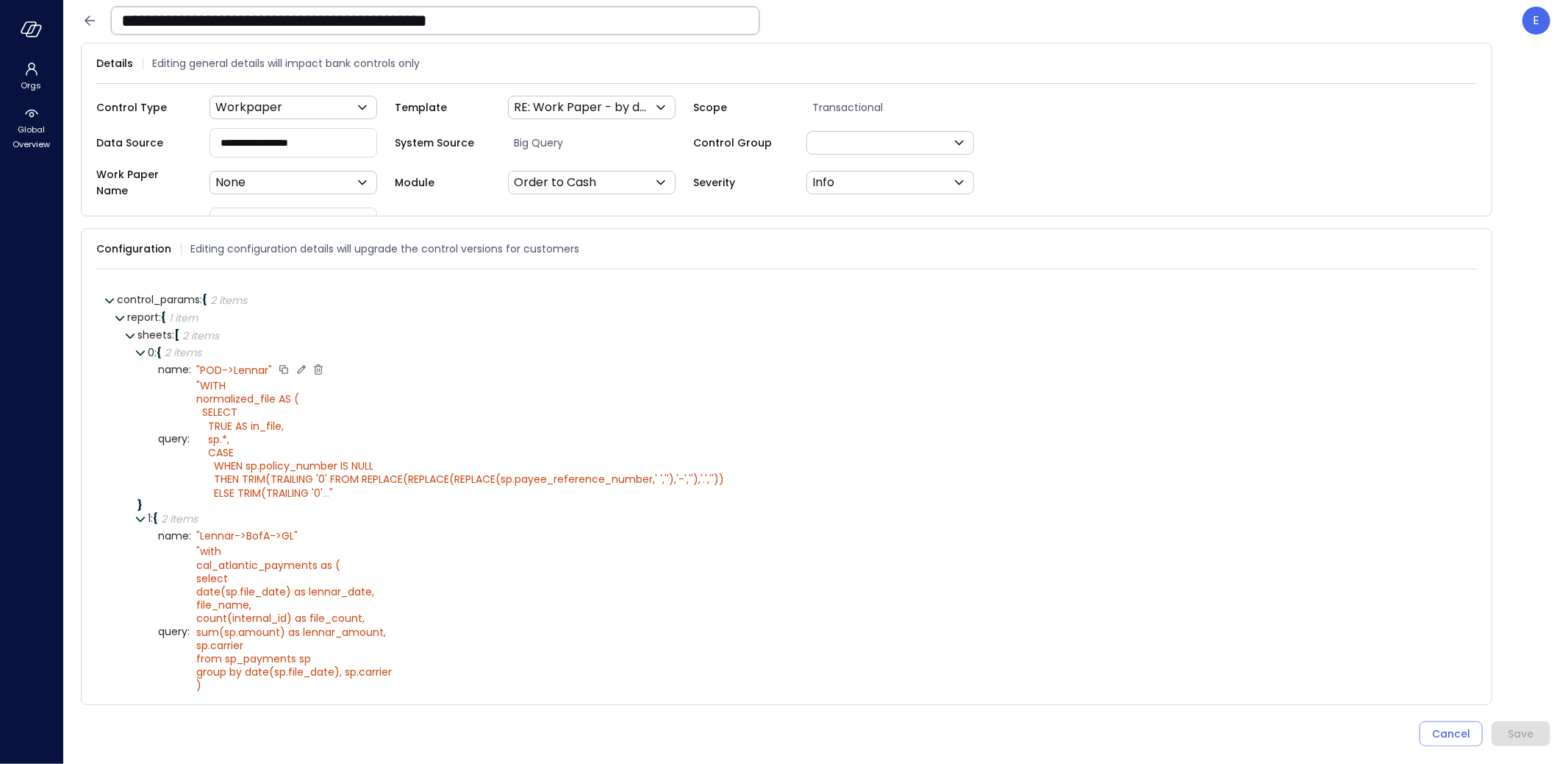
click at [300, 365] on icon at bounding box center [301, 369] width 8 height 8
type textarea "**********"
click at [322, 362] on icon at bounding box center [329, 369] width 13 height 13
click at [262, 529] on div "" Lennar->BofA->GL"" at bounding box center [247, 536] width 101 height 13
click at [324, 531] on icon at bounding box center [327, 535] width 8 height 8
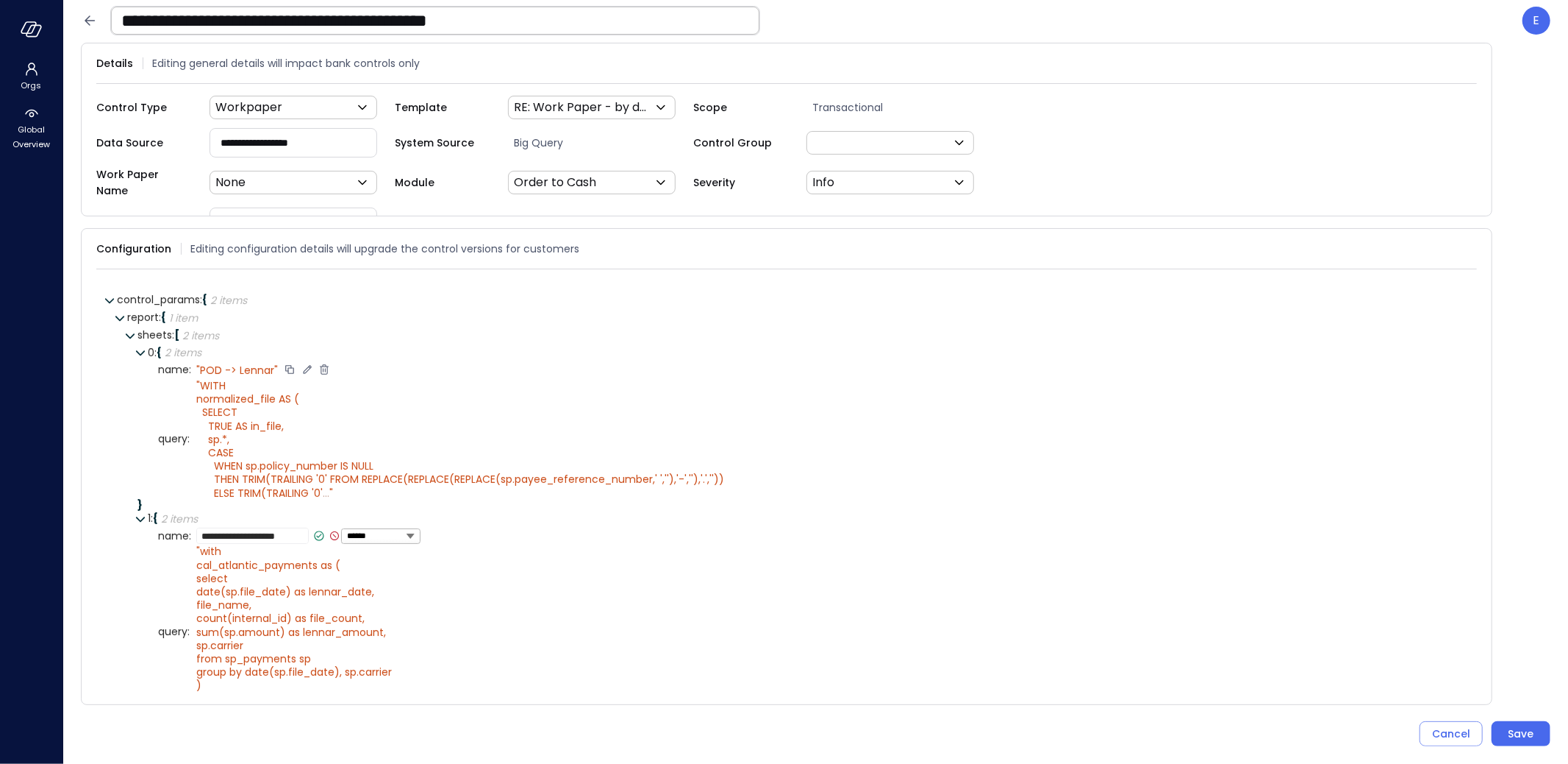
type textarea "**********"
click at [319, 533] on icon at bounding box center [318, 535] width 5 height 4
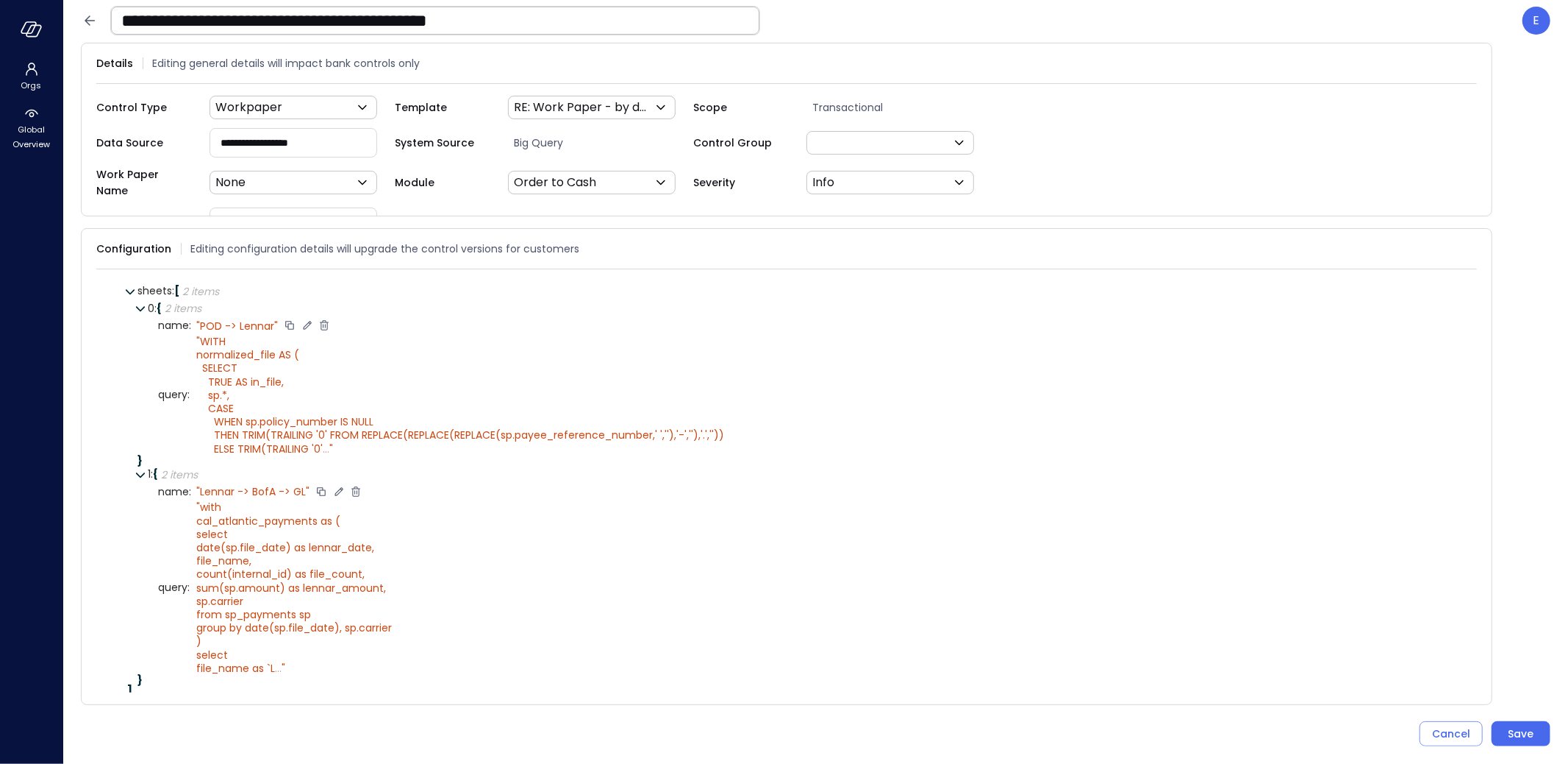
scroll to position [89, 0]
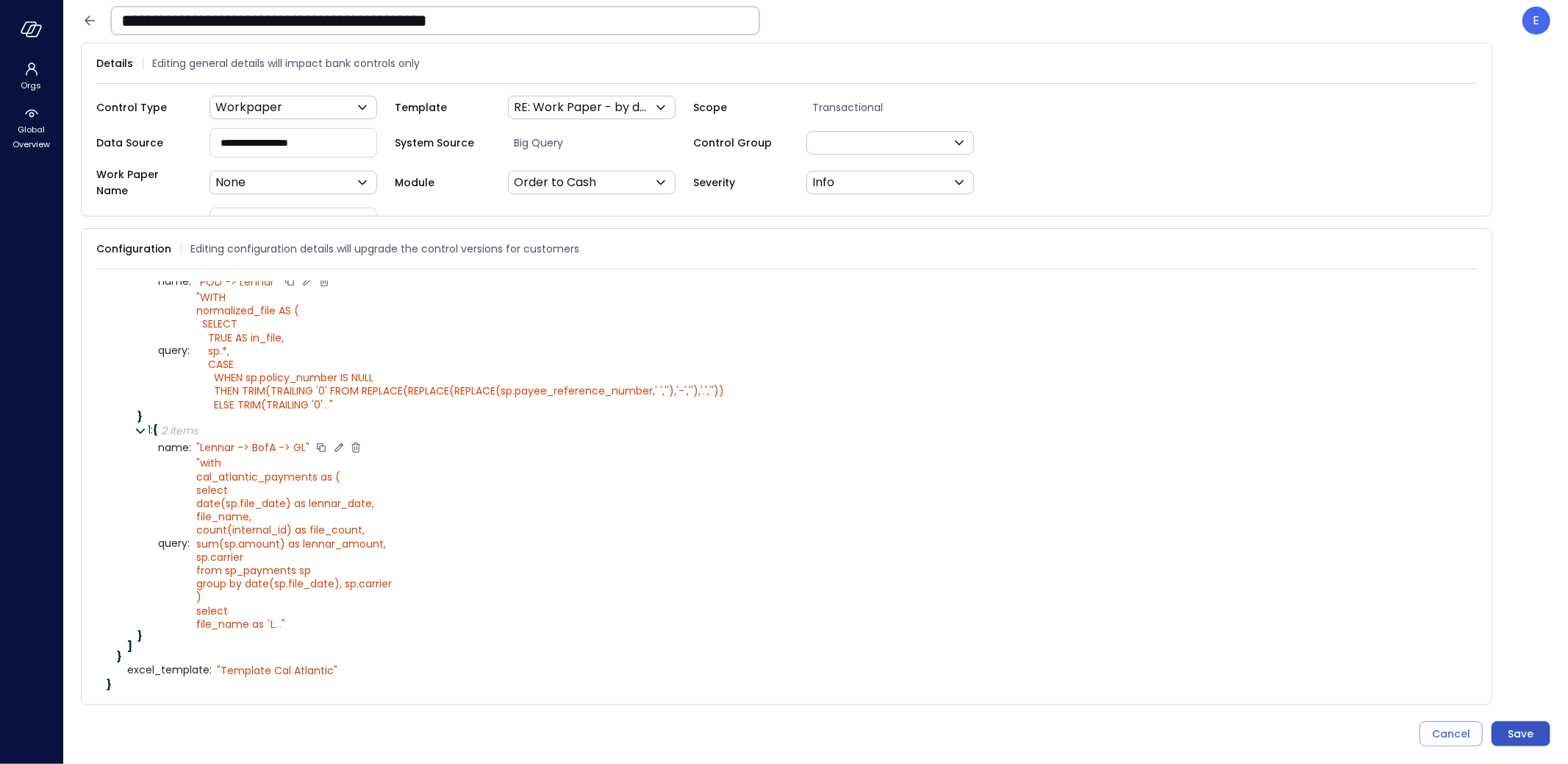
click at [1522, 727] on div "Save" at bounding box center [1521, 733] width 26 height 18
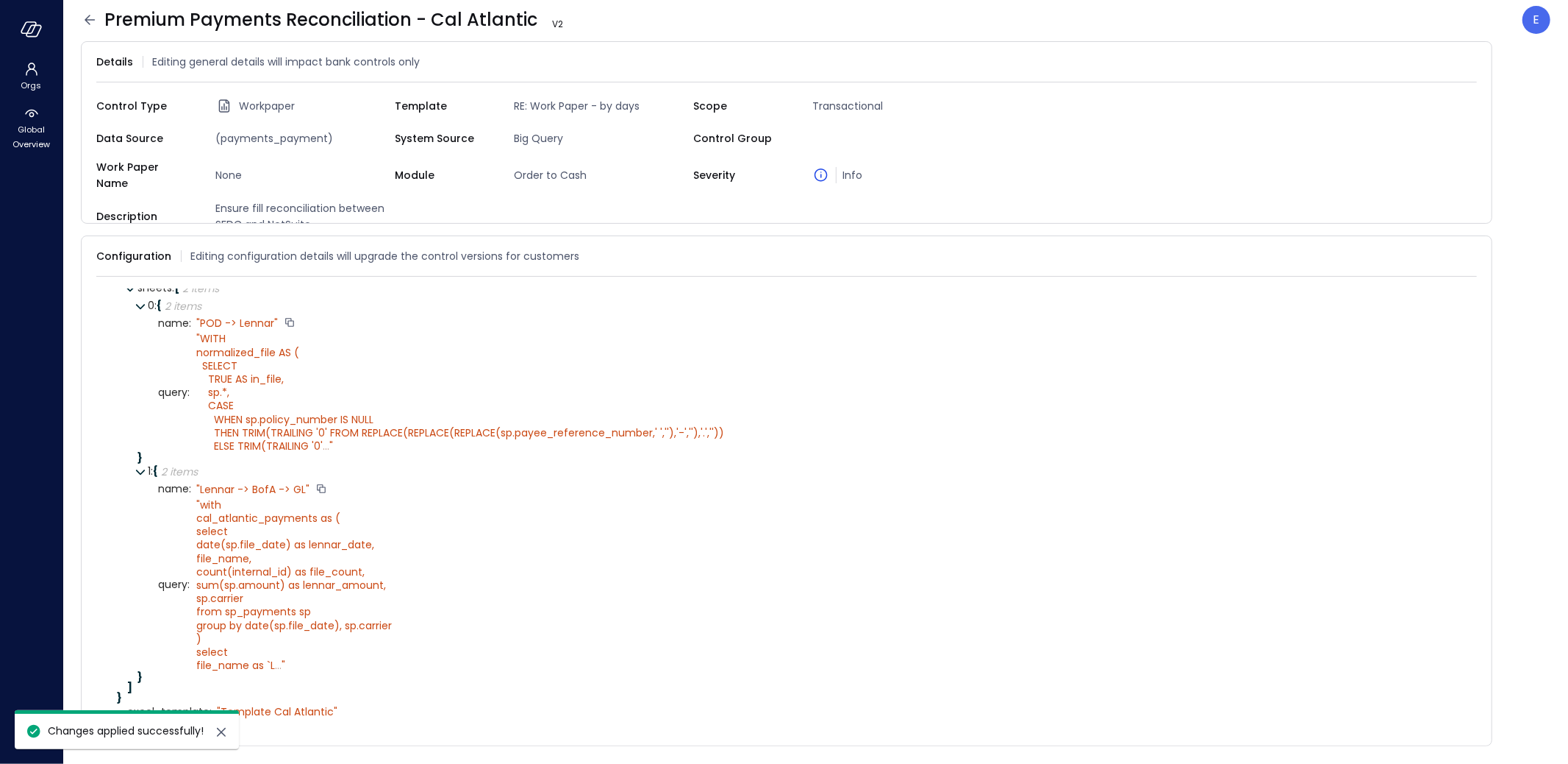
click at [89, 20] on icon at bounding box center [90, 19] width 10 height 10
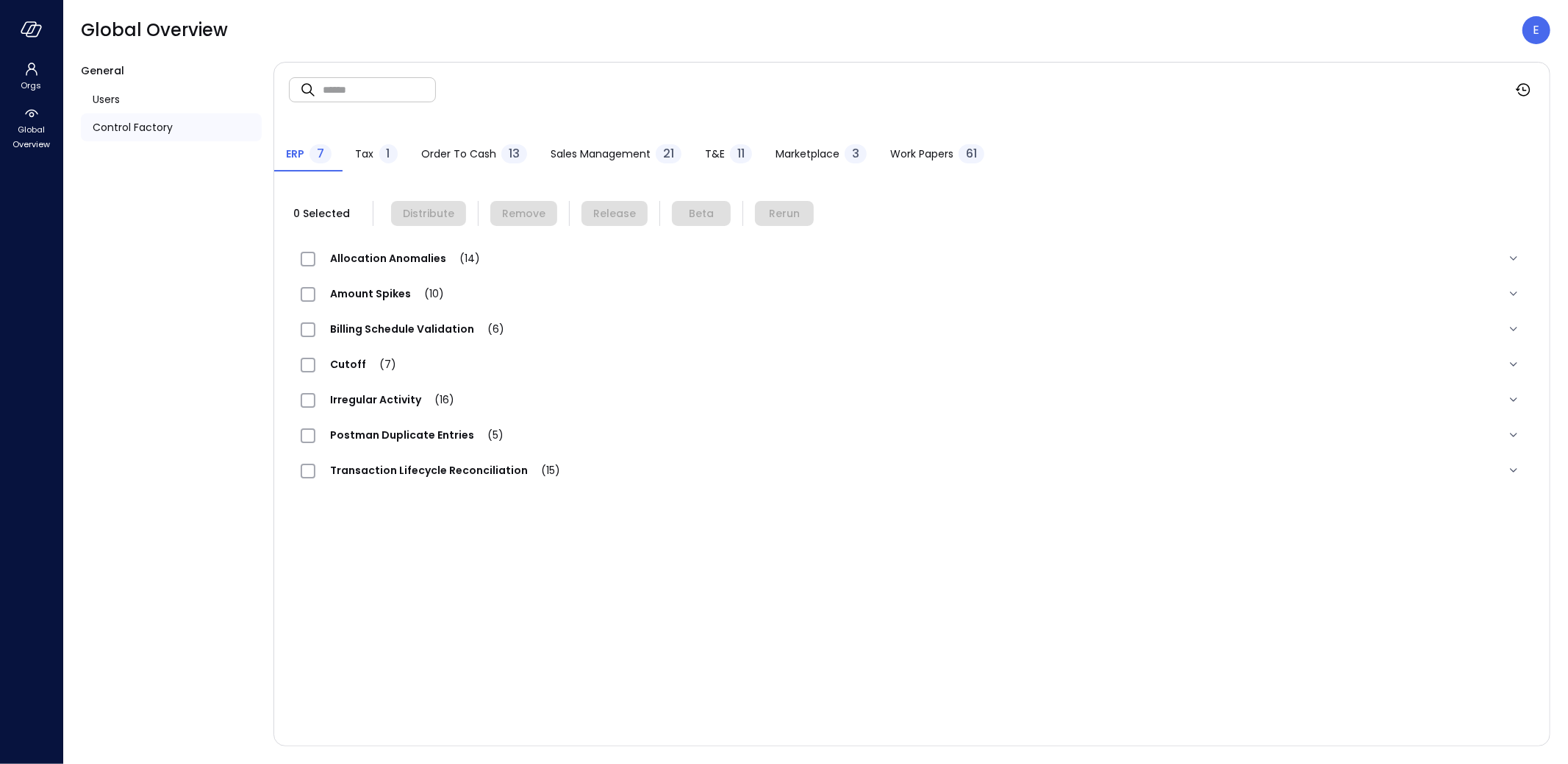
click at [925, 149] on span "Work Papers" at bounding box center [922, 154] width 63 height 16
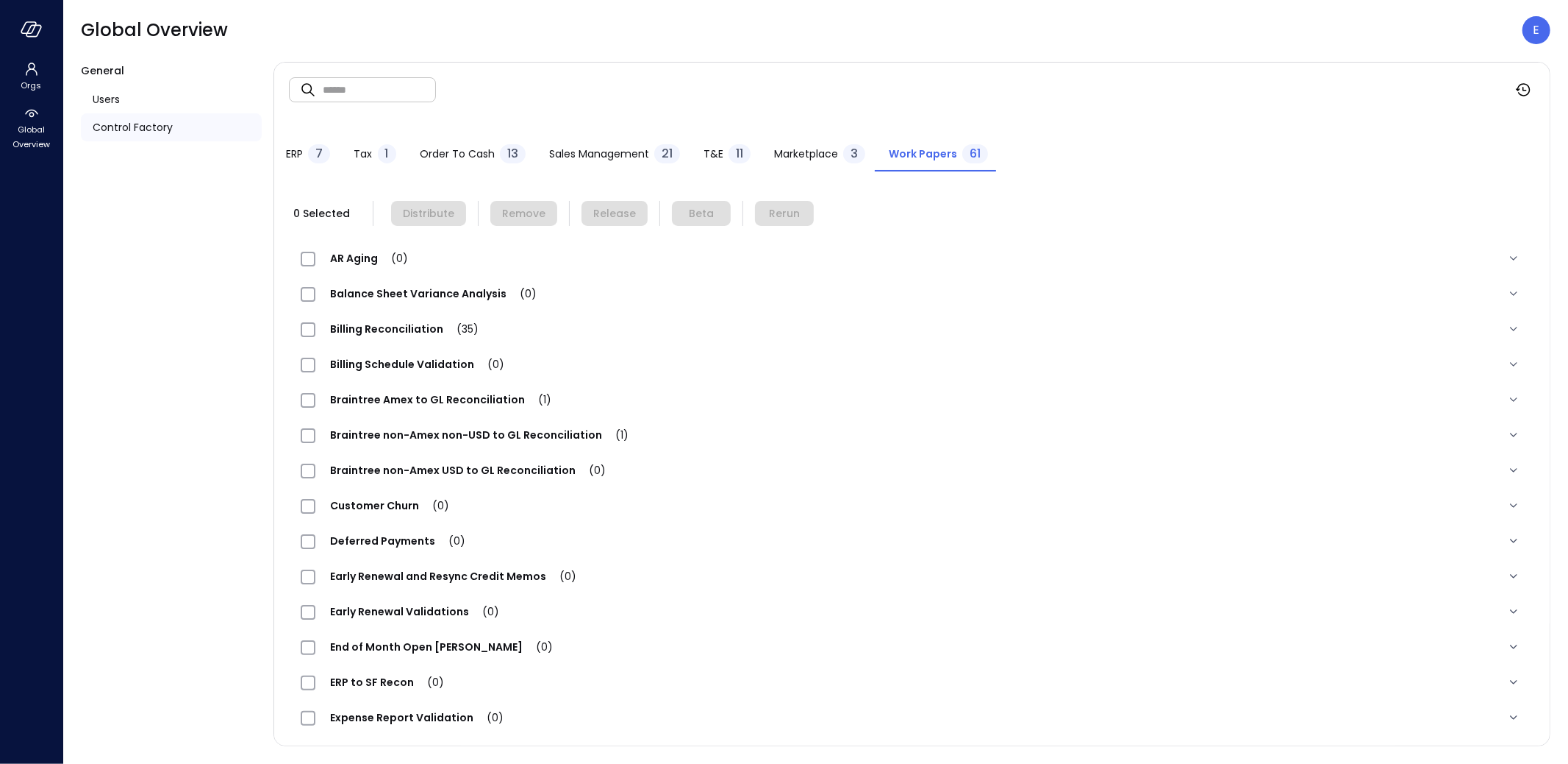
scroll to position [1337, 0]
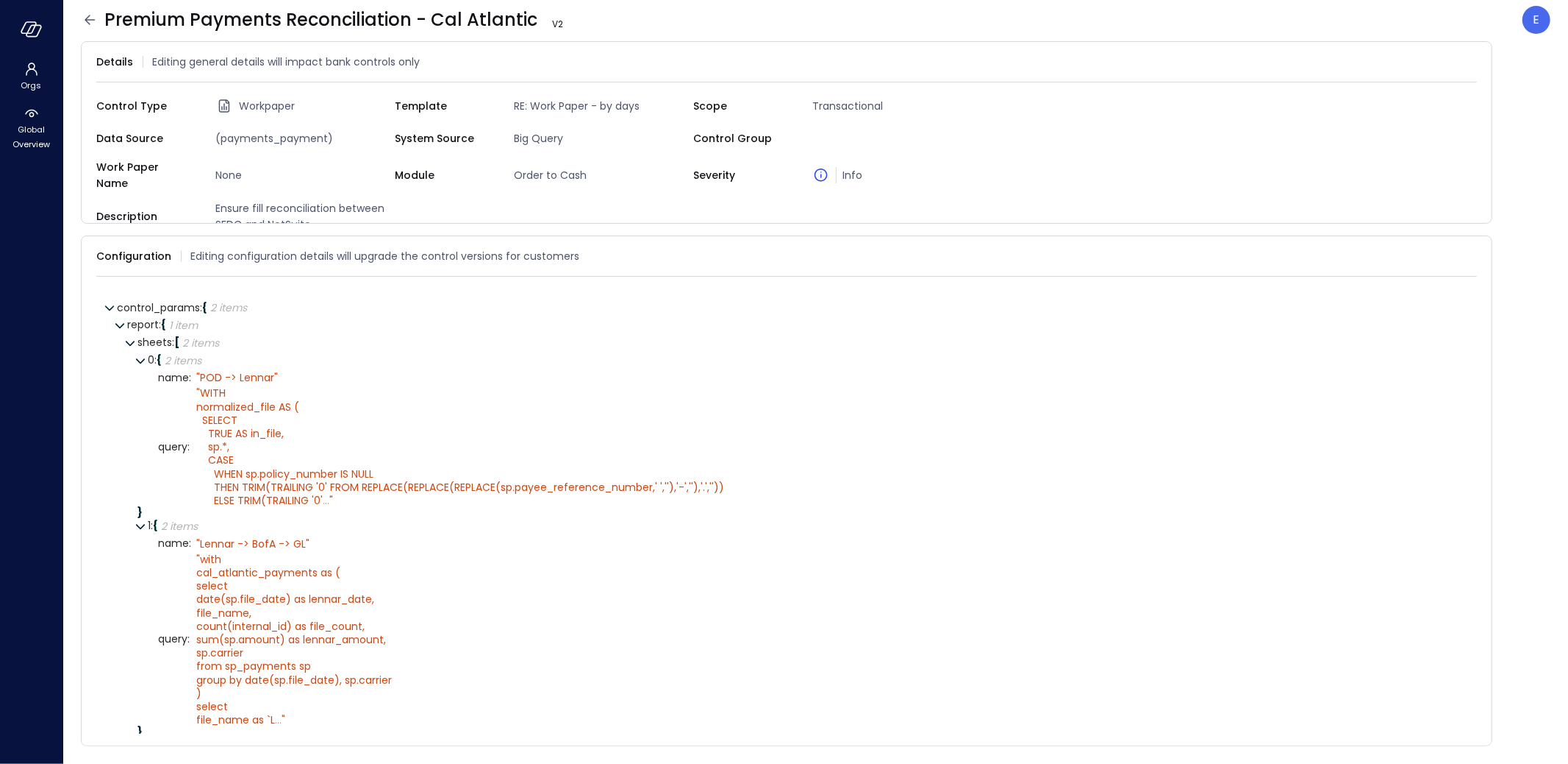
click at [92, 19] on icon at bounding box center [90, 19] width 10 height 10
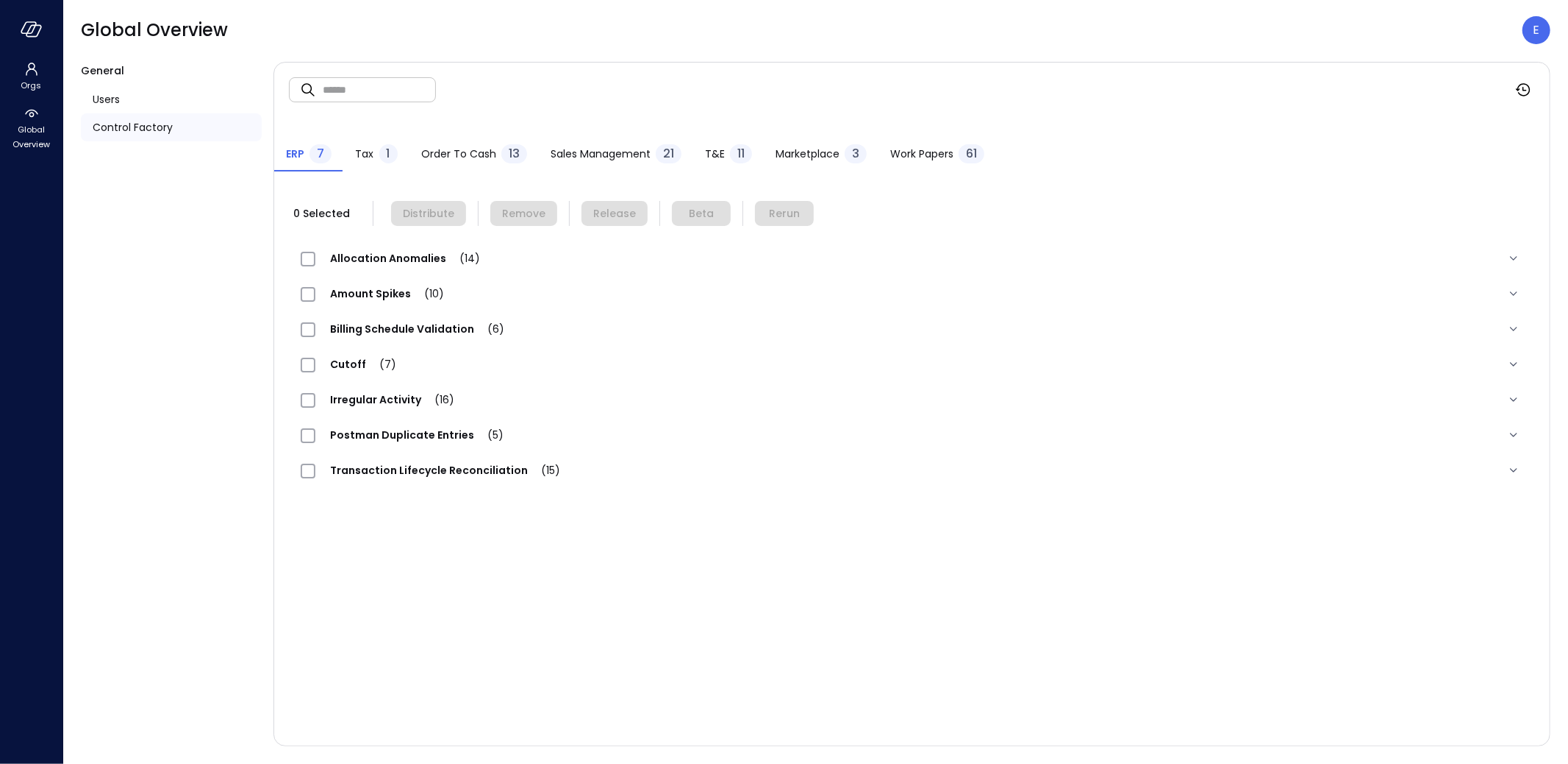
click at [923, 156] on span "Work Papers" at bounding box center [922, 154] width 63 height 16
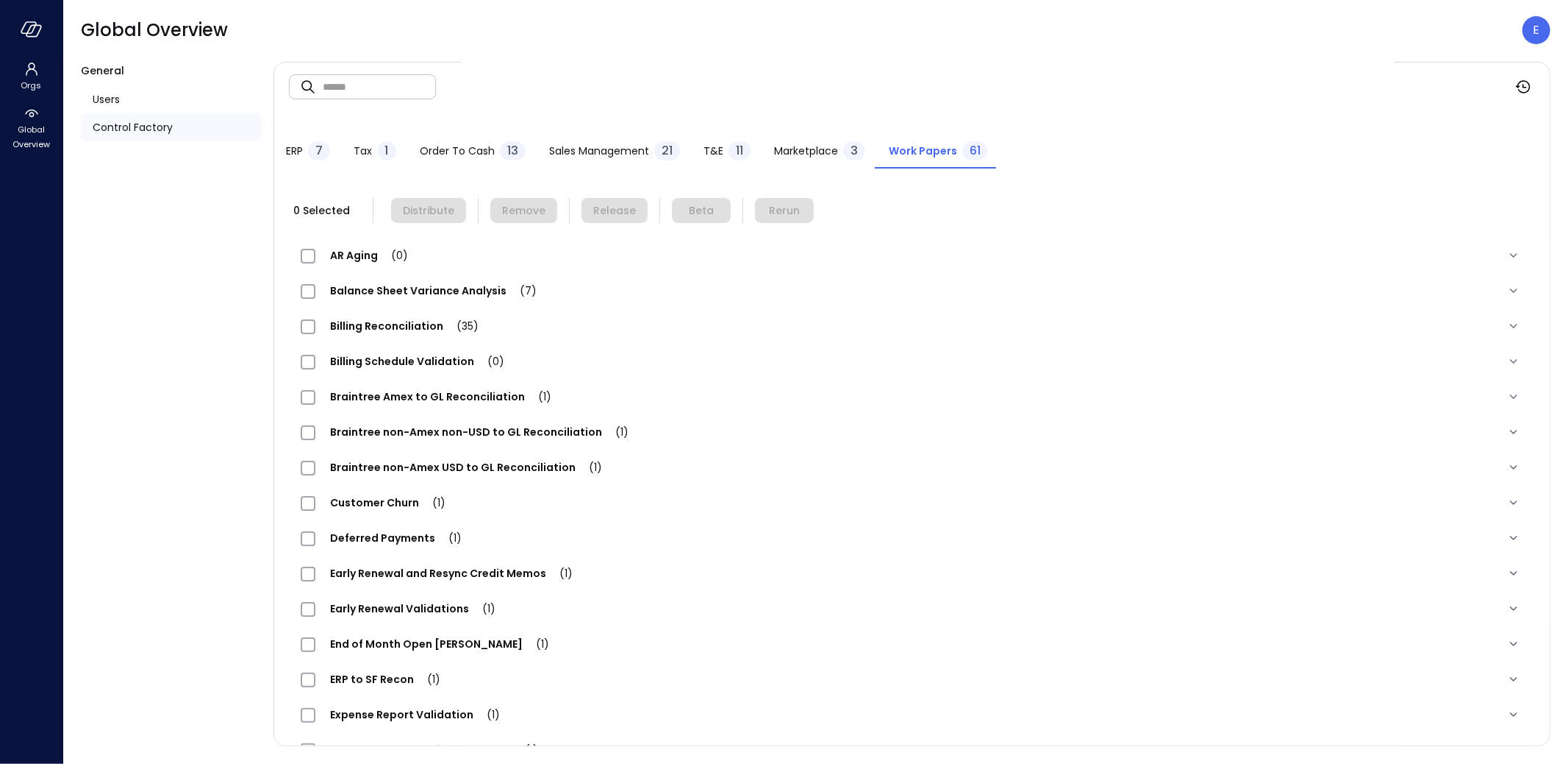
scroll to position [1337, 0]
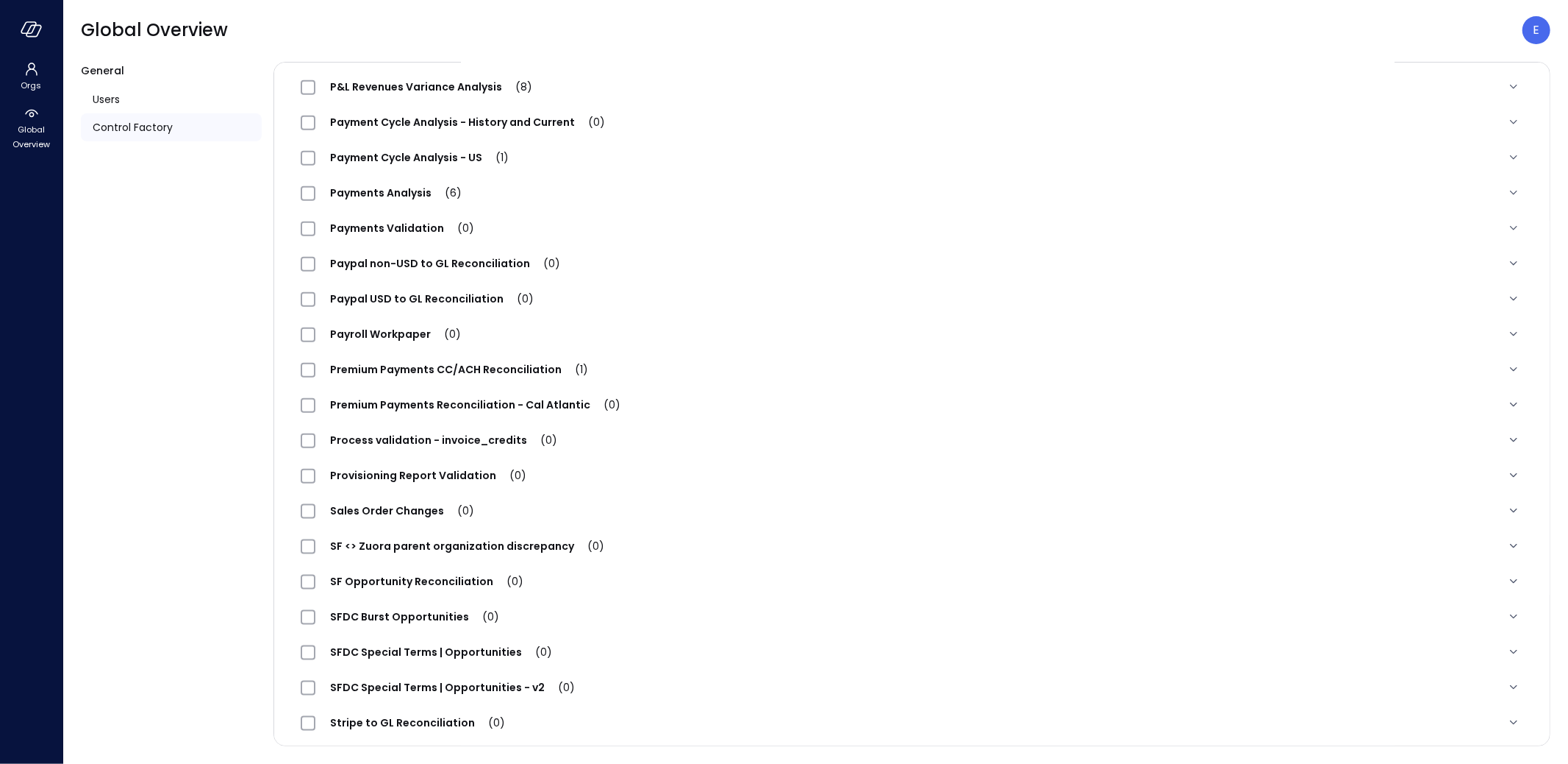
click at [423, 406] on span "Premium Payments Reconciliation - Cal Atlantic (0)" at bounding box center [476, 404] width 320 height 14
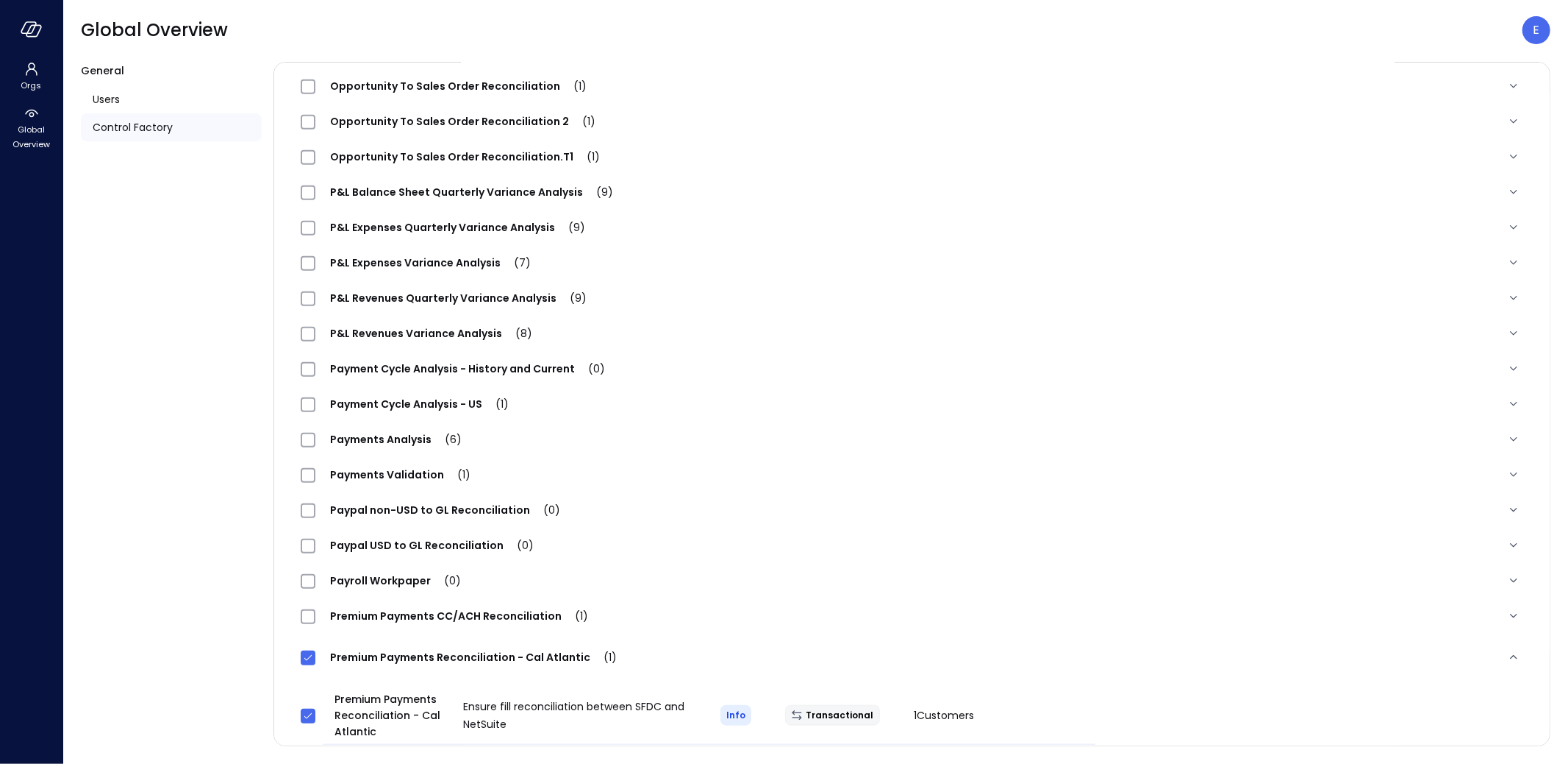
scroll to position [0, 0]
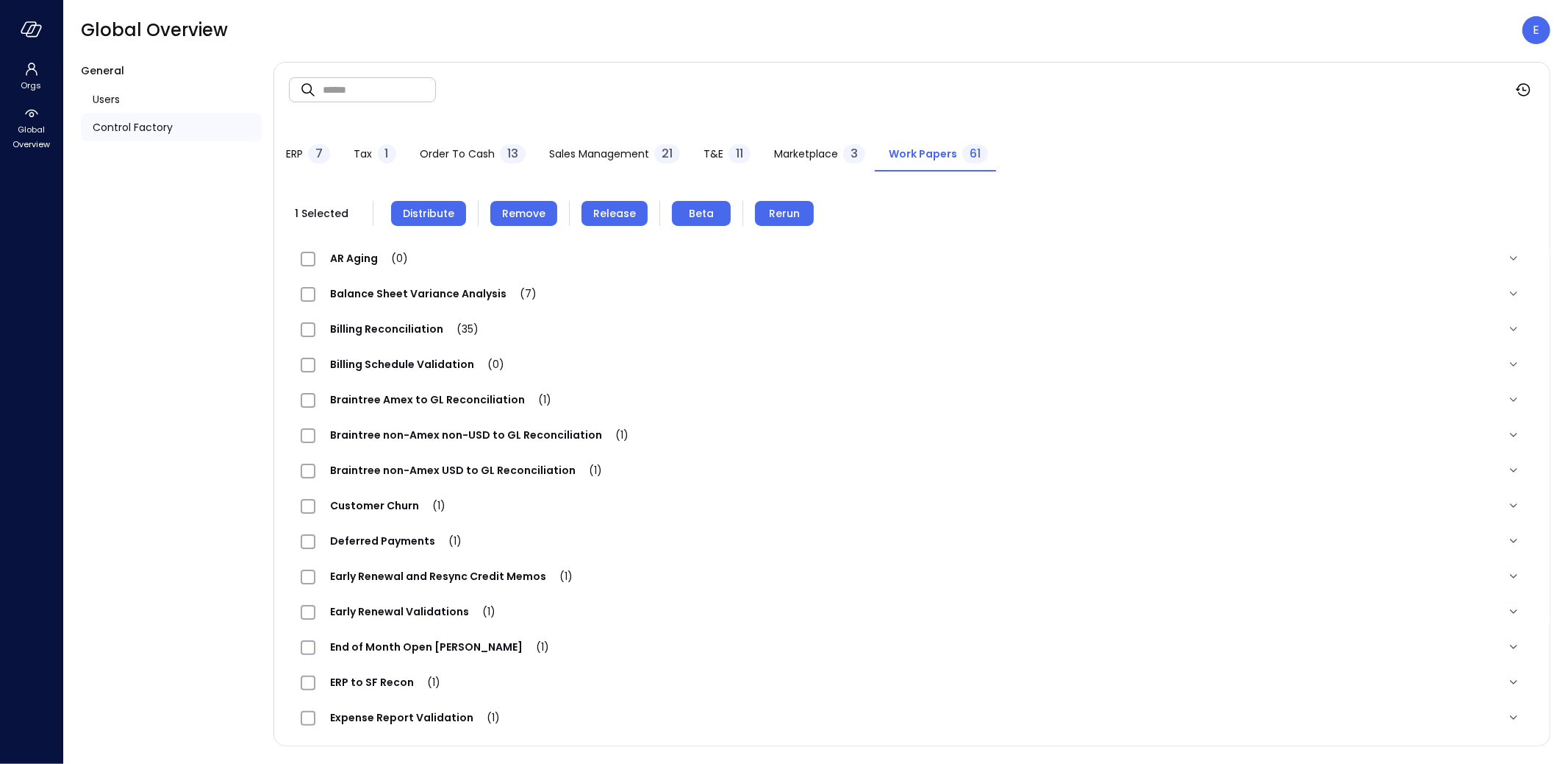
click at [520, 214] on span "Remove" at bounding box center [524, 213] width 44 height 16
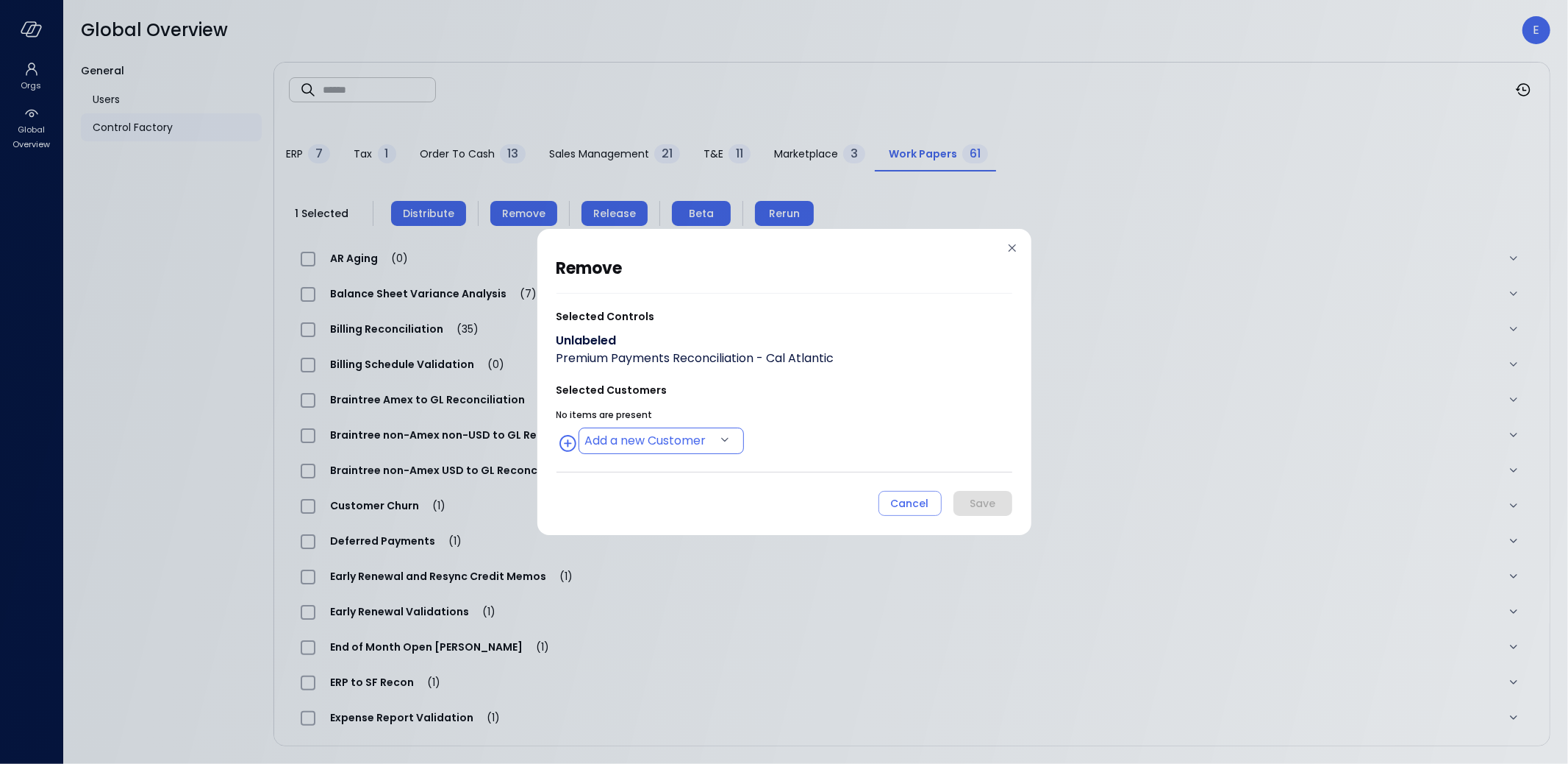
click at [681, 436] on body "Orgs Global Overview Global Overview E General Users Control Factory ​ ​ ERP 7 …" at bounding box center [784, 382] width 1568 height 764
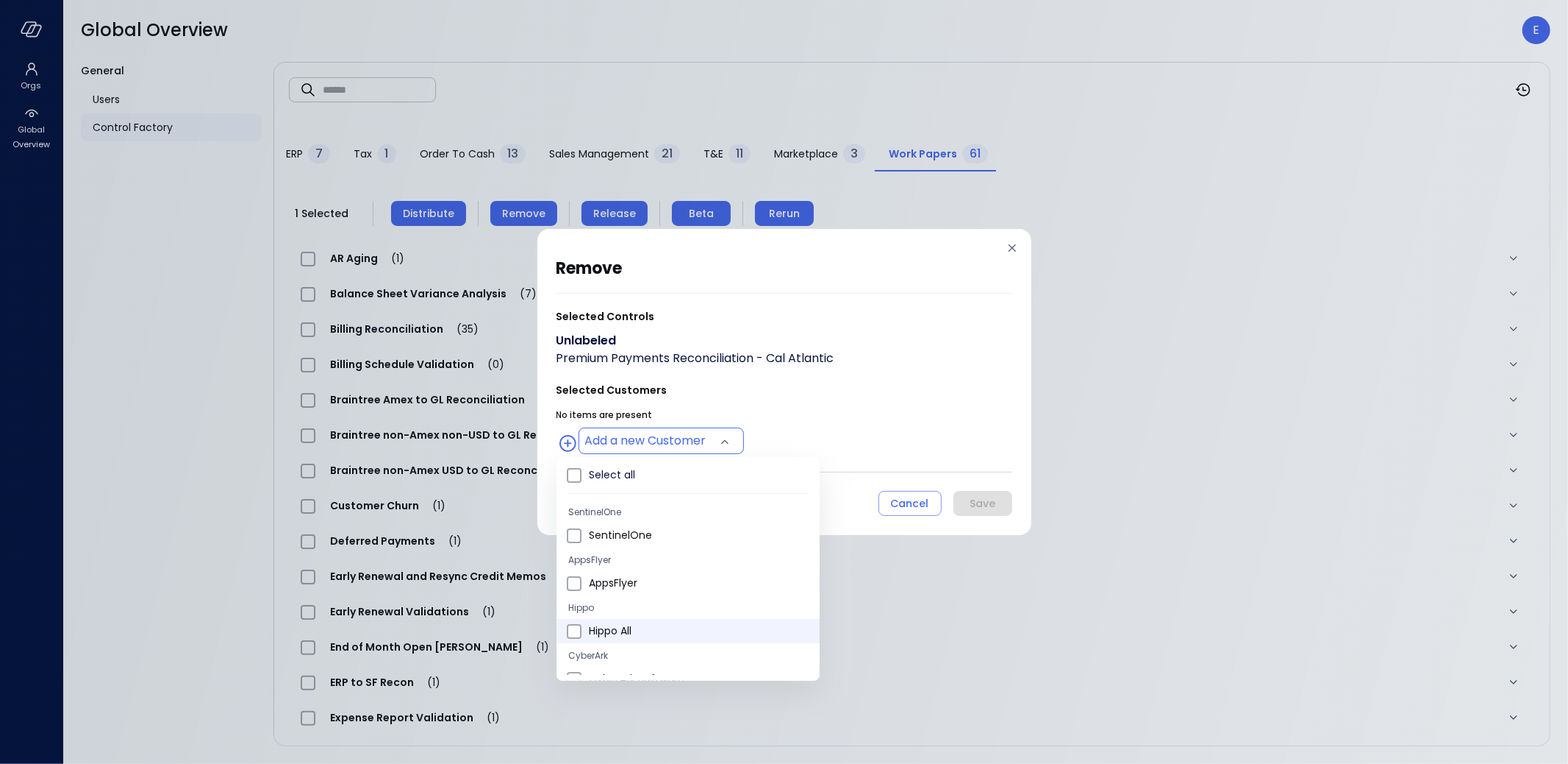
click at [611, 635] on span "Hippo All" at bounding box center [699, 630] width 219 height 15
type input "**********"
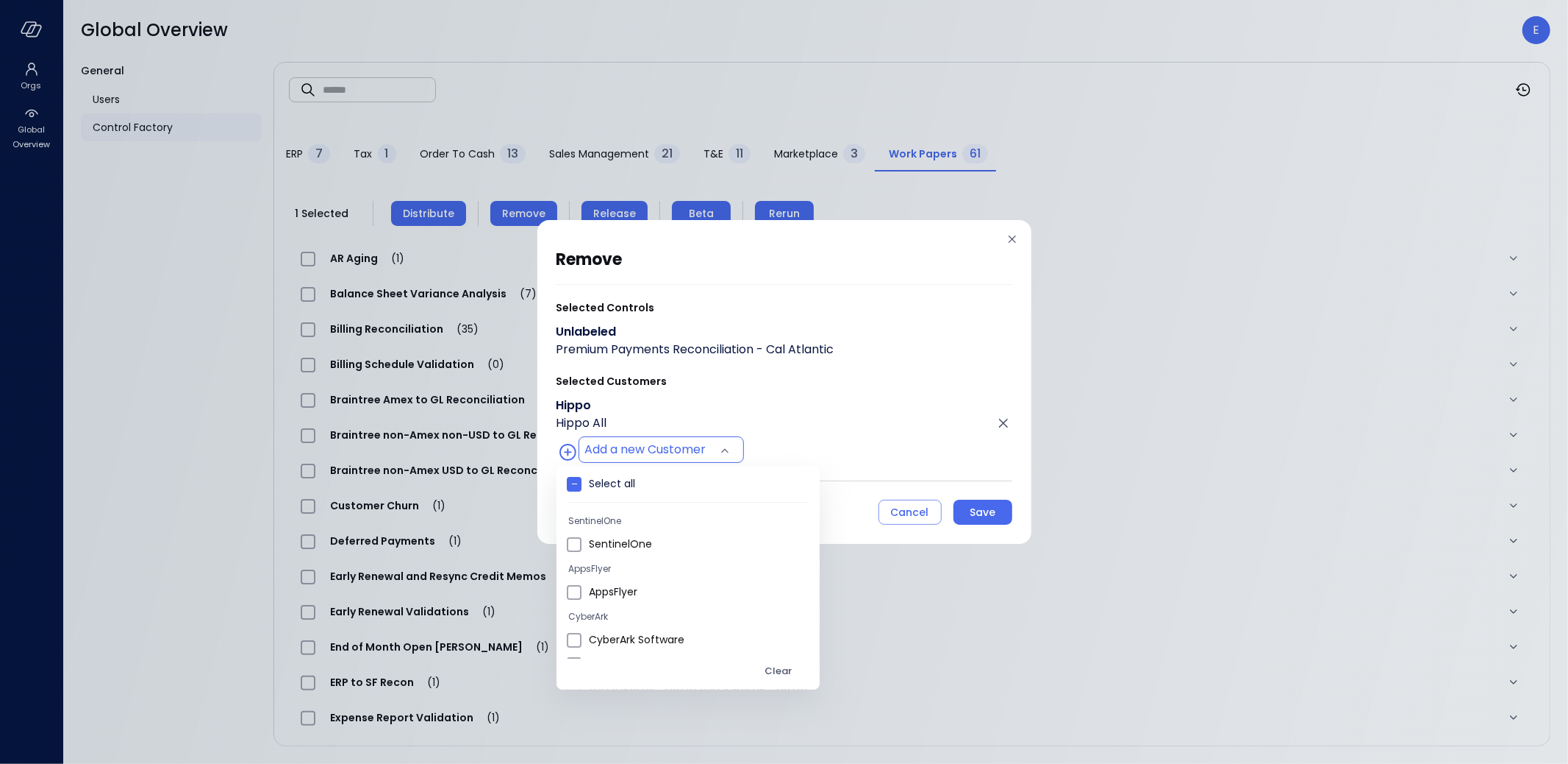
click at [981, 510] on div at bounding box center [784, 382] width 1568 height 764
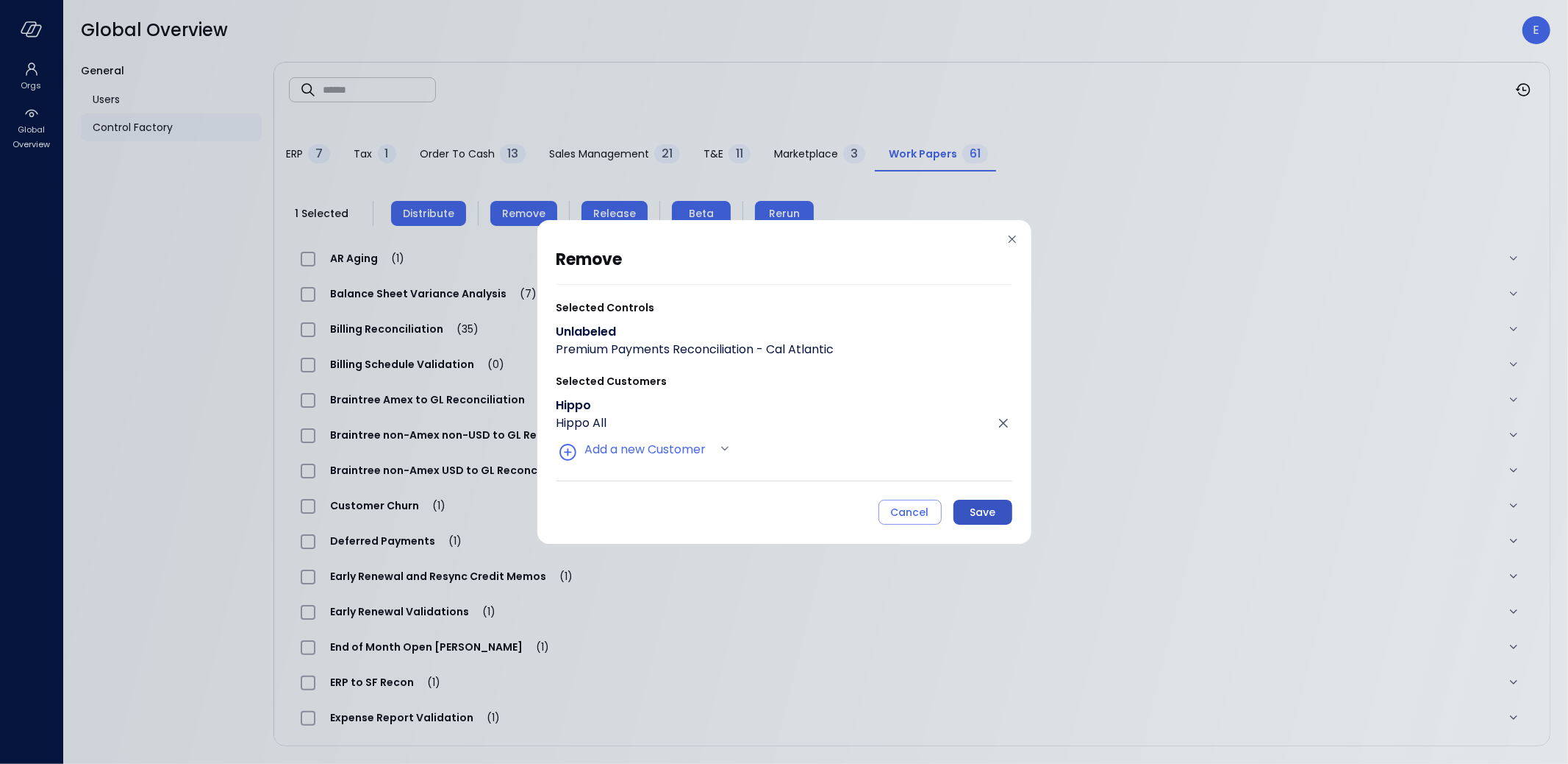
click at [979, 513] on div "Save" at bounding box center [982, 512] width 26 height 18
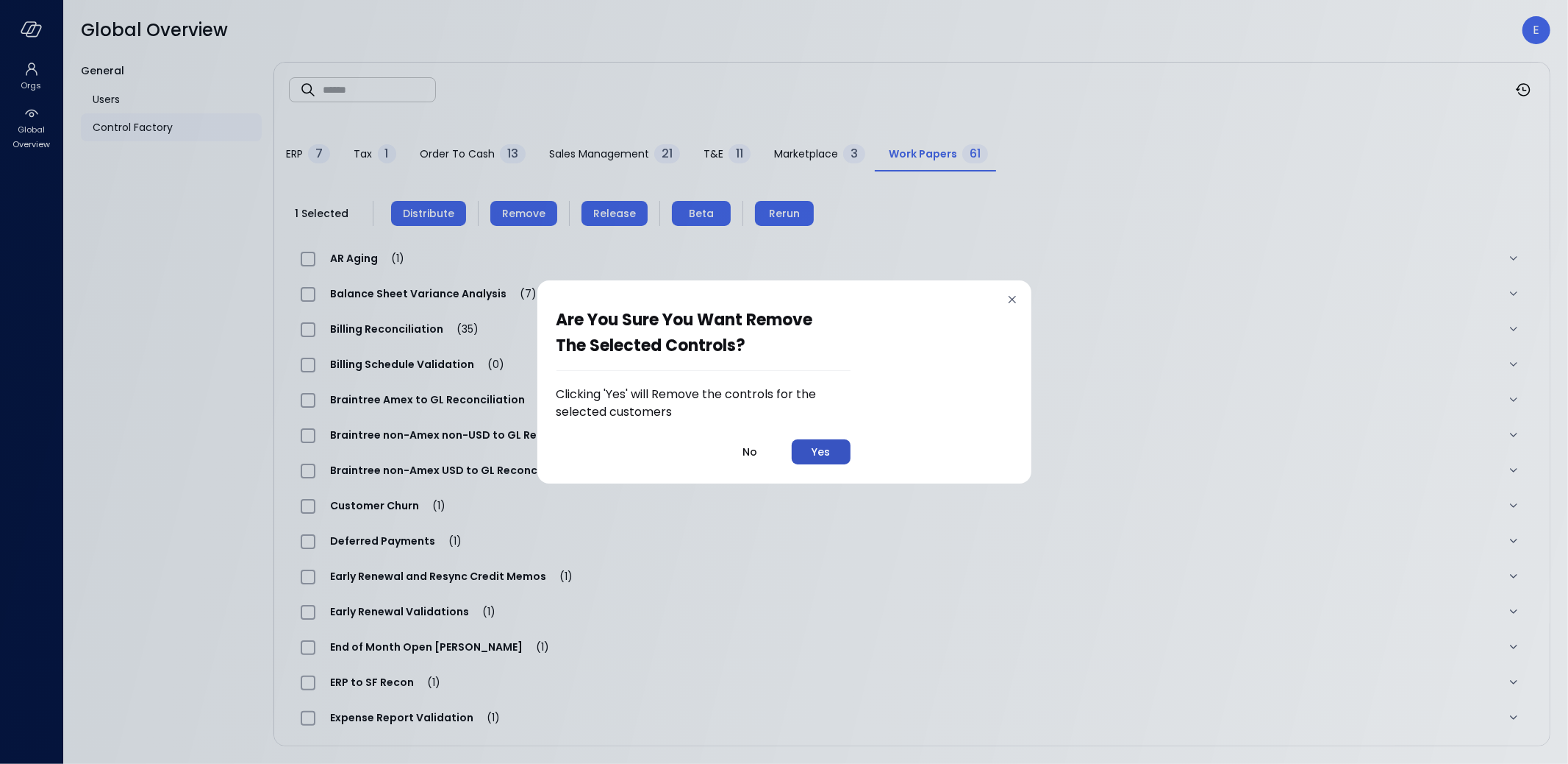
click at [830, 446] on div "Yes" at bounding box center [821, 451] width 18 height 18
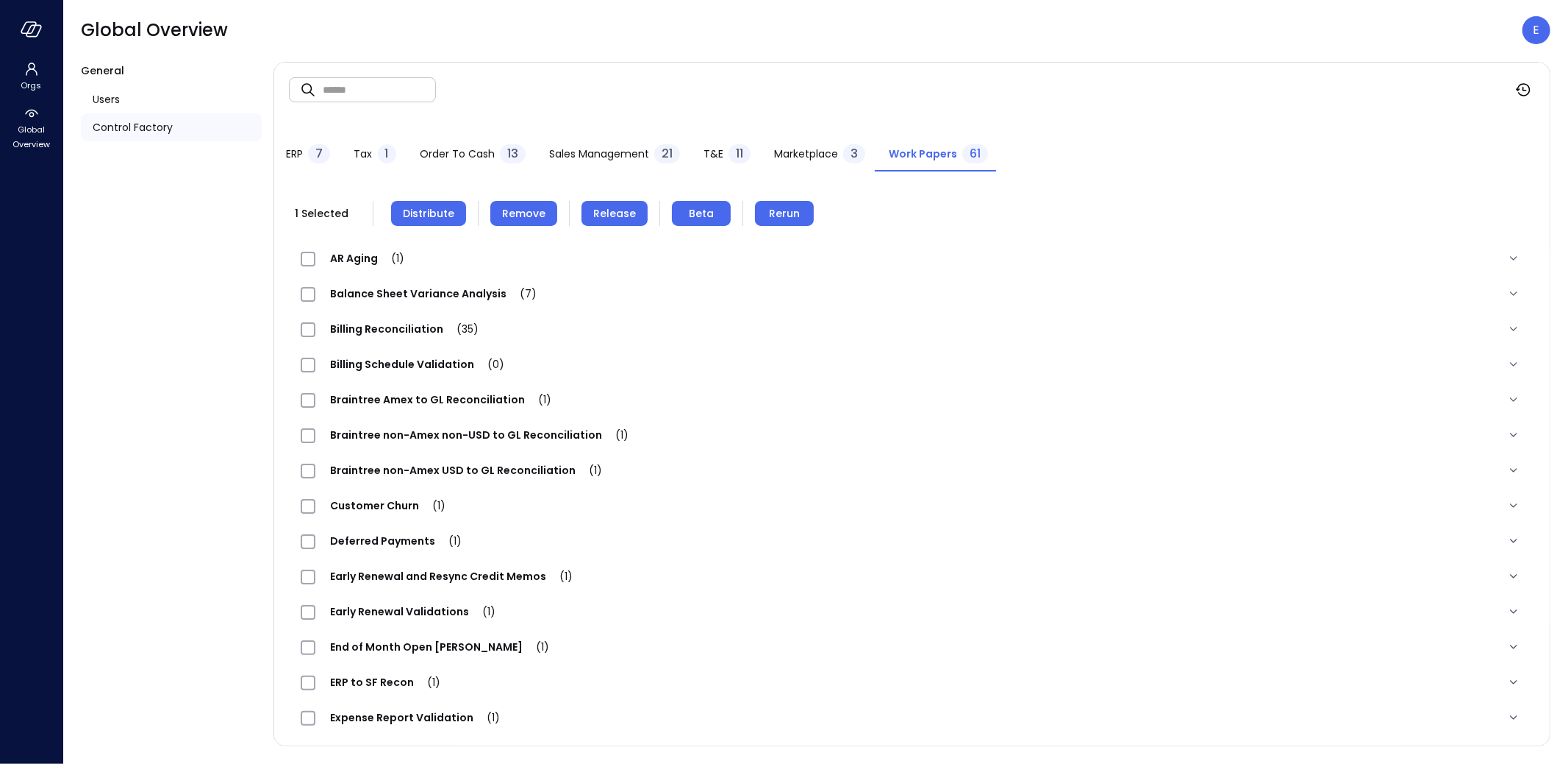
click at [420, 214] on span "Distribute" at bounding box center [429, 213] width 51 height 16
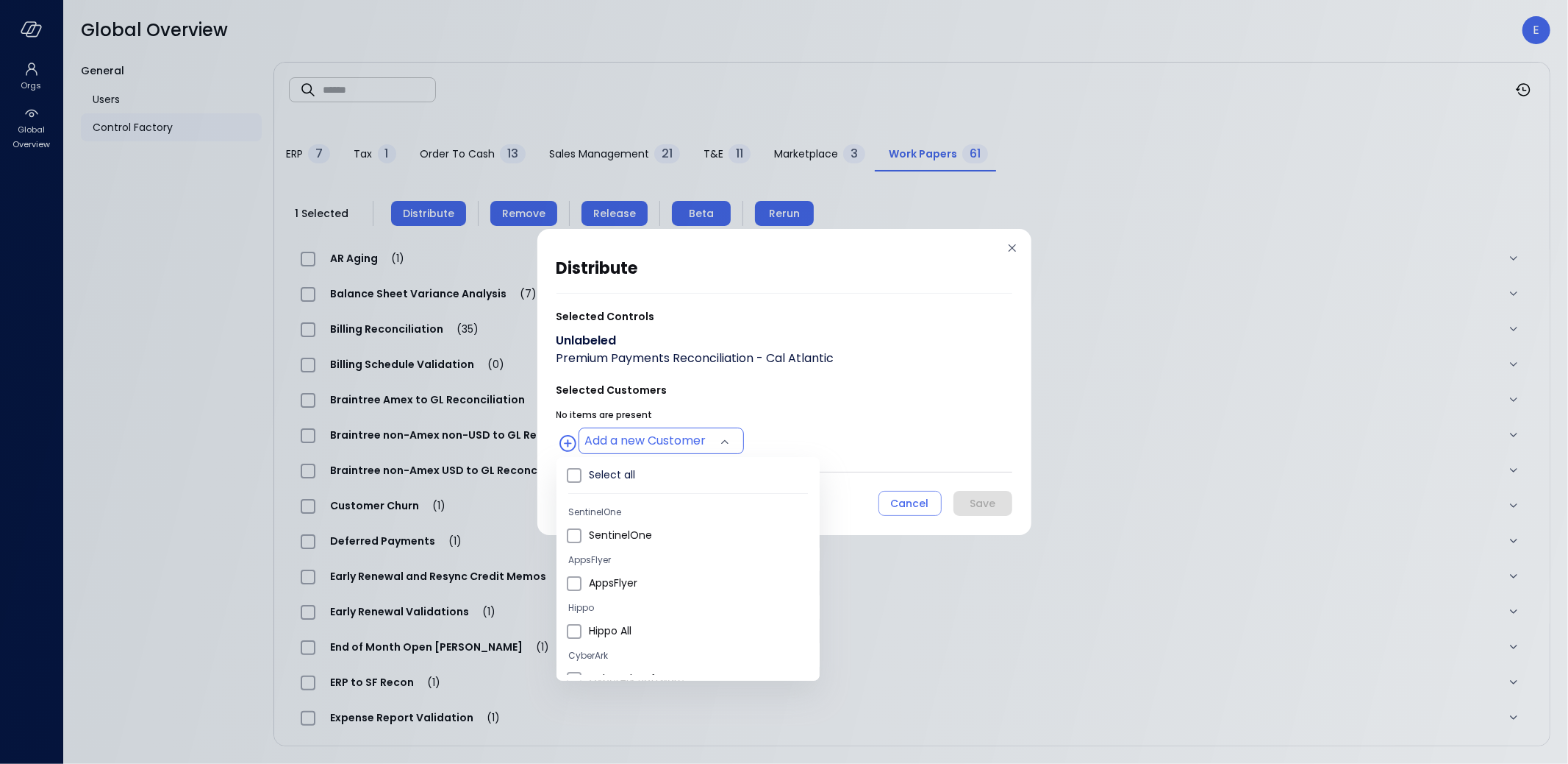
click at [648, 436] on body "Orgs Global Overview Global Overview E General Users Control Factory ​ ​ ERP 7 …" at bounding box center [784, 382] width 1568 height 764
click at [633, 633] on span "Hippo All" at bounding box center [699, 630] width 219 height 15
type input "**********"
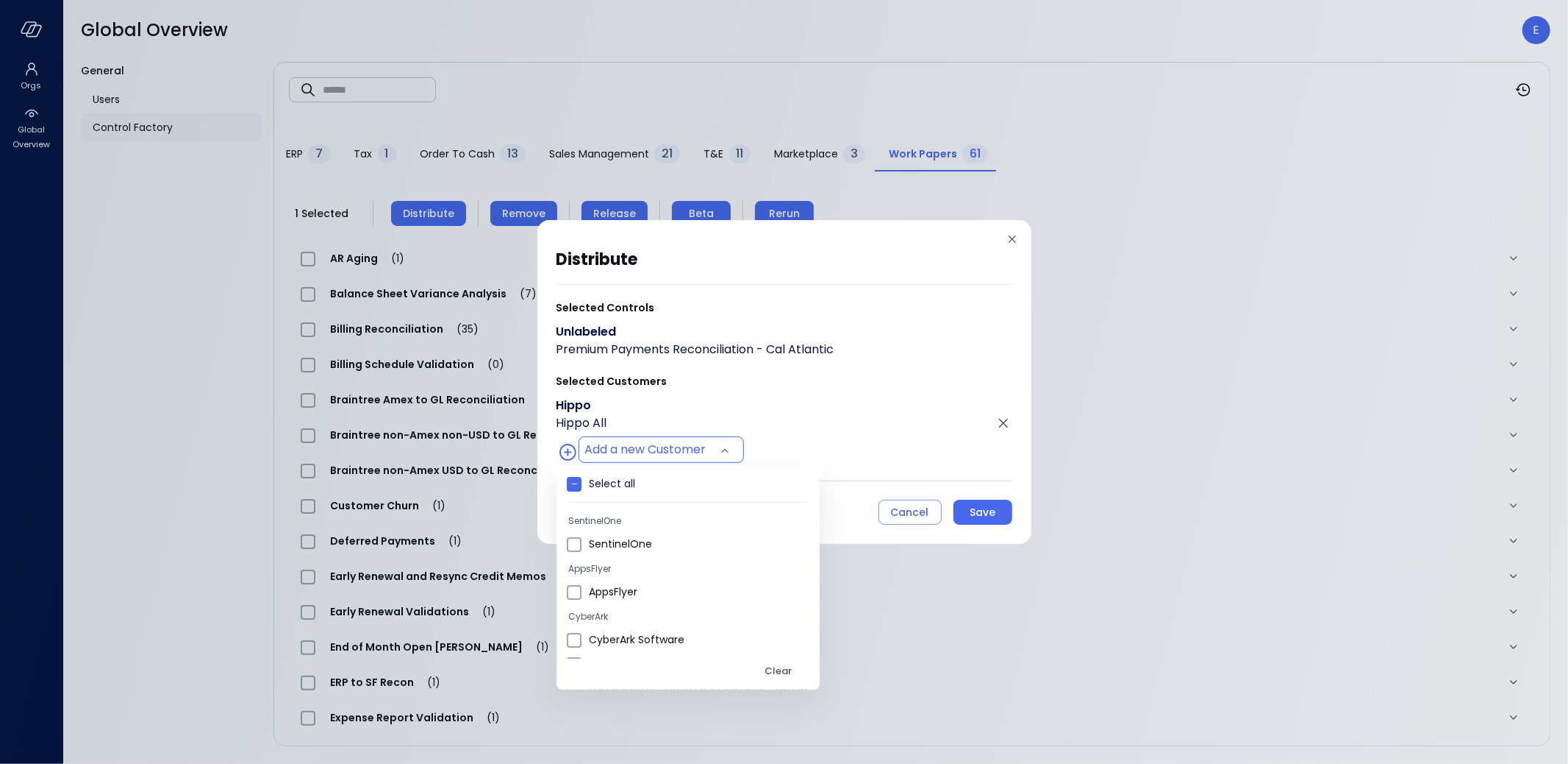
click at [988, 511] on div at bounding box center [784, 382] width 1568 height 764
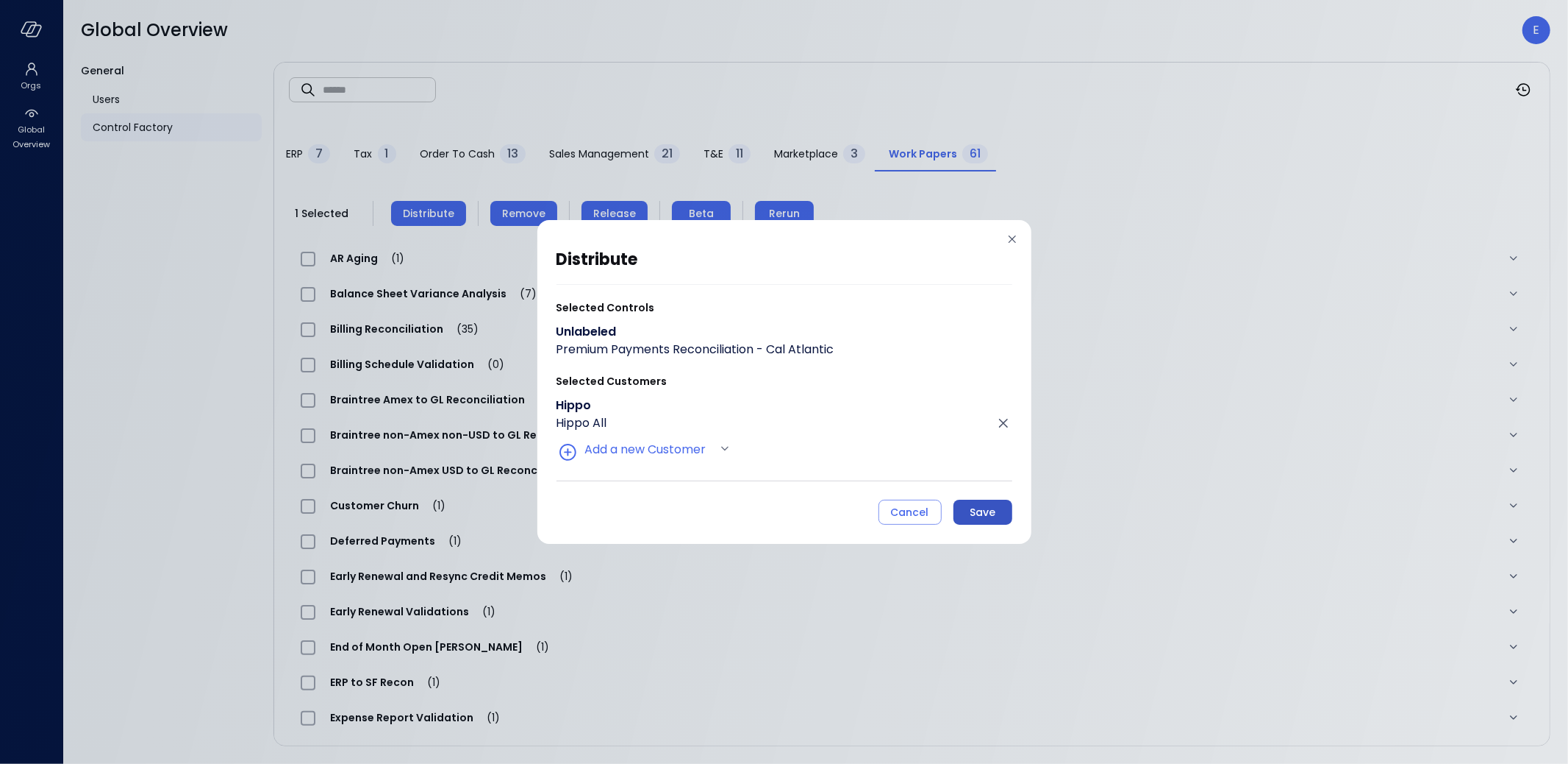
click at [992, 509] on div "Save" at bounding box center [982, 512] width 26 height 18
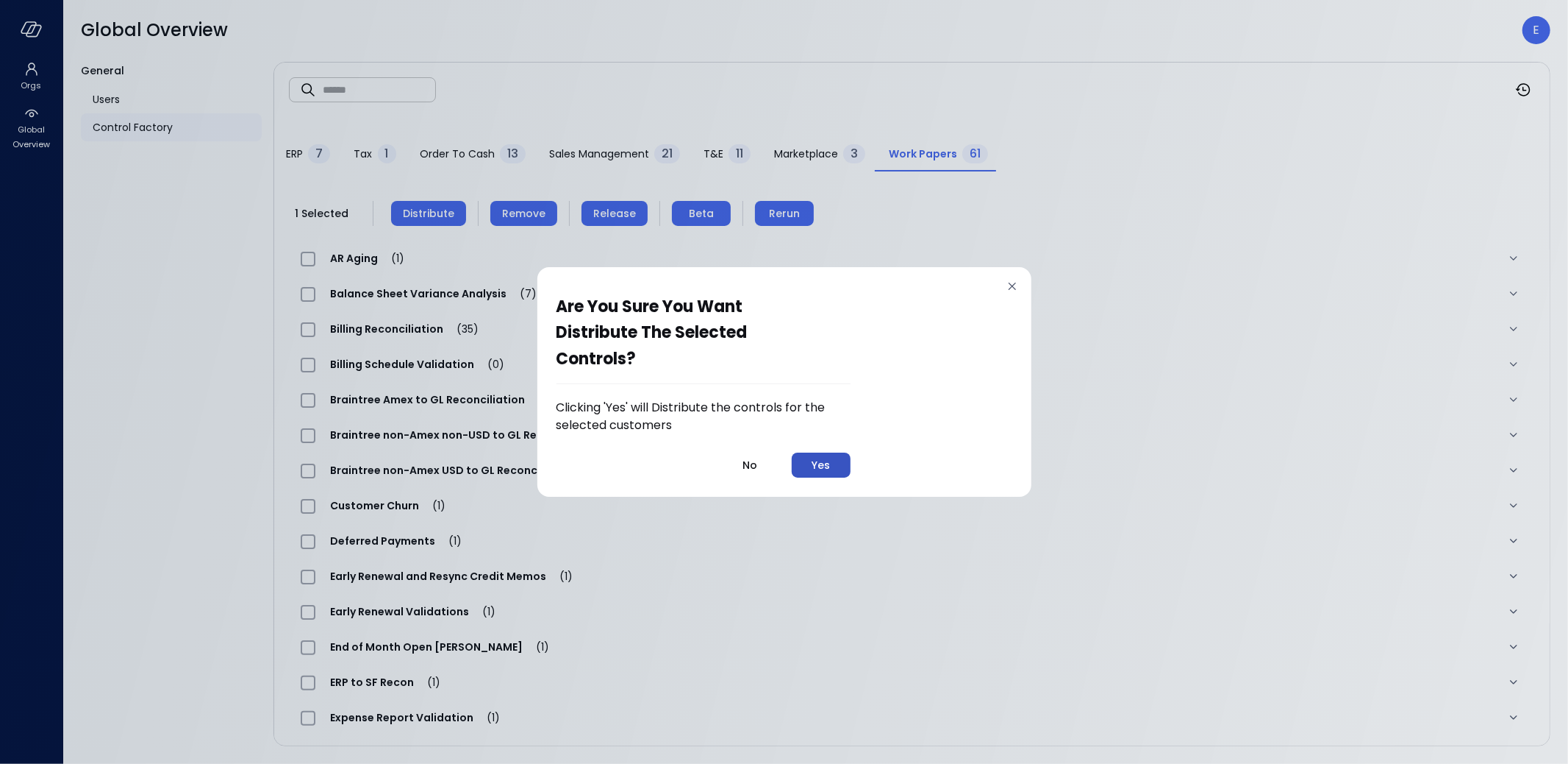
click at [820, 462] on div "Yes" at bounding box center [821, 465] width 18 height 18
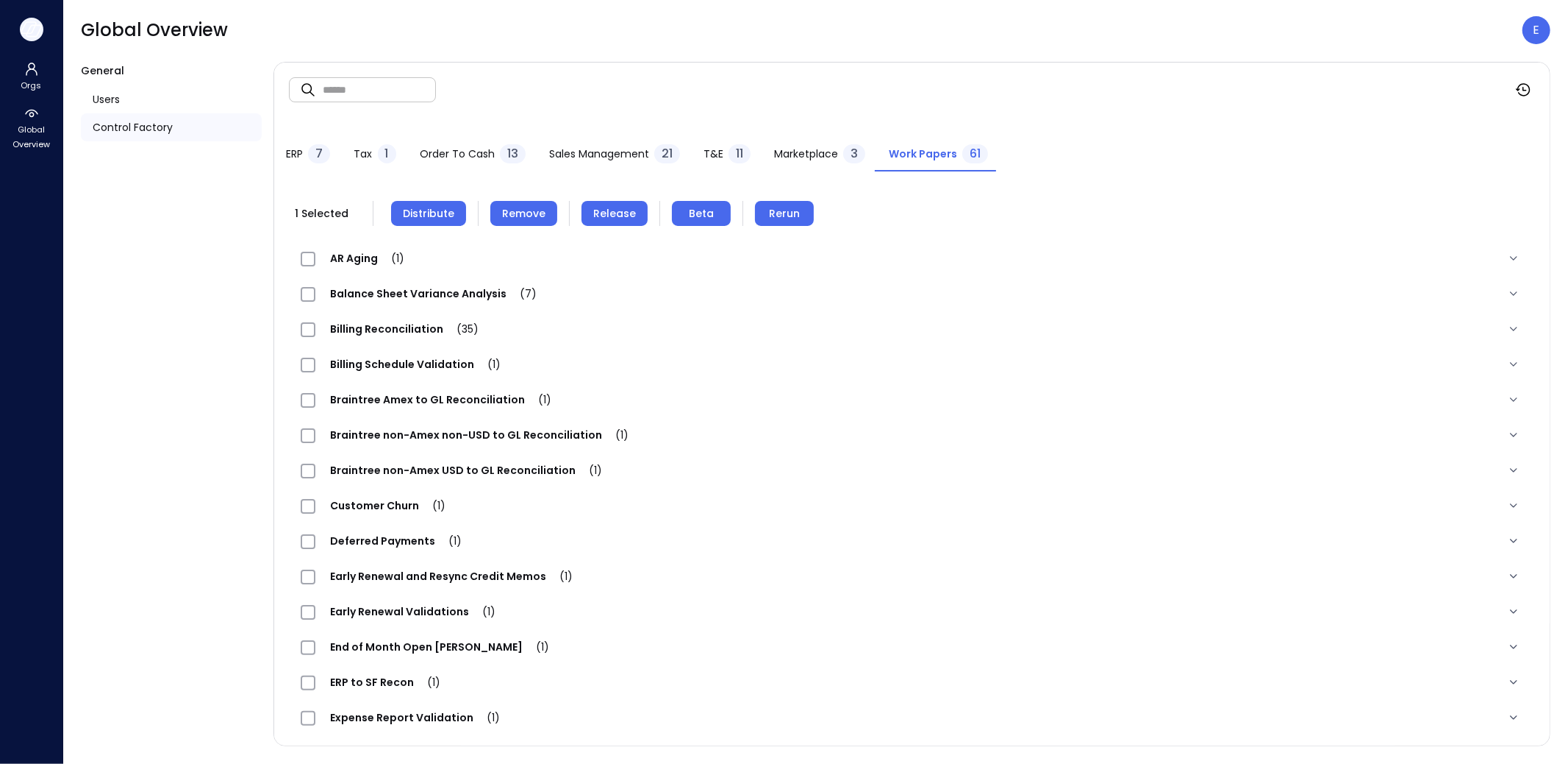
click at [37, 31] on icon "button" at bounding box center [31, 29] width 22 height 16
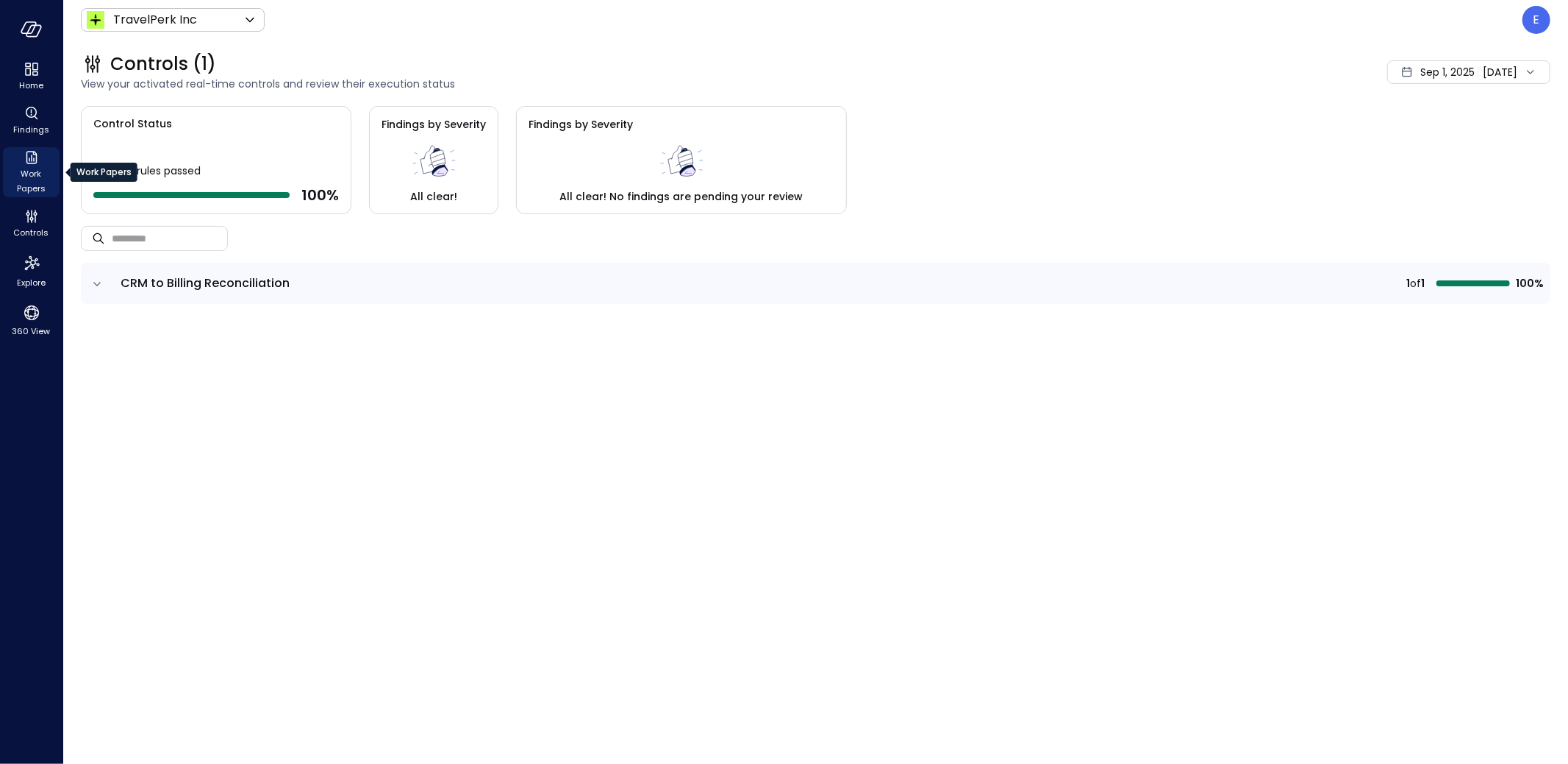
click at [31, 157] on icon "Work Papers" at bounding box center [31, 157] width 11 height 13
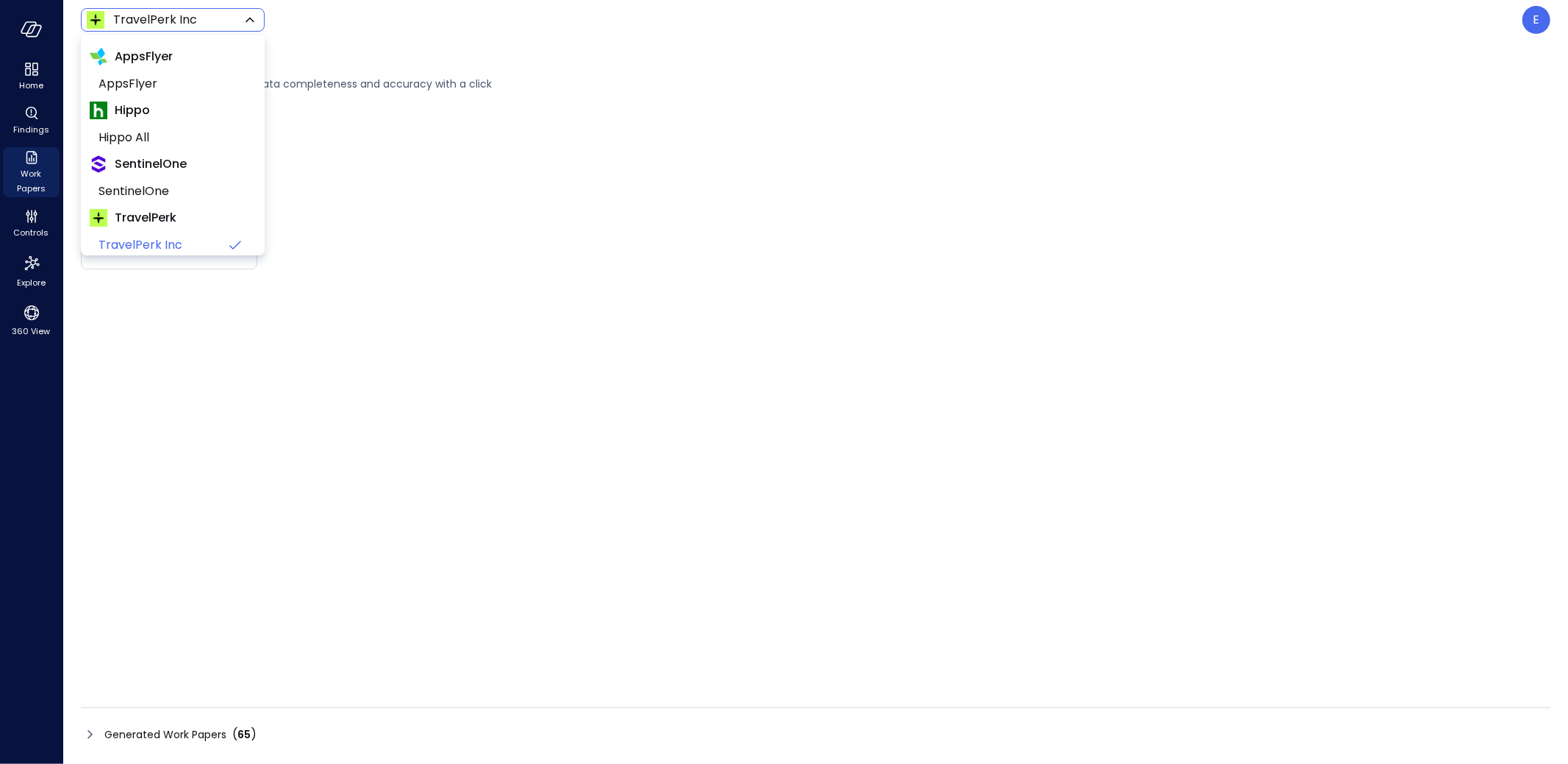
click at [176, 21] on body "Home Findings Work Papers Controls Explore 360 View TravelPerk Inc ****** ​ E W…" at bounding box center [784, 382] width 1568 height 764
click at [160, 141] on span "Hippo All" at bounding box center [171, 137] width 146 height 18
type input "*******"
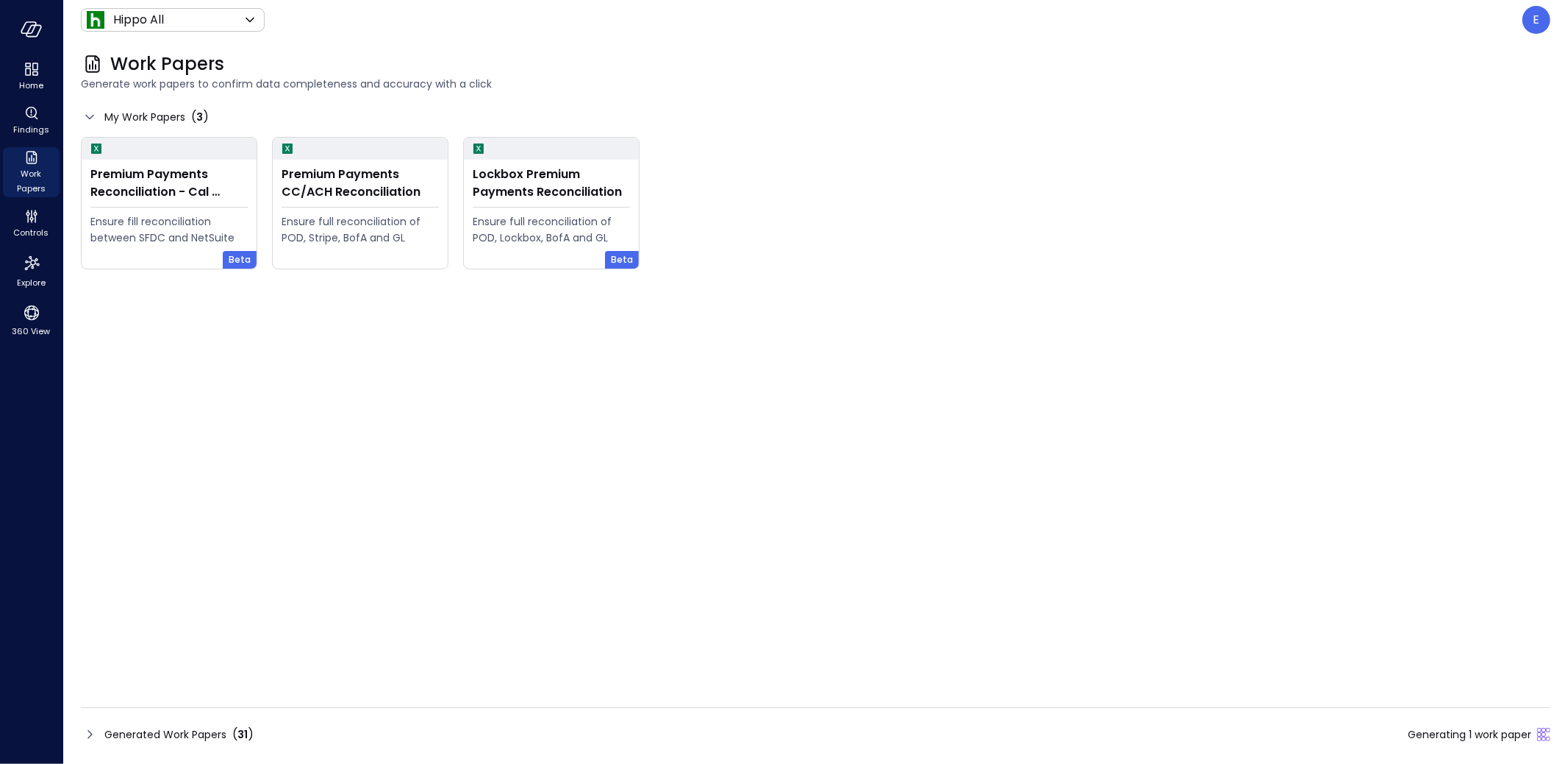
click at [160, 141] on div at bounding box center [170, 148] width 175 height 22
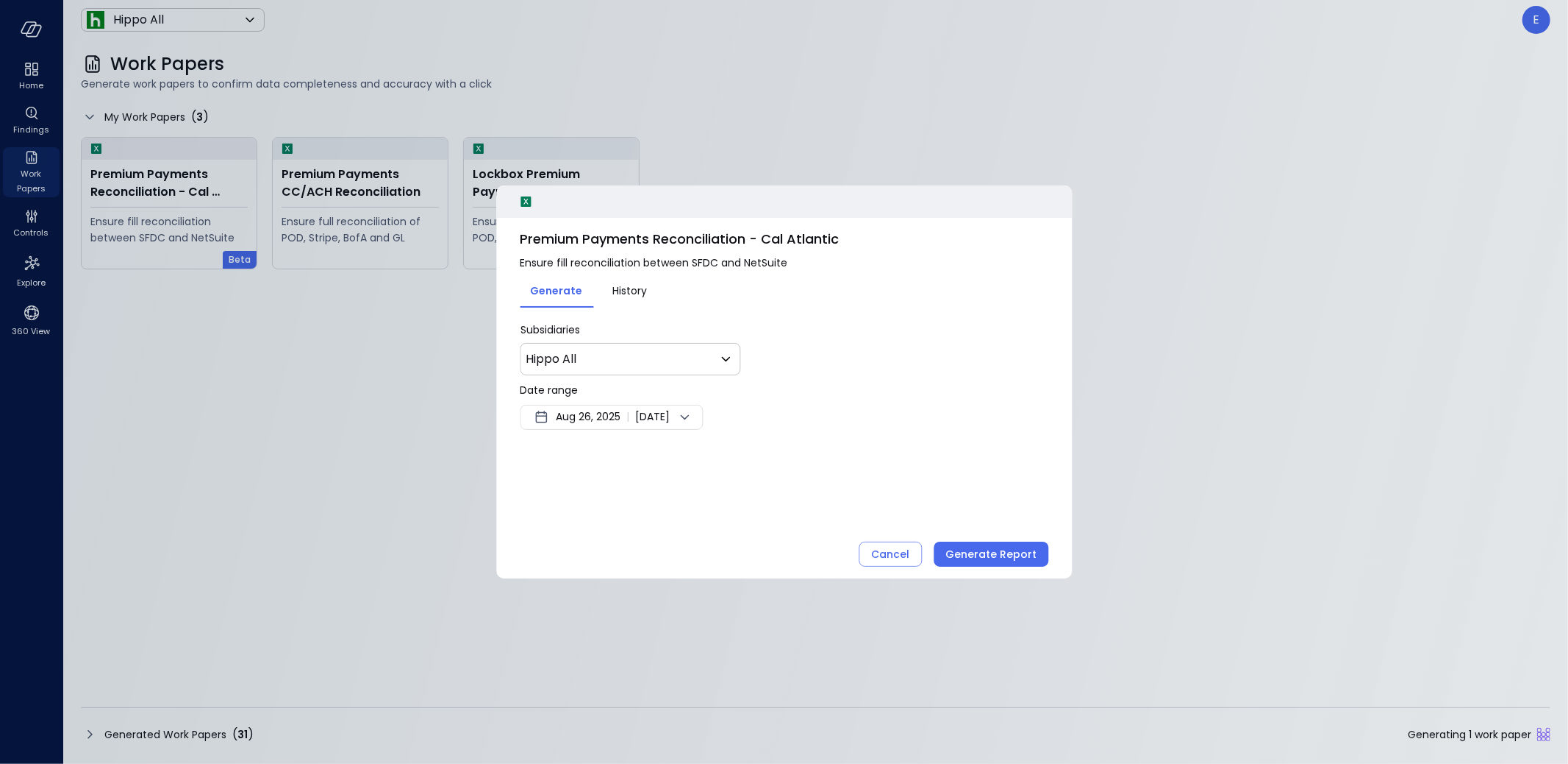
click at [597, 410] on span "Aug 26, 2025" at bounding box center [588, 417] width 65 height 18
click at [710, 456] on button "<" at bounding box center [708, 456] width 27 height 27
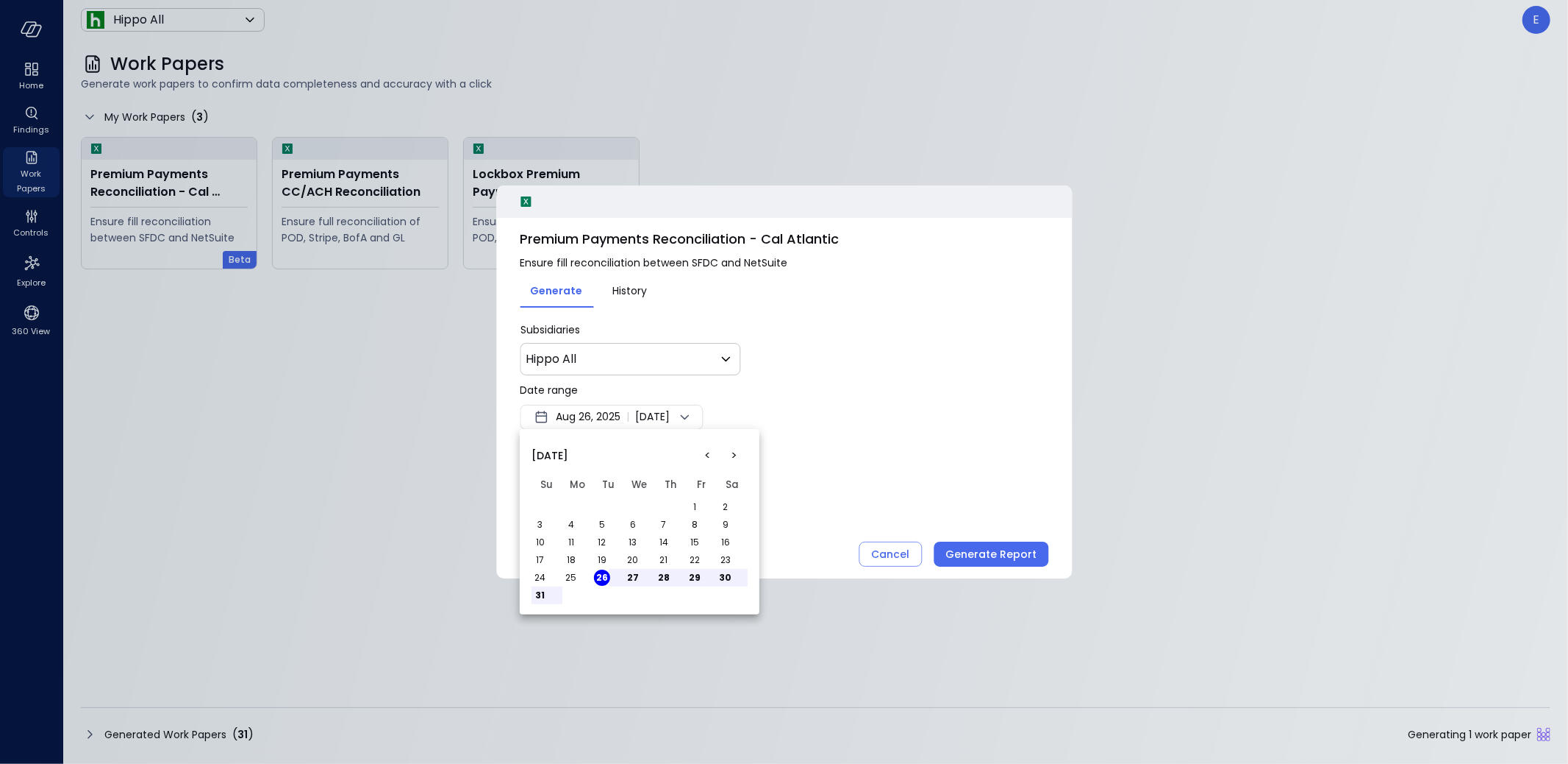
click at [710, 456] on button "<" at bounding box center [708, 456] width 27 height 27
click at [536, 503] on button "1" at bounding box center [540, 506] width 16 height 16
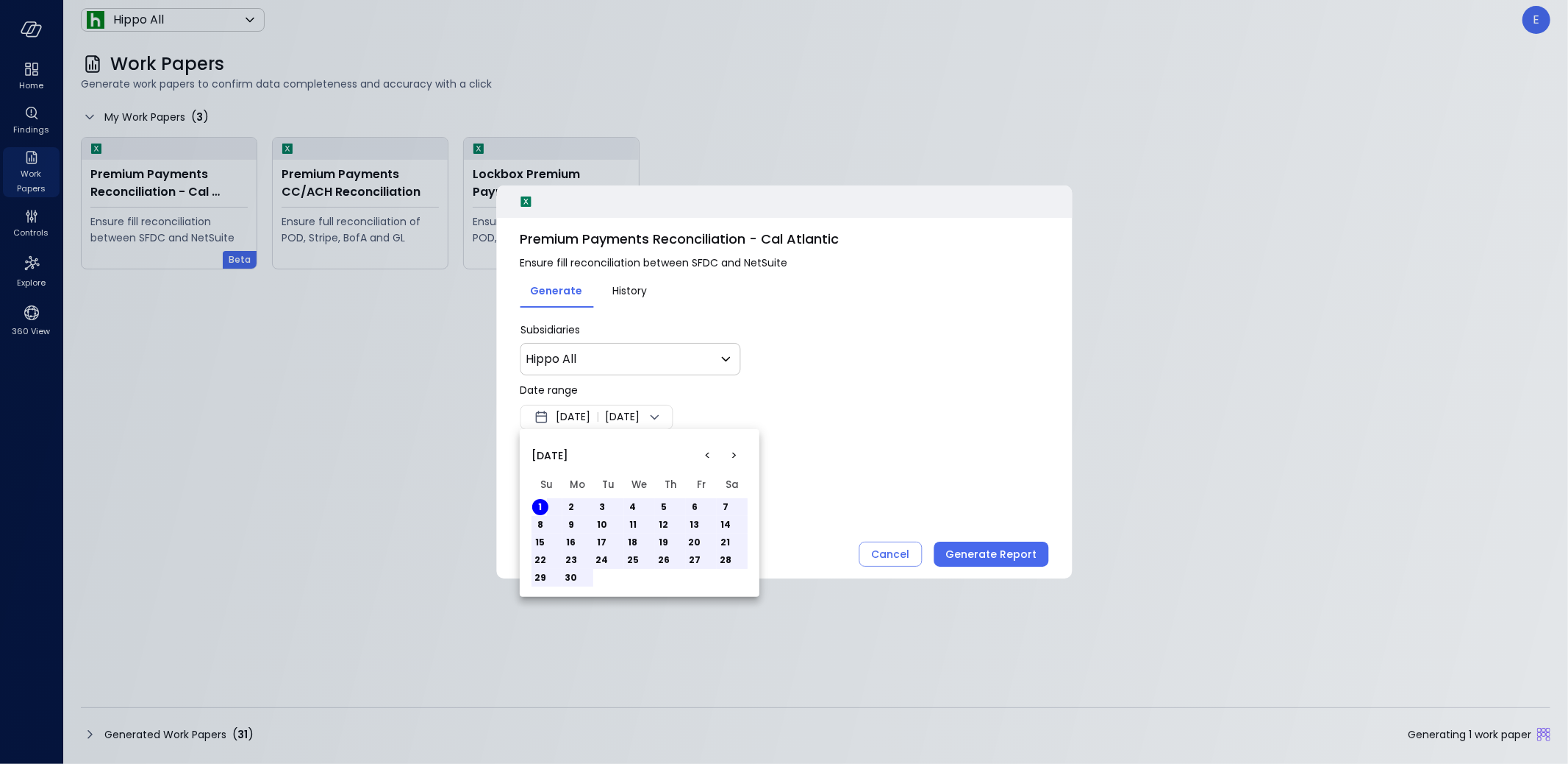
click at [729, 525] on button "14" at bounding box center [725, 525] width 16 height 16
click at [983, 548] on div at bounding box center [784, 382] width 1568 height 764
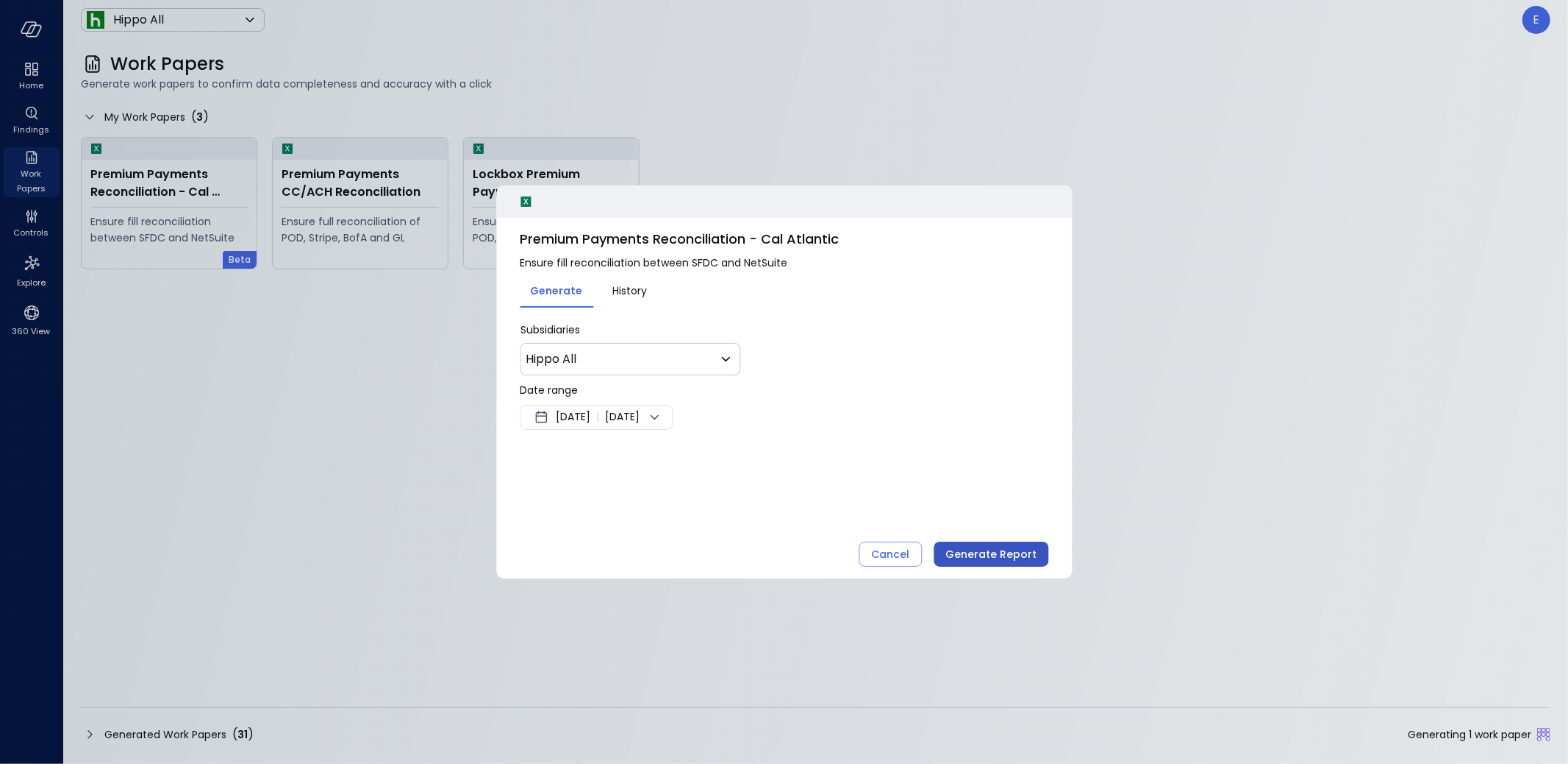
click at [983, 550] on div "Generate Report" at bounding box center [991, 554] width 92 height 18
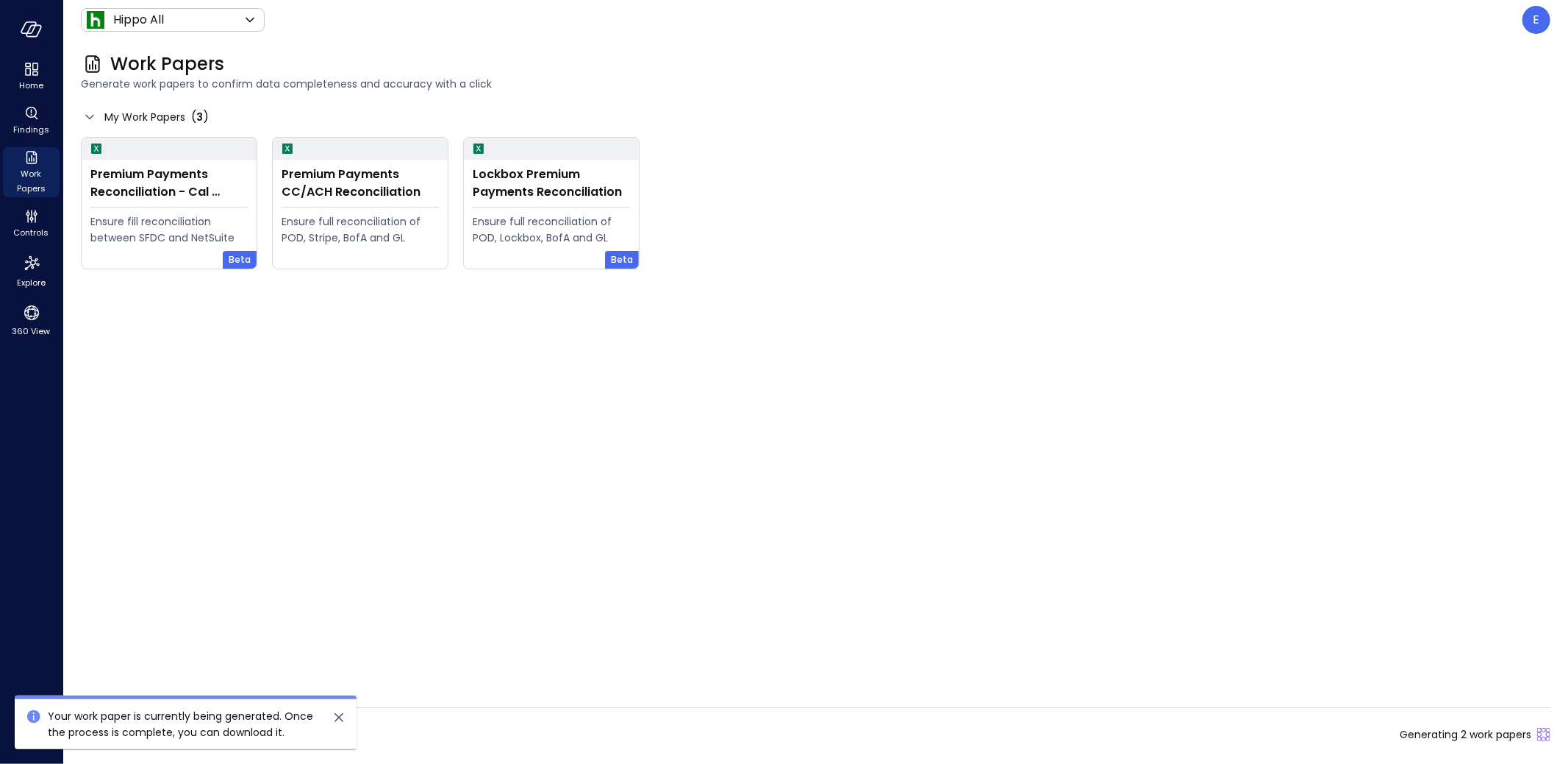
click at [342, 718] on icon "close" at bounding box center [338, 717] width 18 height 18
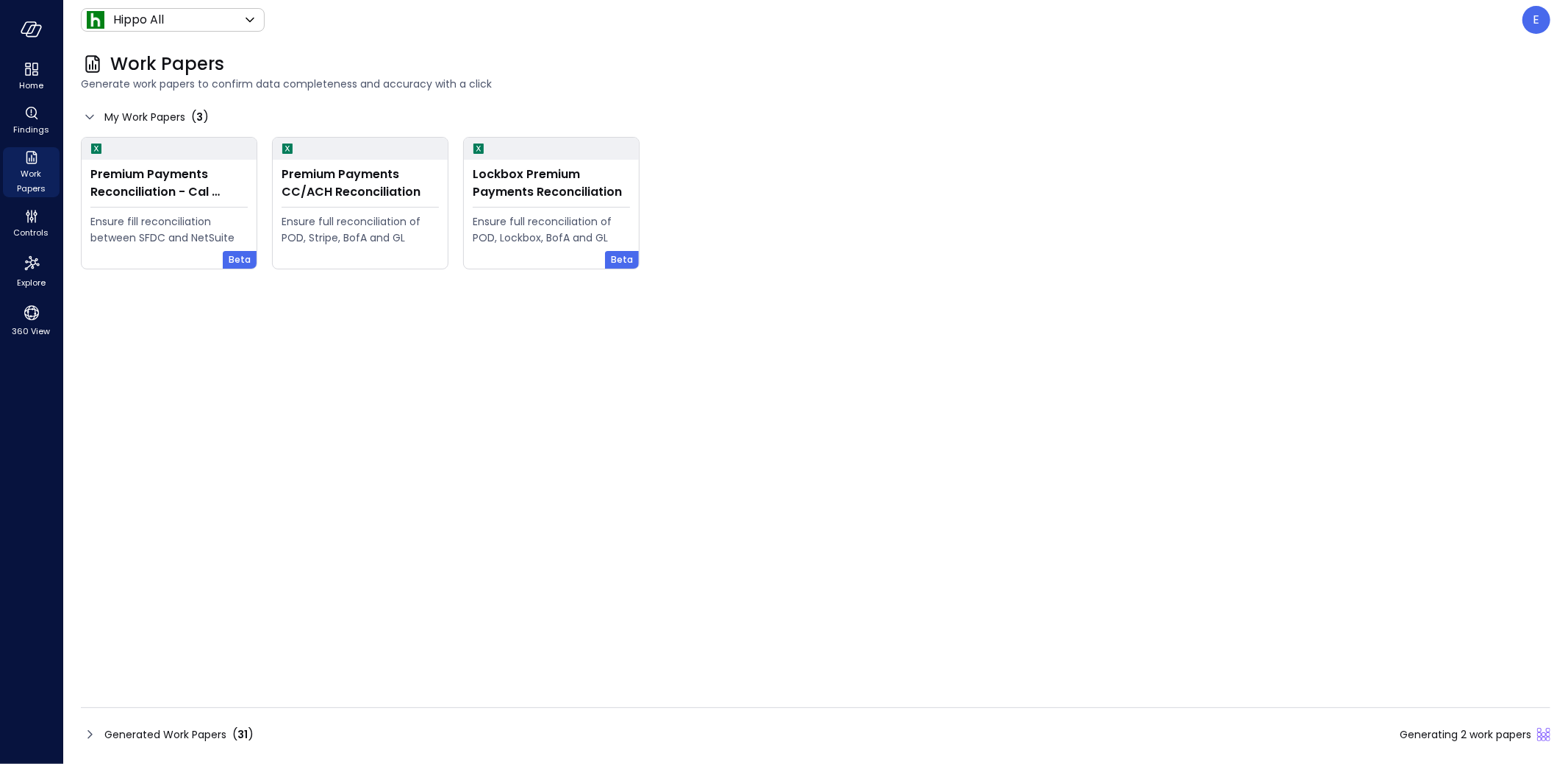
click at [168, 737] on span "Generated Work Papers" at bounding box center [166, 733] width 122 height 16
click at [188, 736] on span "Generated Work Papers" at bounding box center [166, 733] width 122 height 16
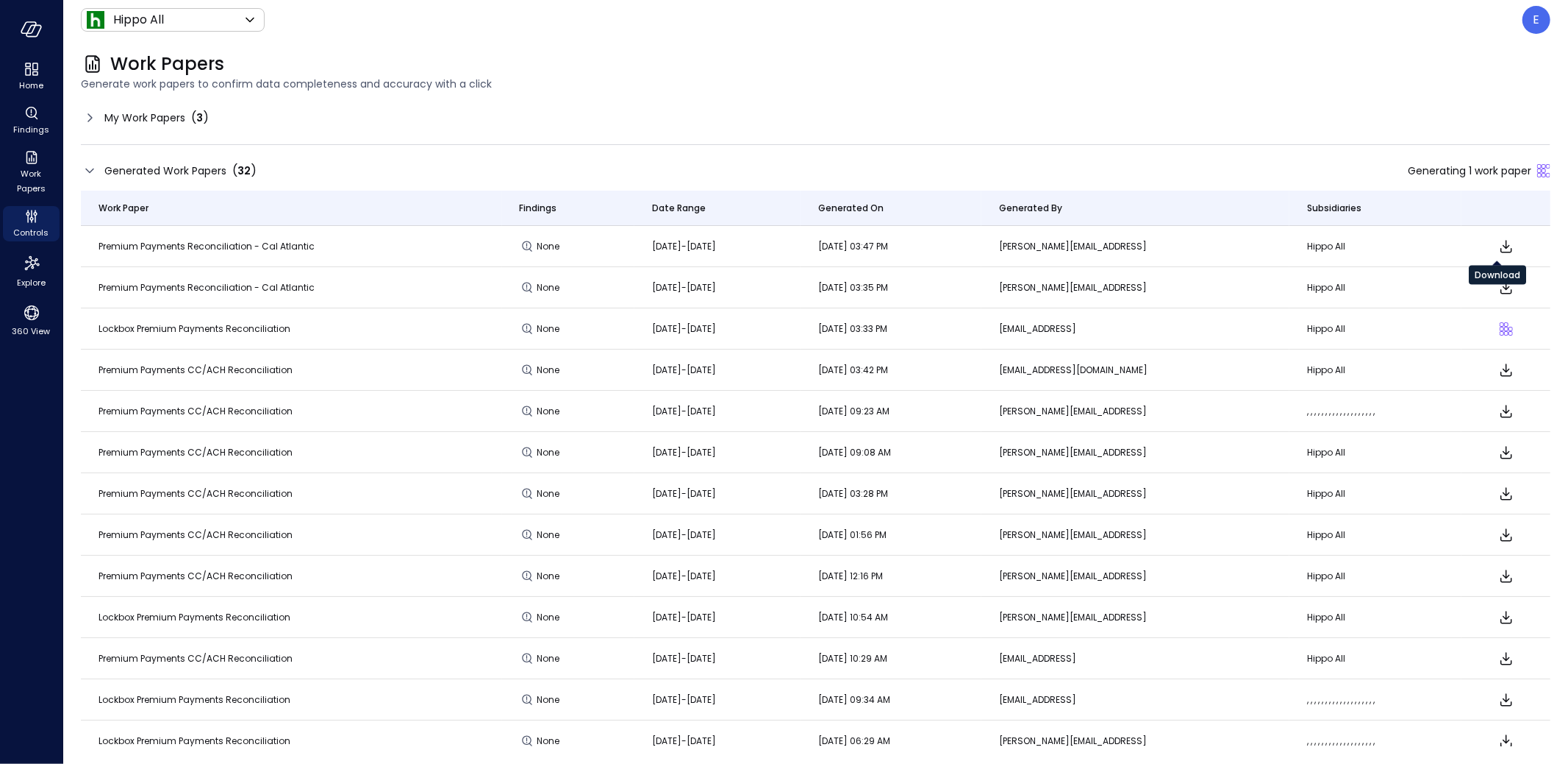
click at [1497, 246] on icon "Download" at bounding box center [1506, 246] width 18 height 18
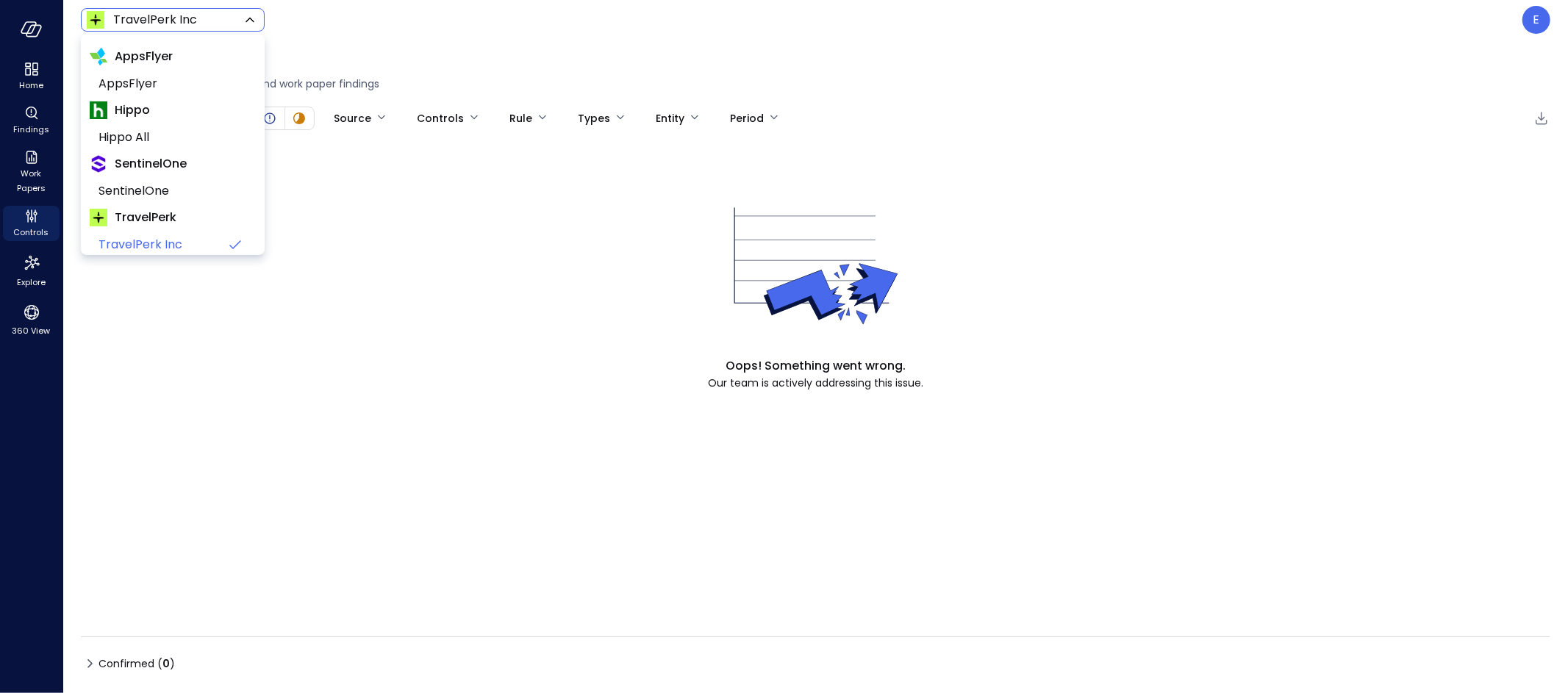
click at [169, 21] on body "Home Findings Work Papers Controls Explore 360 View TravelPerk Inc ****** ​ E F…" at bounding box center [784, 346] width 1568 height 693
click at [187, 136] on span "Hippo All" at bounding box center [171, 137] width 146 height 18
type input "*******"
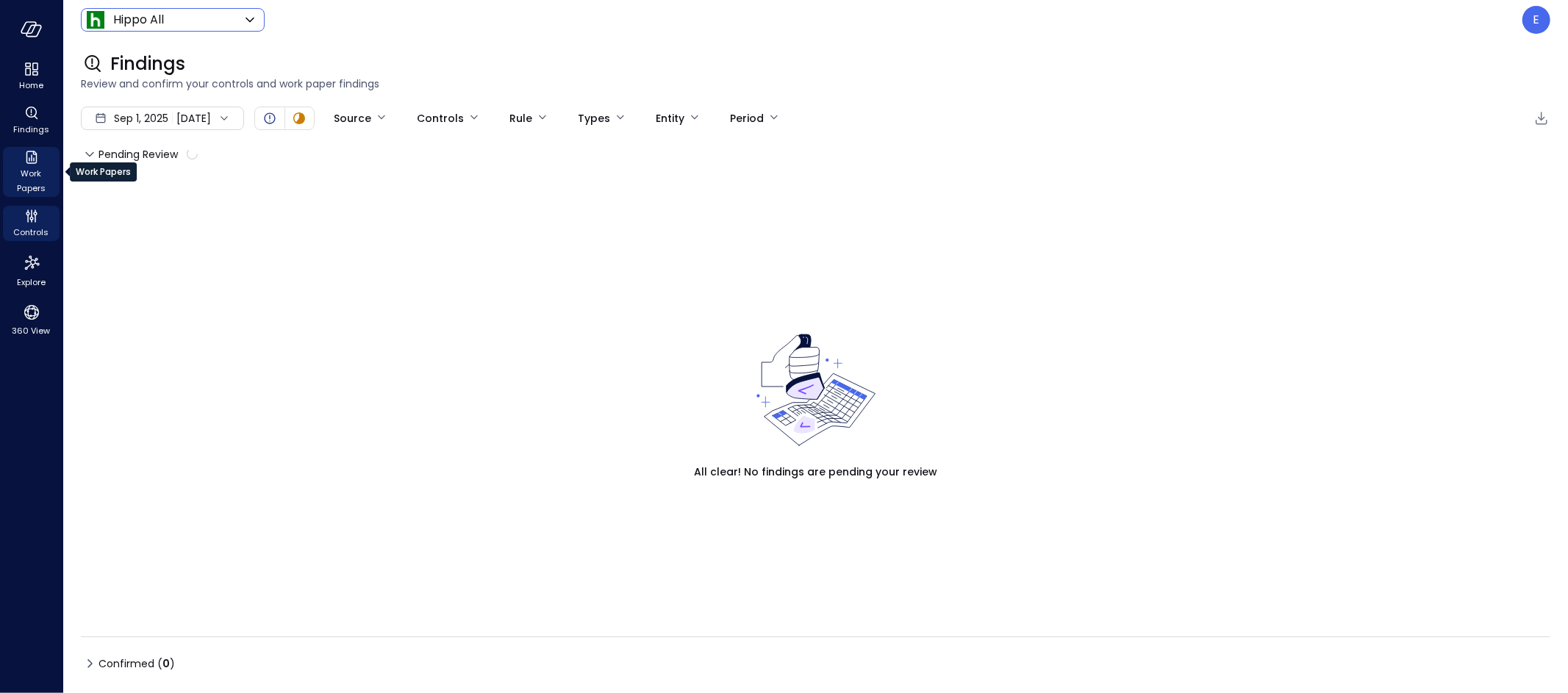
click at [33, 169] on span "Work Papers" at bounding box center [31, 180] width 45 height 30
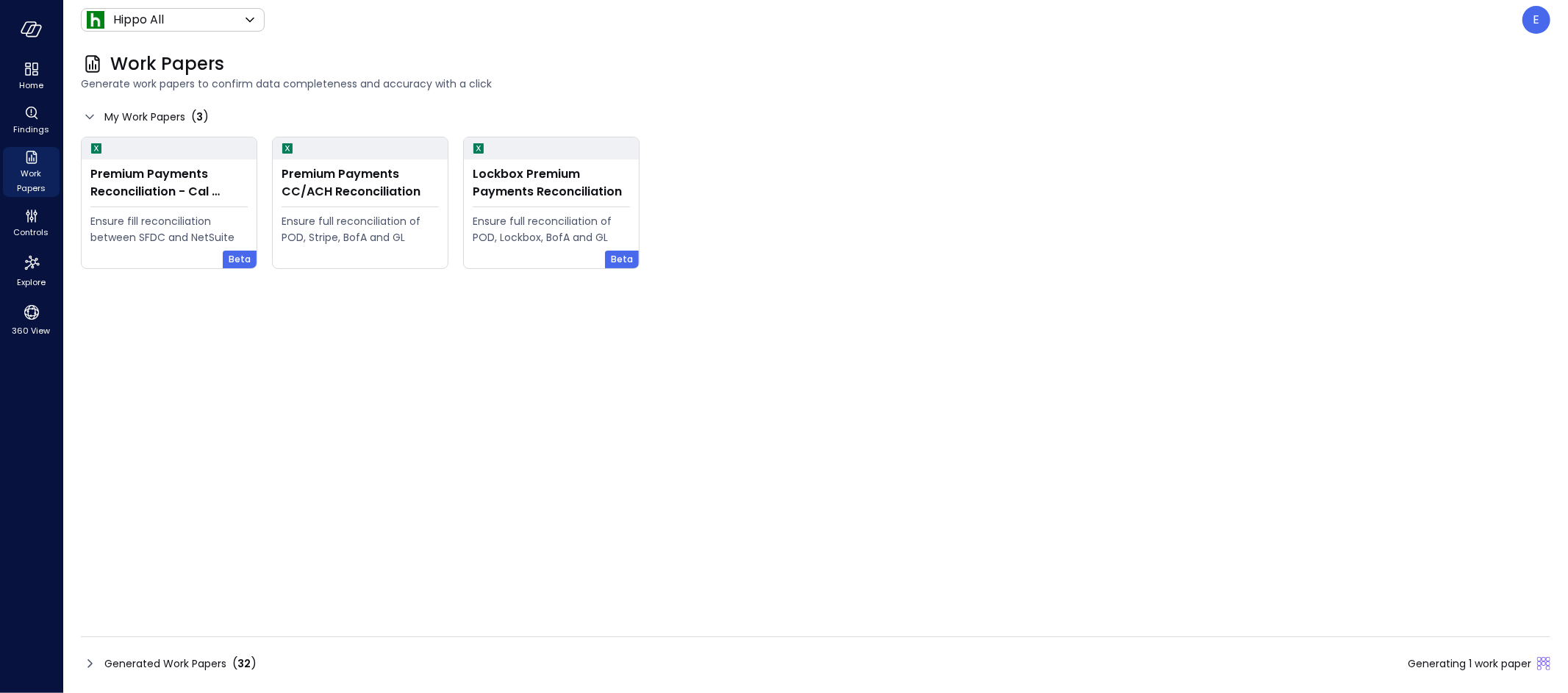
click at [181, 662] on span "Generated Work Papers" at bounding box center [166, 663] width 122 height 16
